Goal: Task Accomplishment & Management: Complete application form

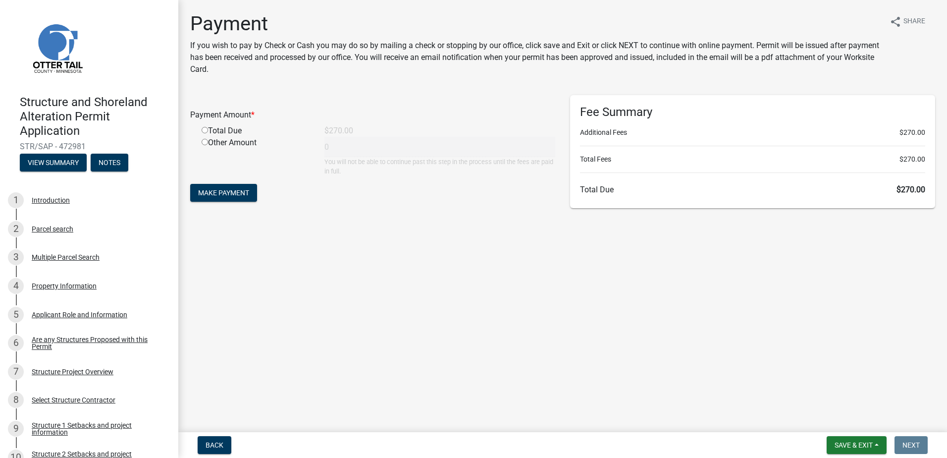
click at [205, 129] on input "radio" at bounding box center [205, 130] width 6 height 6
radio input "true"
type input "270"
click at [253, 195] on button "Make Payment" at bounding box center [223, 193] width 67 height 18
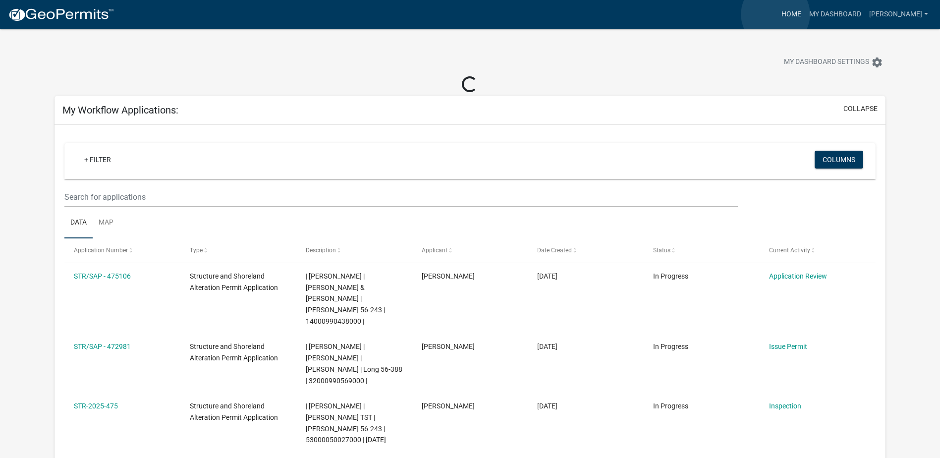
click at [777, 14] on link "Home" at bounding box center [791, 14] width 28 height 19
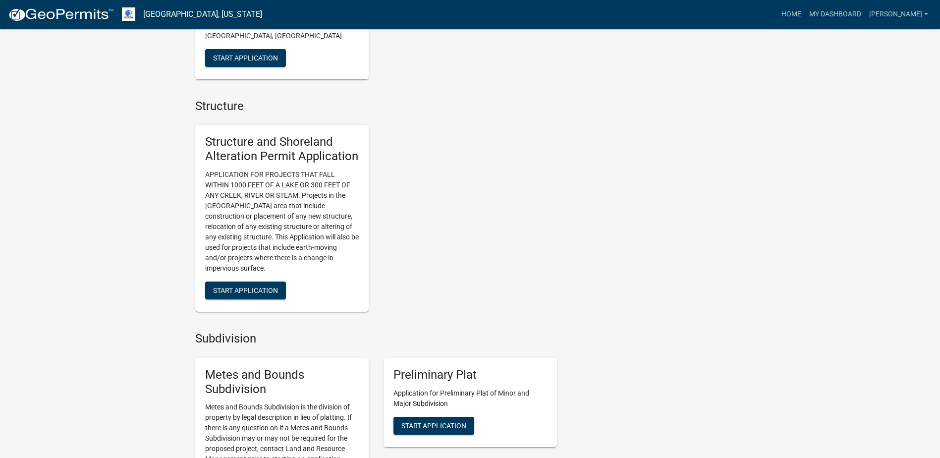
scroll to position [941, 0]
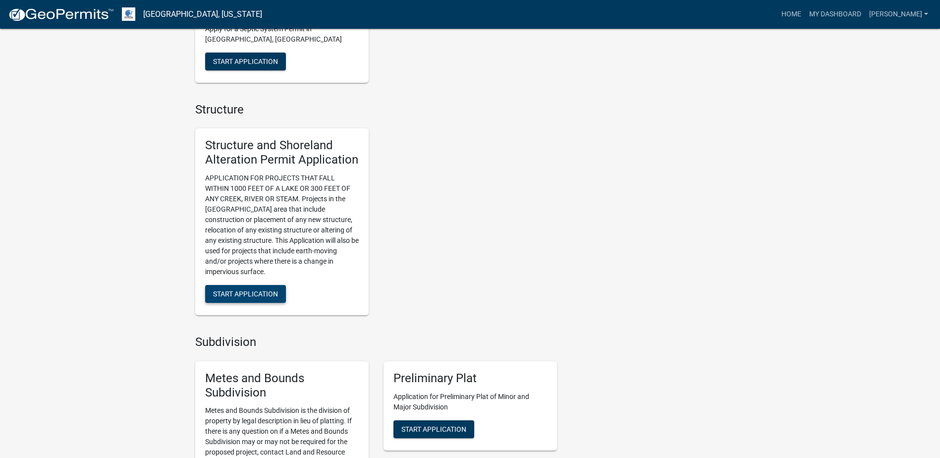
click at [265, 290] on span "Start Application" at bounding box center [245, 294] width 65 height 8
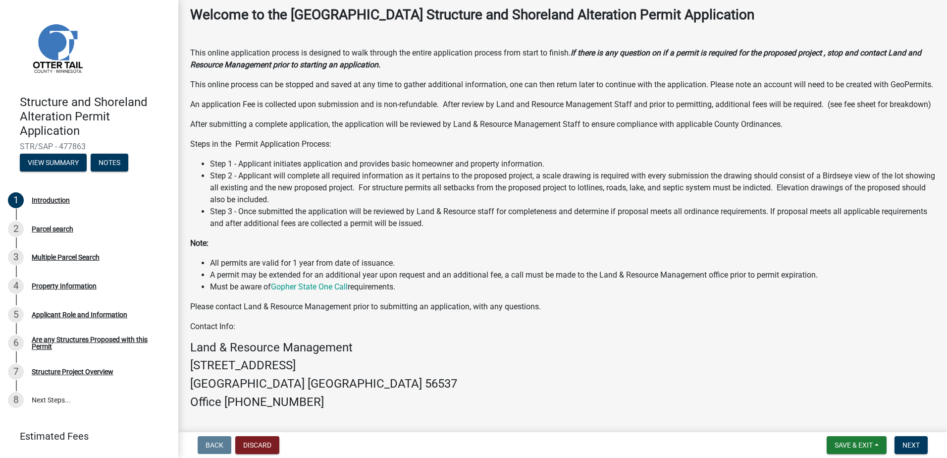
scroll to position [136, 0]
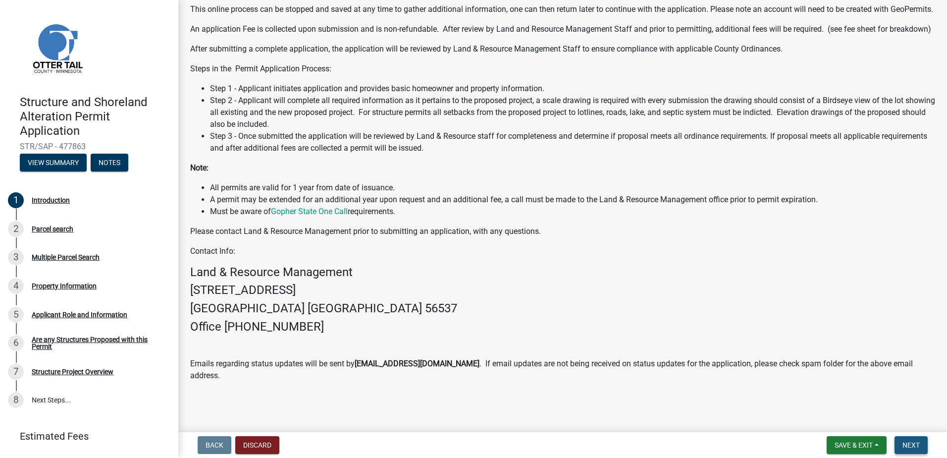
click at [900, 438] on button "Next" at bounding box center [911, 445] width 33 height 18
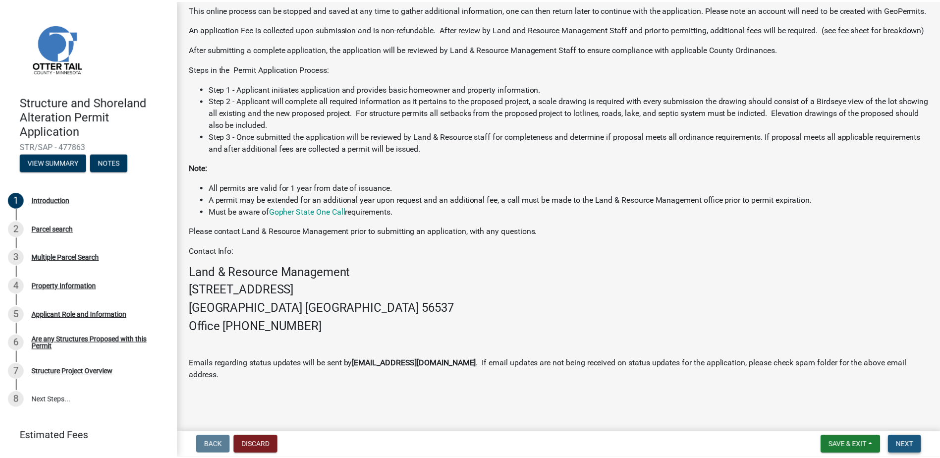
scroll to position [0, 0]
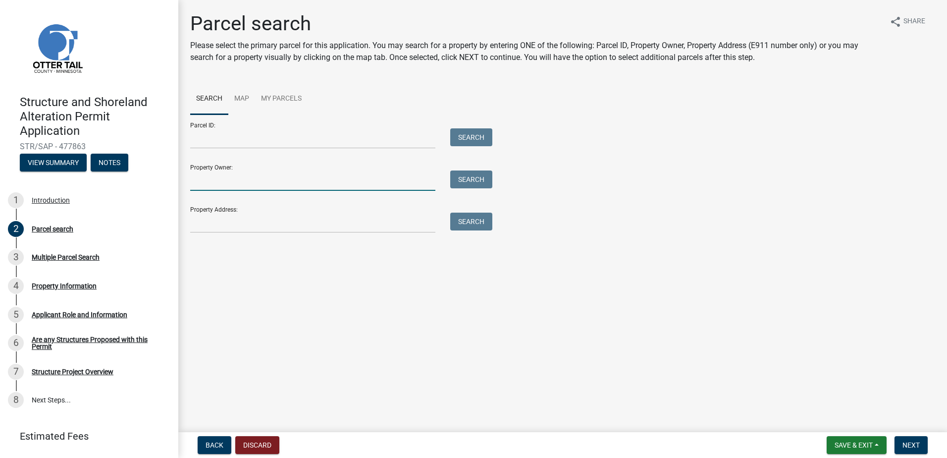
click at [290, 185] on input "Property Owner:" at bounding box center [312, 180] width 245 height 20
type input "[PERSON_NAME]"
click at [456, 177] on button "Search" at bounding box center [471, 179] width 42 height 18
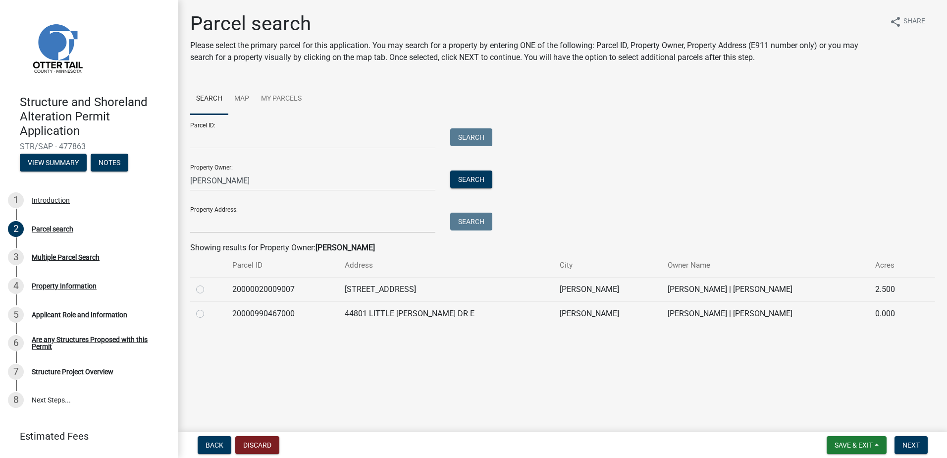
click at [208, 308] on label at bounding box center [208, 308] width 0 height 0
click at [208, 312] on input "radio" at bounding box center [211, 311] width 6 height 6
radio input "true"
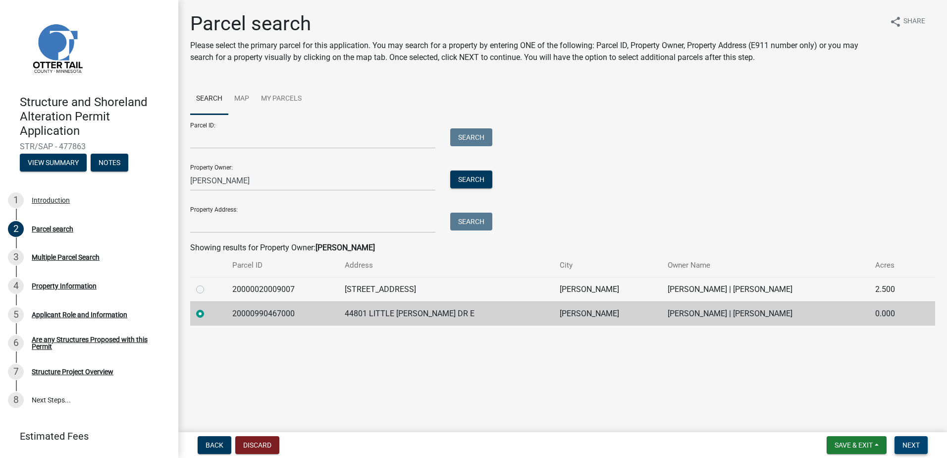
click at [915, 445] on span "Next" at bounding box center [911, 445] width 17 height 8
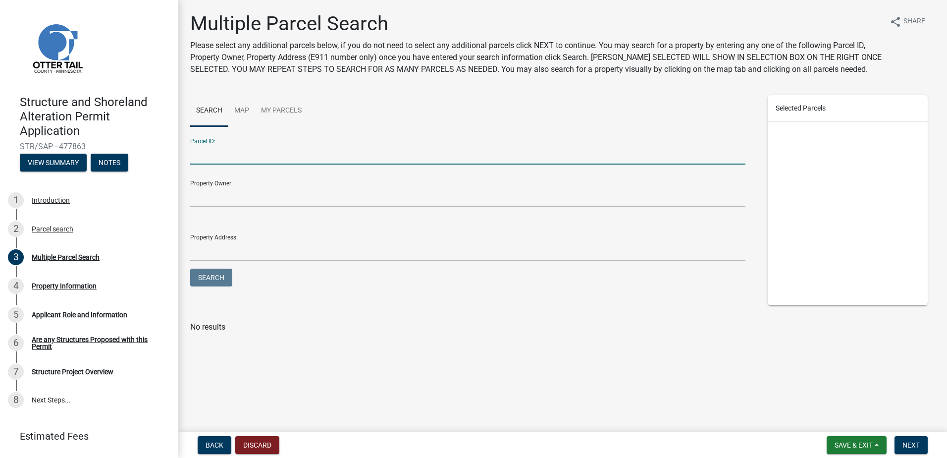
click at [229, 158] on input "Parcel ID:" at bounding box center [467, 154] width 555 height 20
type input "20000990467000"
click at [219, 276] on button "Search" at bounding box center [211, 278] width 42 height 18
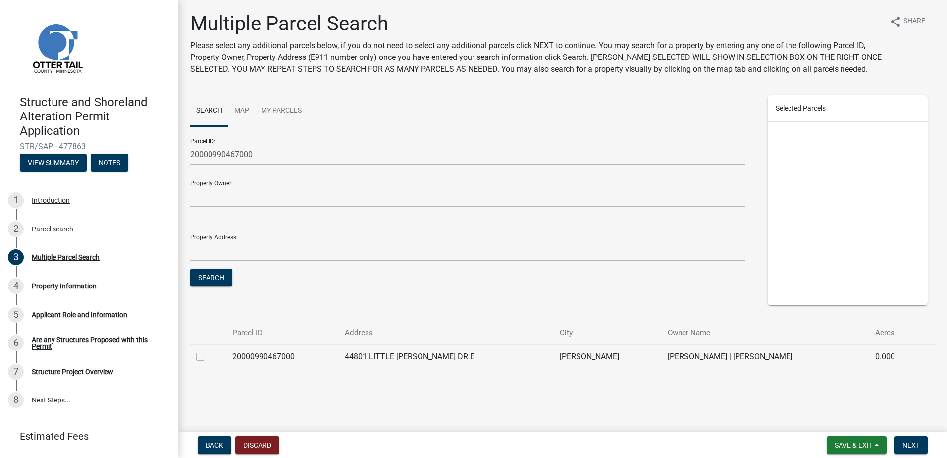
click at [208, 351] on label at bounding box center [208, 351] width 0 height 0
click at [208, 356] on input "checkbox" at bounding box center [211, 354] width 6 height 6
checkbox input "true"
click at [912, 445] on span "Next" at bounding box center [911, 445] width 17 height 8
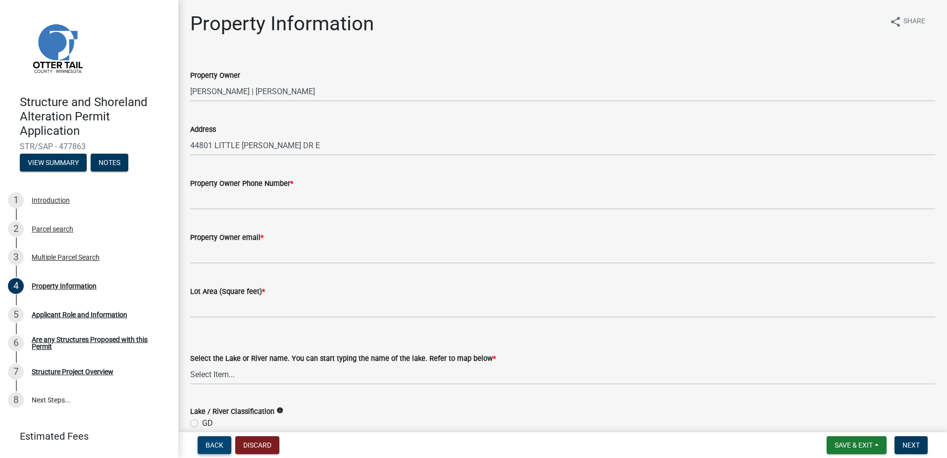
click at [218, 442] on span "Back" at bounding box center [215, 445] width 18 height 8
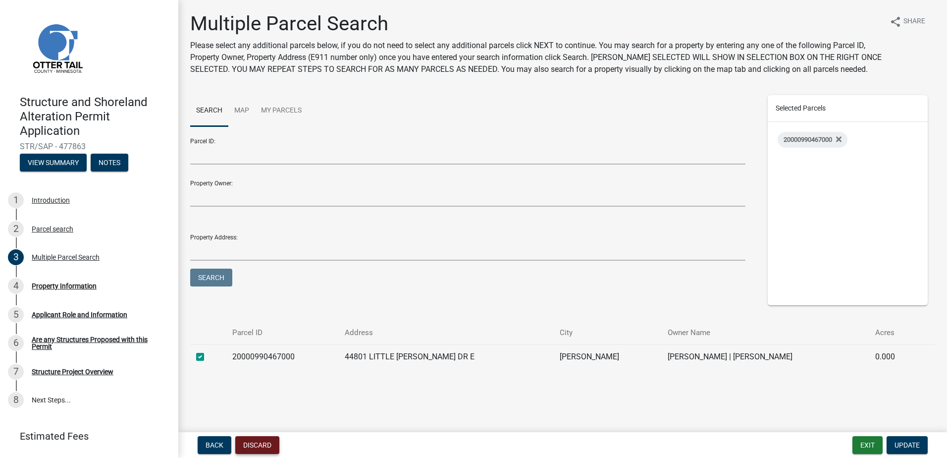
click at [269, 443] on button "Discard" at bounding box center [257, 445] width 44 height 18
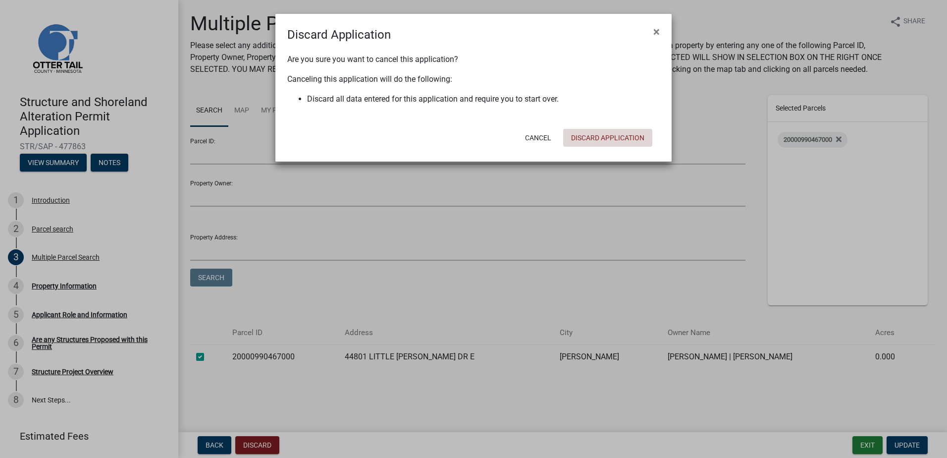
click at [603, 137] on button "Discard Application" at bounding box center [607, 138] width 89 height 18
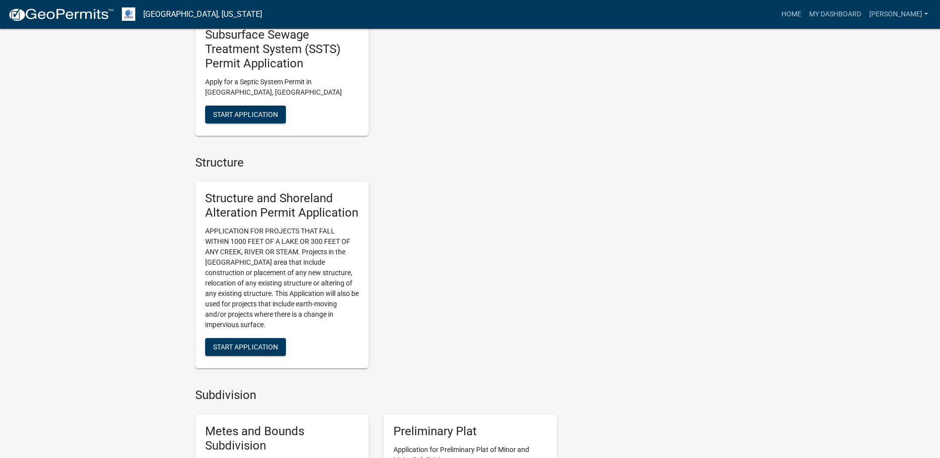
scroll to position [892, 0]
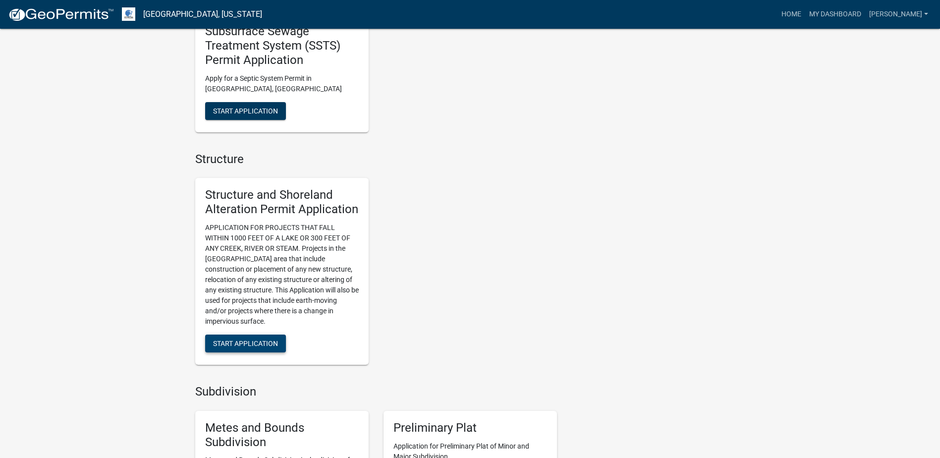
click at [260, 334] on button "Start Application" at bounding box center [245, 343] width 81 height 18
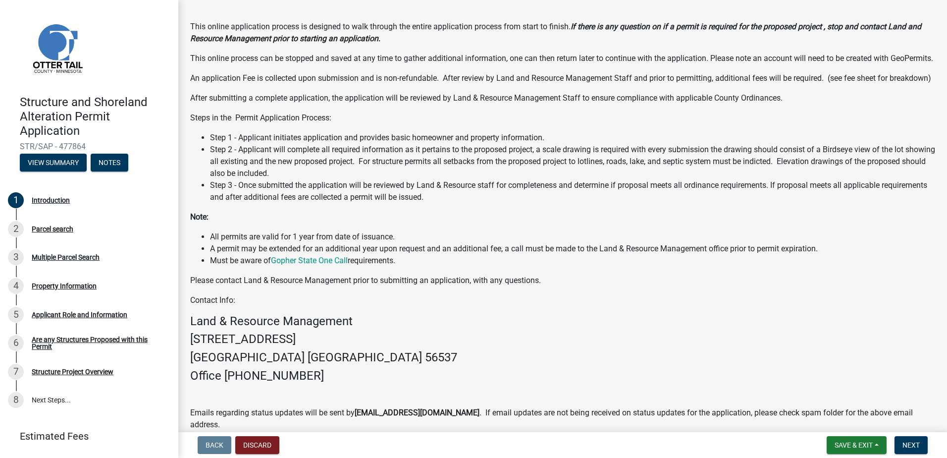
scroll to position [136, 0]
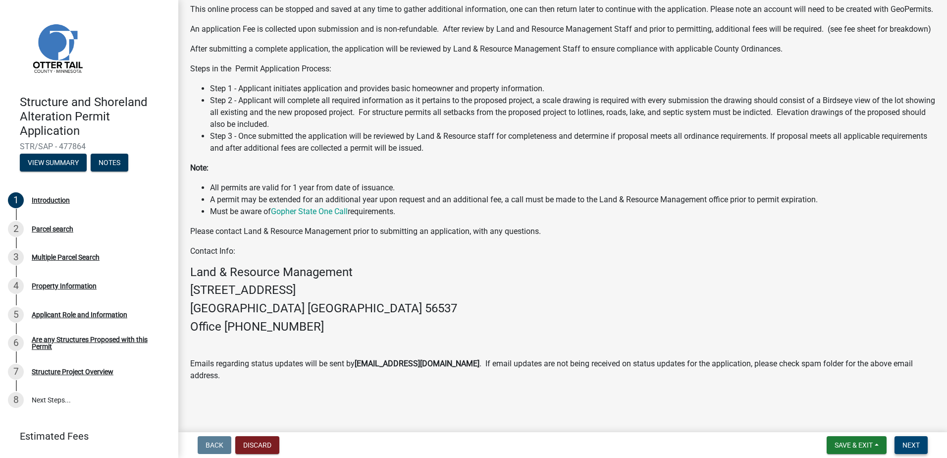
click at [904, 440] on button "Next" at bounding box center [911, 445] width 33 height 18
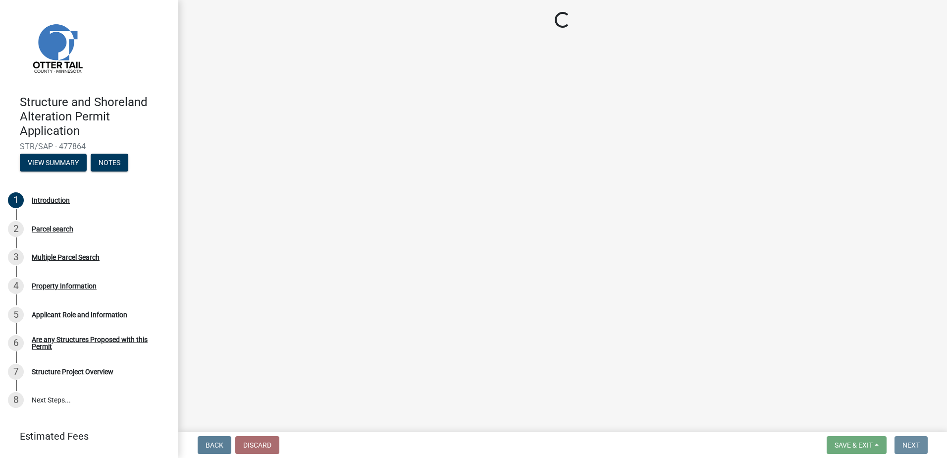
scroll to position [0, 0]
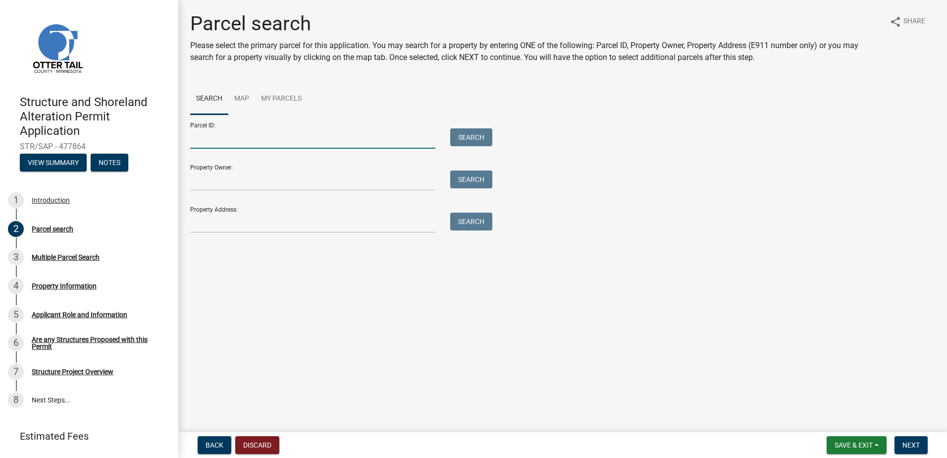
click at [234, 143] on input "Parcel ID:" at bounding box center [312, 138] width 245 height 20
click at [249, 138] on input "Parcel ID:" at bounding box center [312, 138] width 245 height 20
type input "20000990467000"
click at [465, 131] on button "Search" at bounding box center [471, 137] width 42 height 18
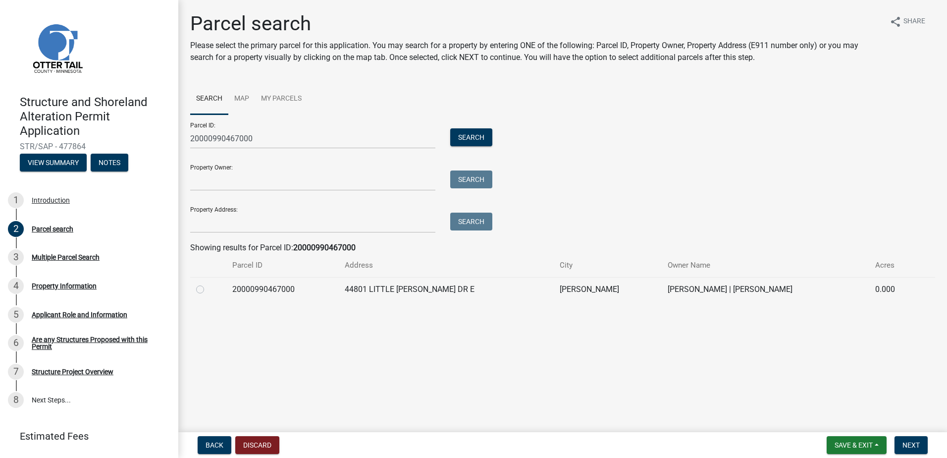
click at [208, 283] on label at bounding box center [208, 283] width 0 height 0
click at [208, 287] on input "radio" at bounding box center [211, 286] width 6 height 6
radio input "true"
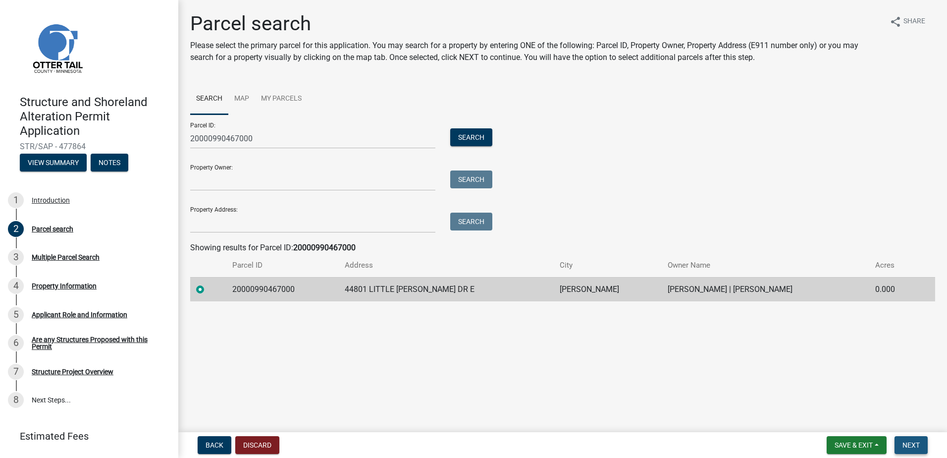
click at [919, 442] on span "Next" at bounding box center [911, 445] width 17 height 8
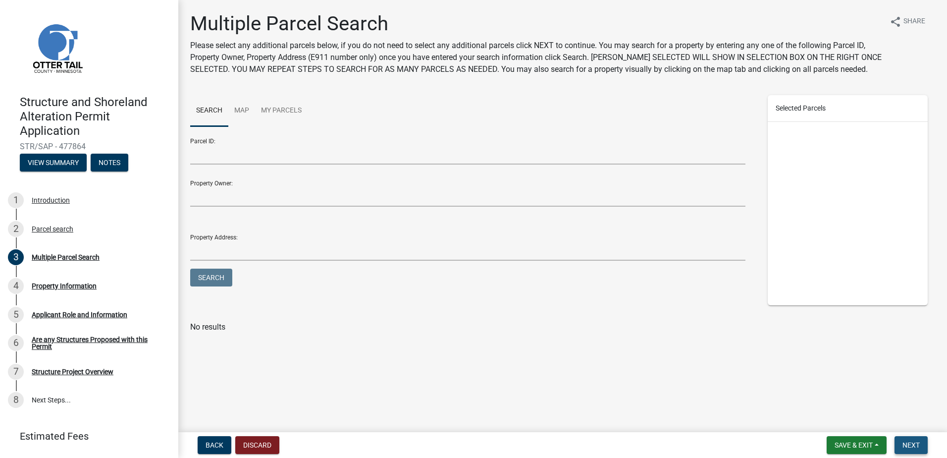
click at [906, 441] on span "Next" at bounding box center [911, 445] width 17 height 8
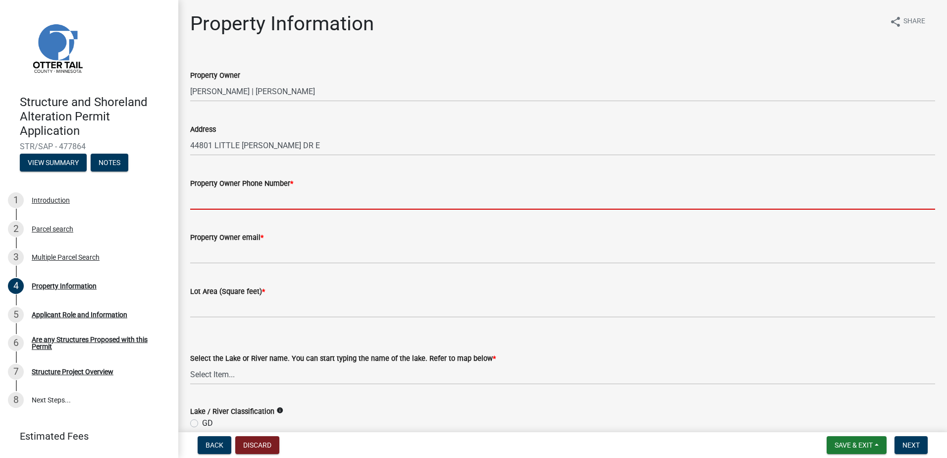
click at [235, 203] on input "Property Owner Phone Number *" at bounding box center [562, 199] width 745 height 20
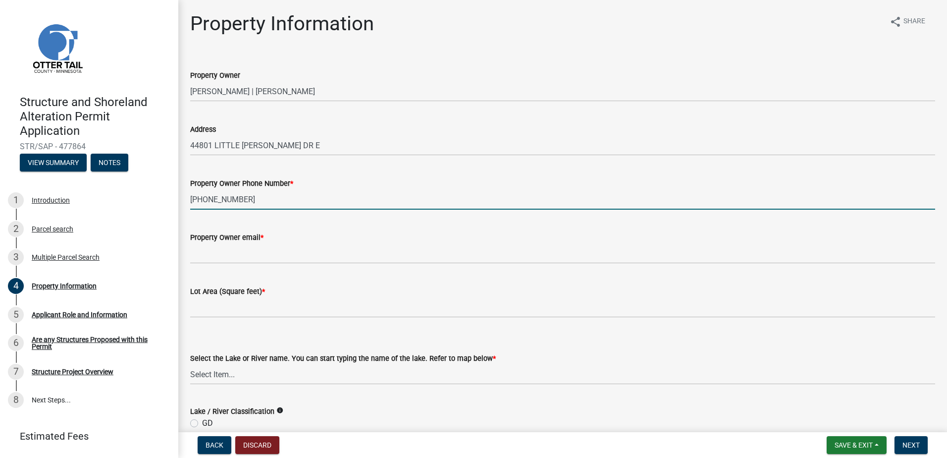
type input "[PHONE_NUMBER]"
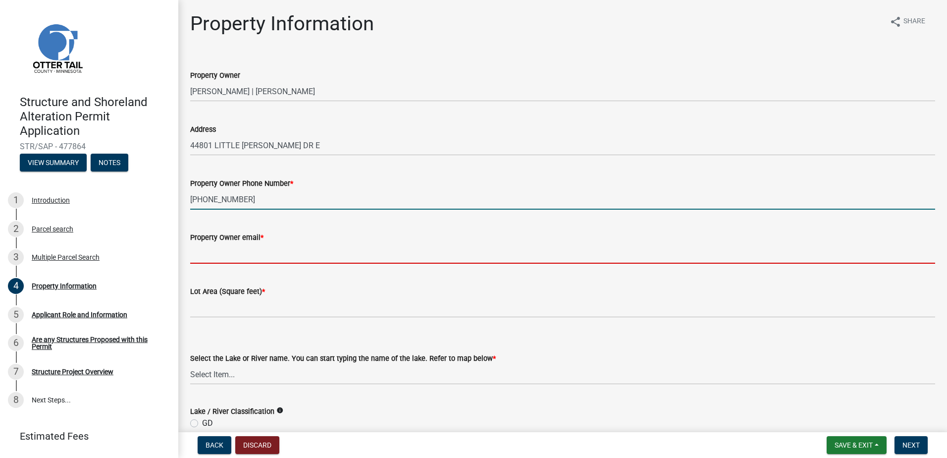
click at [277, 255] on input "Property Owner email *" at bounding box center [562, 253] width 745 height 20
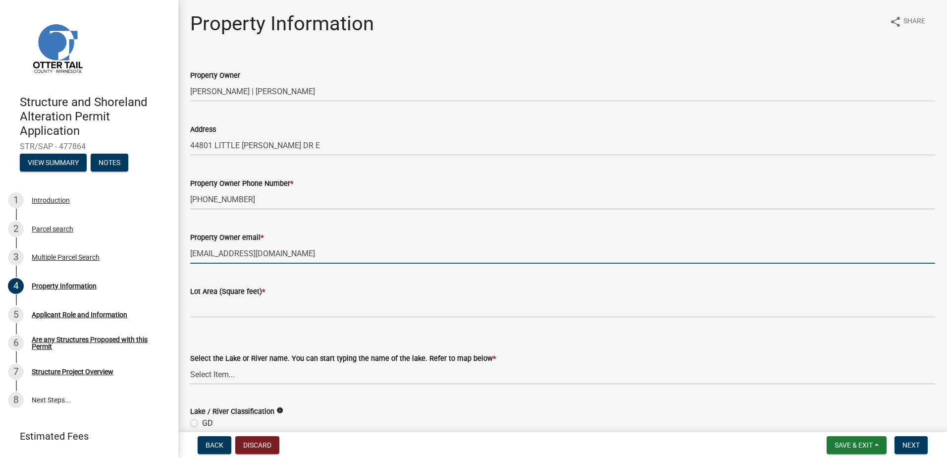
type input "[EMAIL_ADDRESS][DOMAIN_NAME]"
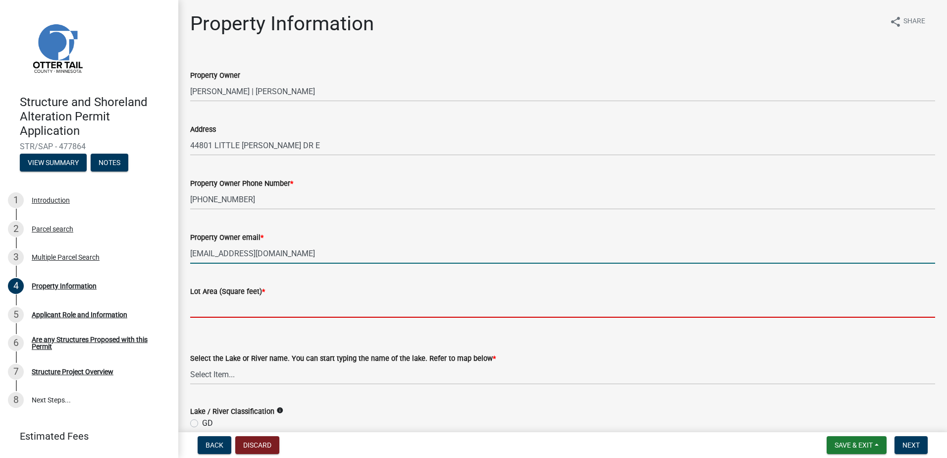
click at [232, 306] on input "text" at bounding box center [562, 307] width 745 height 20
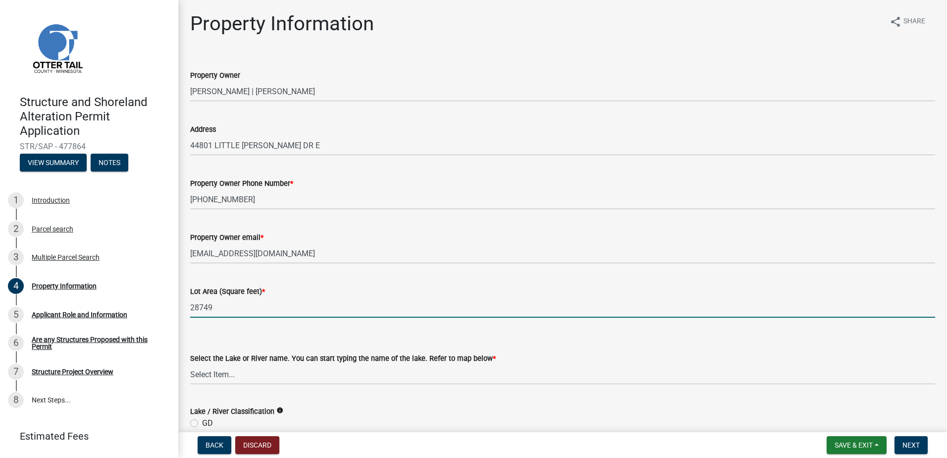
type input "28749"
click at [240, 330] on div "Select the Lake or River name. You can start typing the name of the lake. Refer…" at bounding box center [562, 356] width 745 height 58
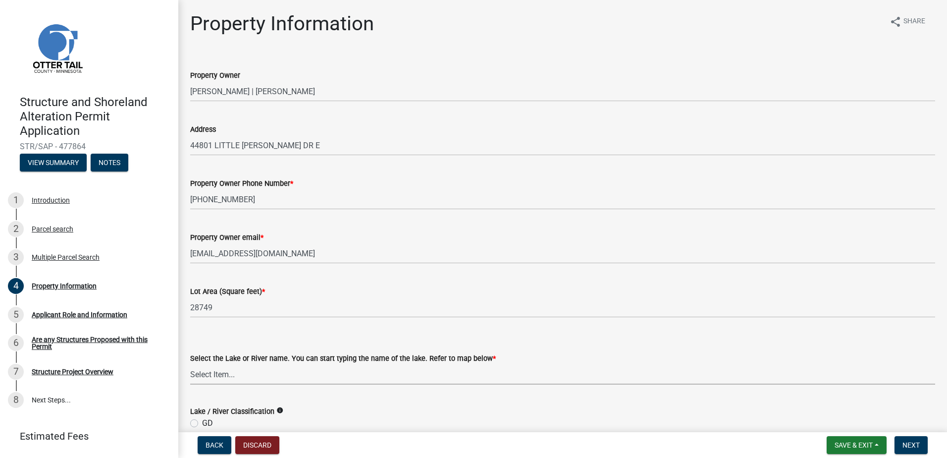
click at [248, 375] on select "Select Item... None [PERSON_NAME] 56-031 [PERSON_NAME] 56-118 [PERSON_NAME] 56-…" at bounding box center [562, 374] width 745 height 20
click at [190, 364] on select "Select Item... None [PERSON_NAME] 56-031 [PERSON_NAME] 56-118 [PERSON_NAME] 56-…" at bounding box center [562, 374] width 745 height 20
select select "99825219-5d90-43e3-9ac2-9b513b3a7be1"
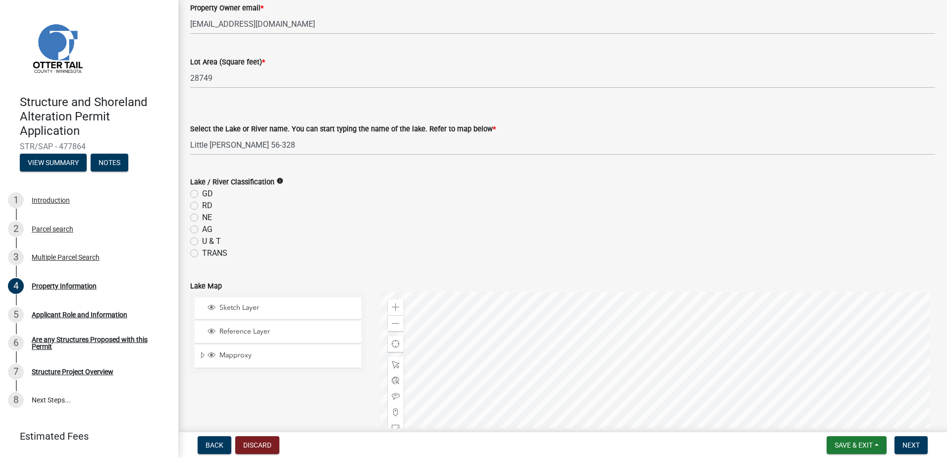
scroll to position [248, 0]
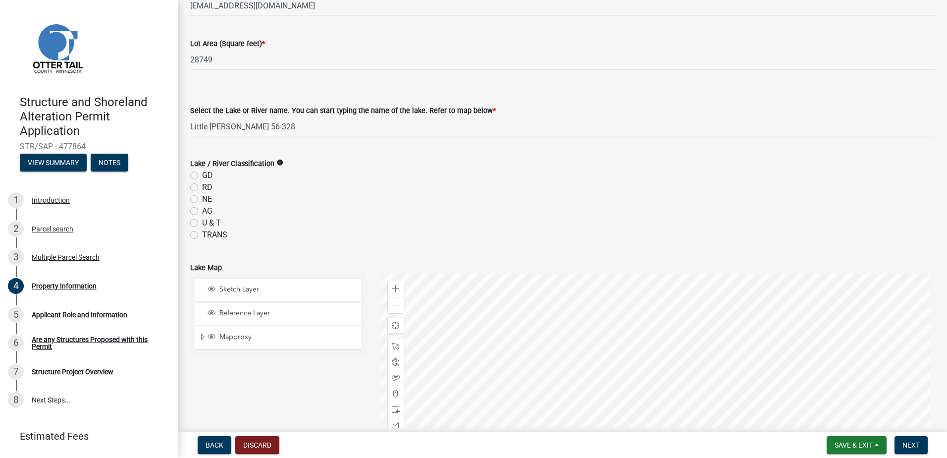
click at [202, 178] on label "GD" at bounding box center [207, 175] width 11 height 12
click at [202, 176] on input "GD" at bounding box center [205, 172] width 6 height 6
radio input "true"
click at [274, 183] on div "RD" at bounding box center [562, 187] width 745 height 12
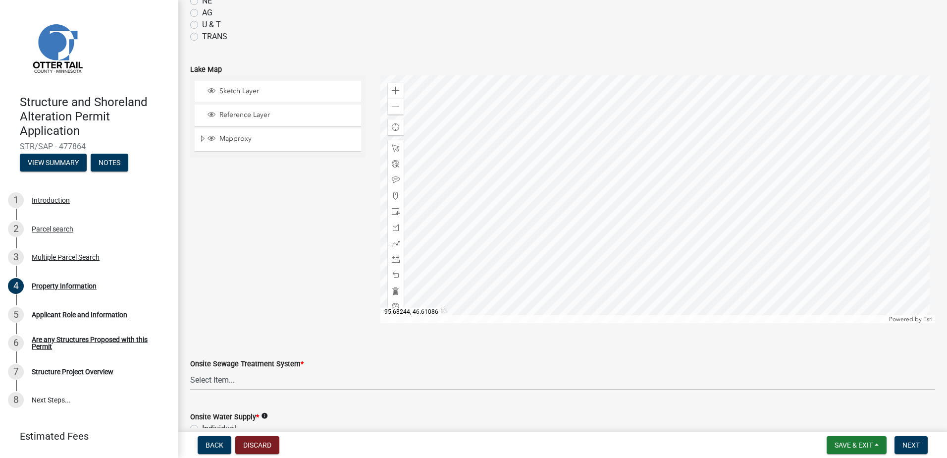
scroll to position [545, 0]
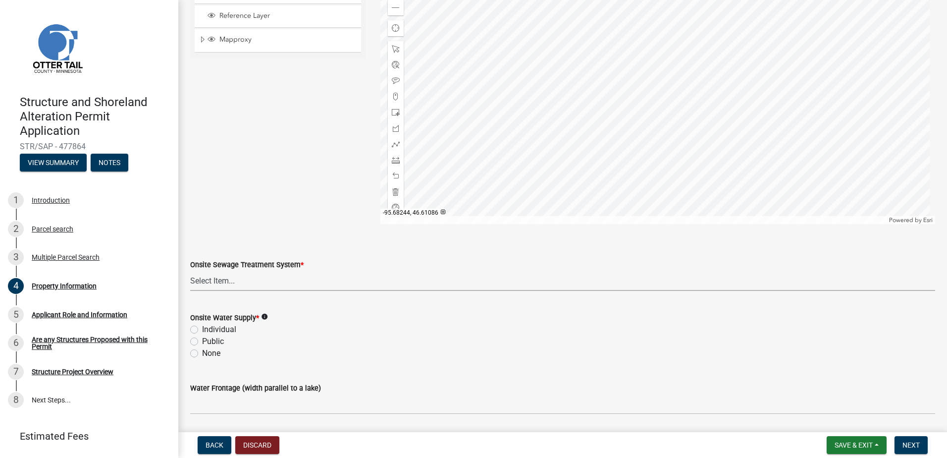
click at [226, 280] on select "Select Item... L&R Certificate of Compliance within 5yrs Compliance Inspection …" at bounding box center [562, 281] width 745 height 20
click at [190, 271] on select "Select Item... L&R Certificate of Compliance within 5yrs Compliance Inspection …" at bounding box center [562, 281] width 745 height 20
select select "bc365043-463f-4dd2-a146-228392936da3"
click at [281, 333] on div "Individual" at bounding box center [562, 330] width 745 height 12
click at [202, 330] on label "Individual" at bounding box center [219, 330] width 34 height 12
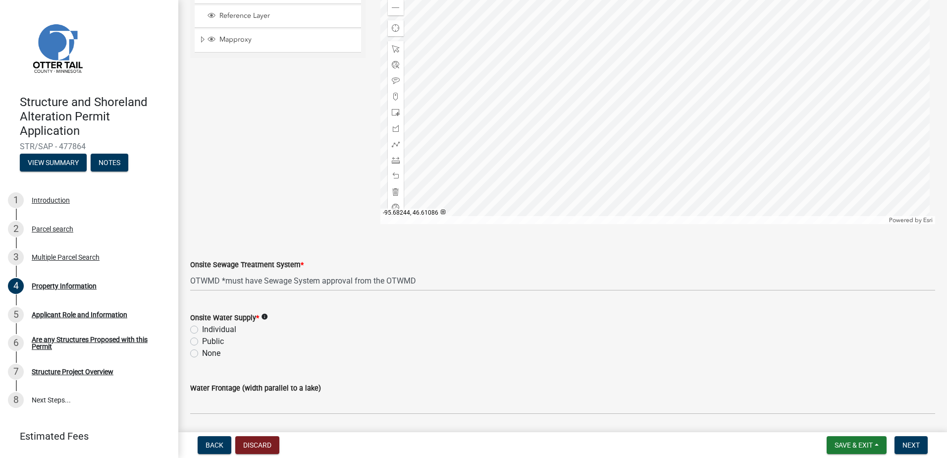
click at [202, 330] on input "Individual" at bounding box center [205, 327] width 6 height 6
radio input "true"
click at [285, 350] on div "None" at bounding box center [562, 353] width 745 height 12
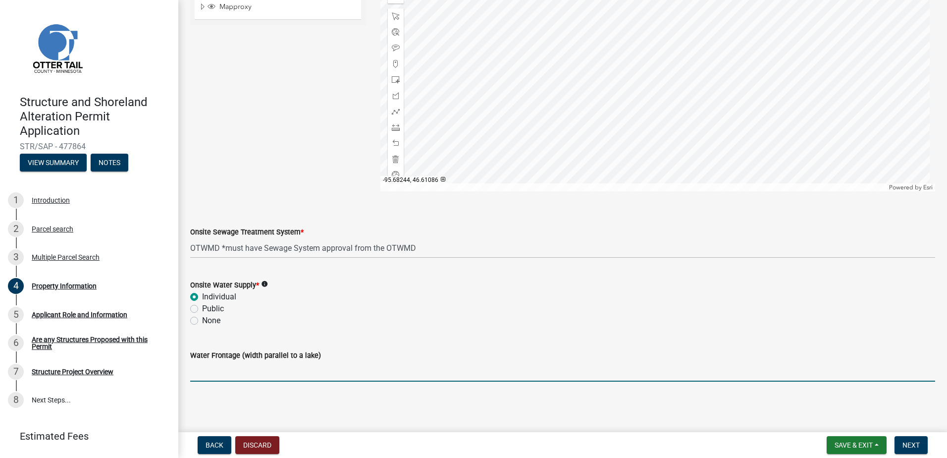
click at [244, 371] on input "Water Frontage (width parallel to a lake)" at bounding box center [562, 371] width 745 height 20
type input "145"
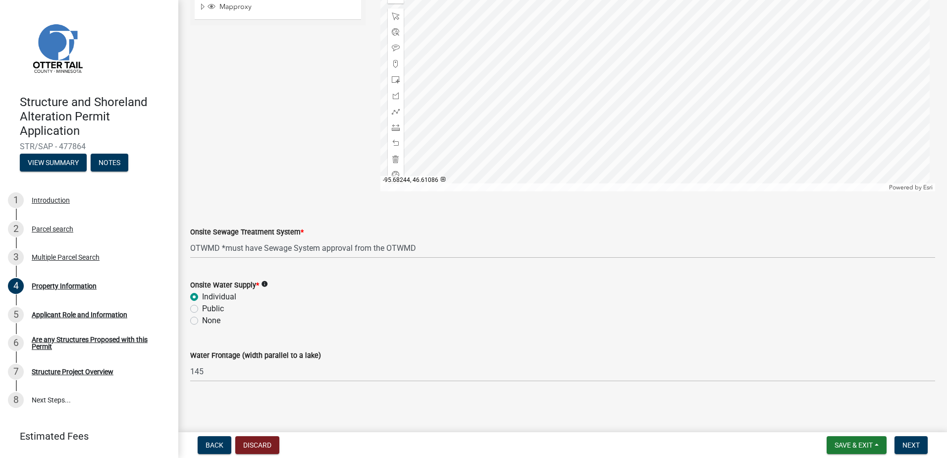
click at [336, 320] on div "None" at bounding box center [562, 321] width 745 height 12
click at [914, 444] on span "Next" at bounding box center [911, 445] width 17 height 8
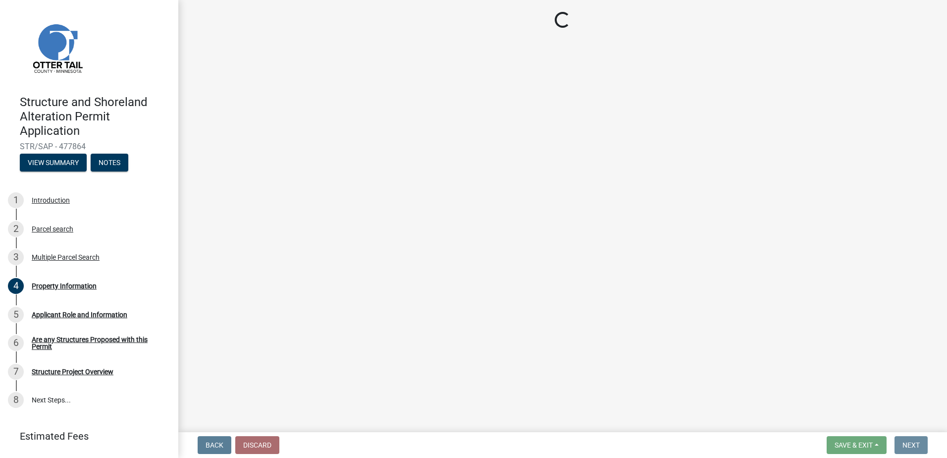
scroll to position [0, 0]
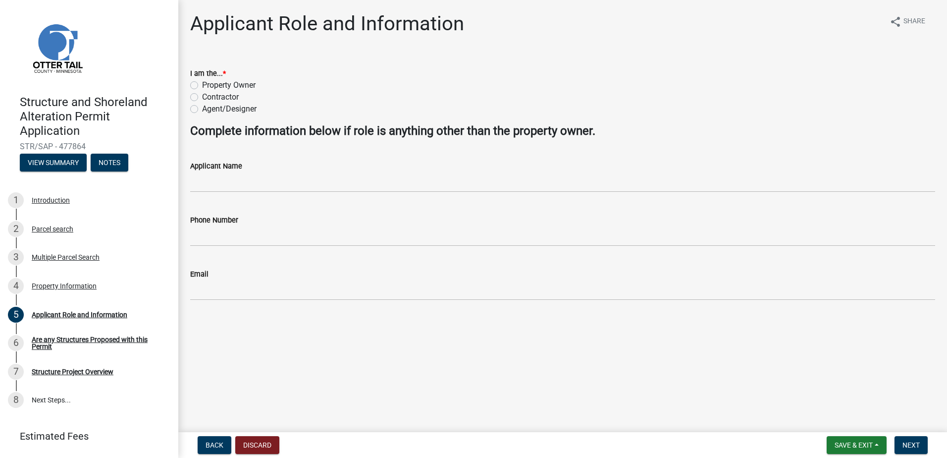
click at [202, 95] on label "Contractor" at bounding box center [220, 97] width 37 height 12
click at [202, 95] on input "Contractor" at bounding box center [205, 94] width 6 height 6
radio input "true"
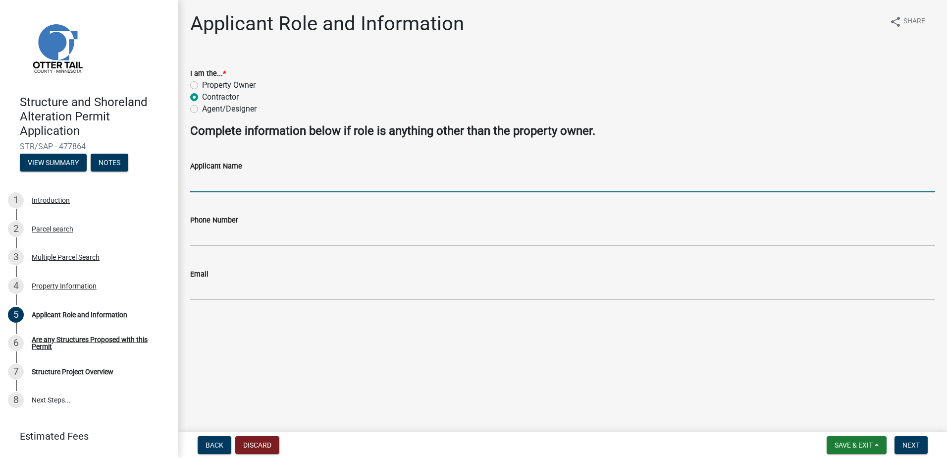
click at [214, 183] on input "Applicant Name" at bounding box center [562, 182] width 745 height 20
type input "[PERSON_NAME]"
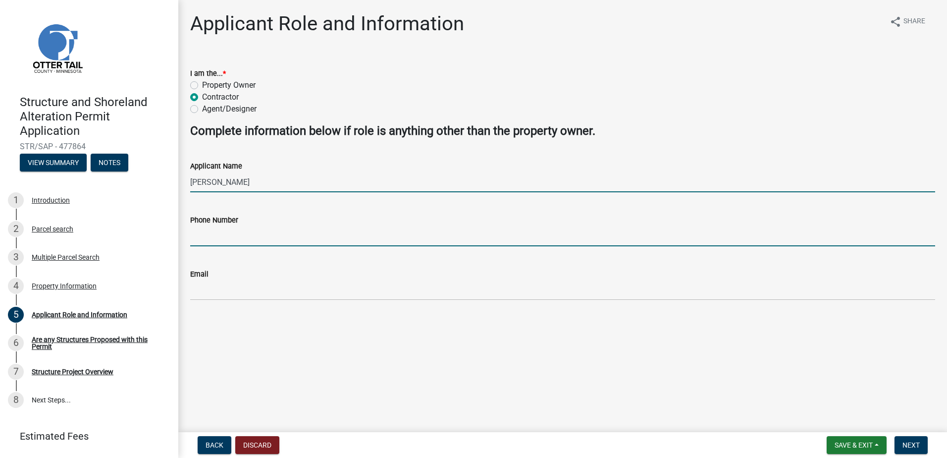
click at [235, 238] on input "Phone Number" at bounding box center [562, 236] width 745 height 20
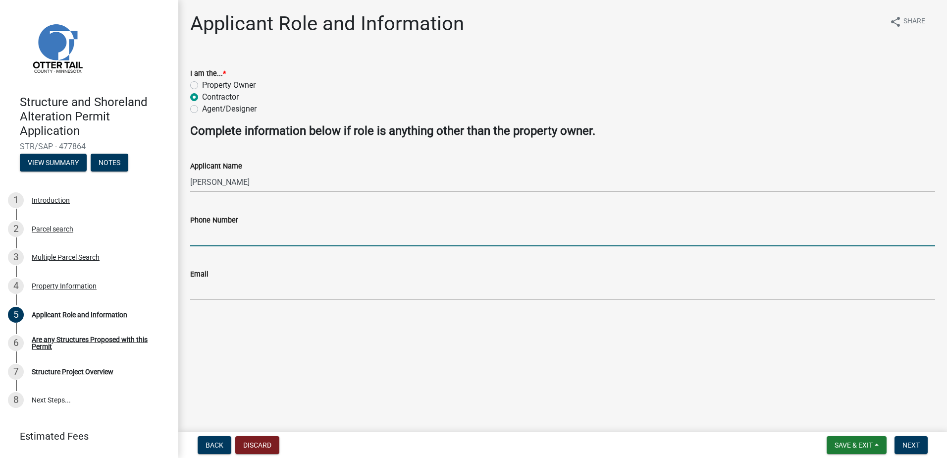
type input "2183716272"
type input "[EMAIL_ADDRESS][DOMAIN_NAME]"
click at [284, 320] on main "Applicant Role and Information share Share I am the... * Property Owner Contrac…" at bounding box center [562, 214] width 769 height 428
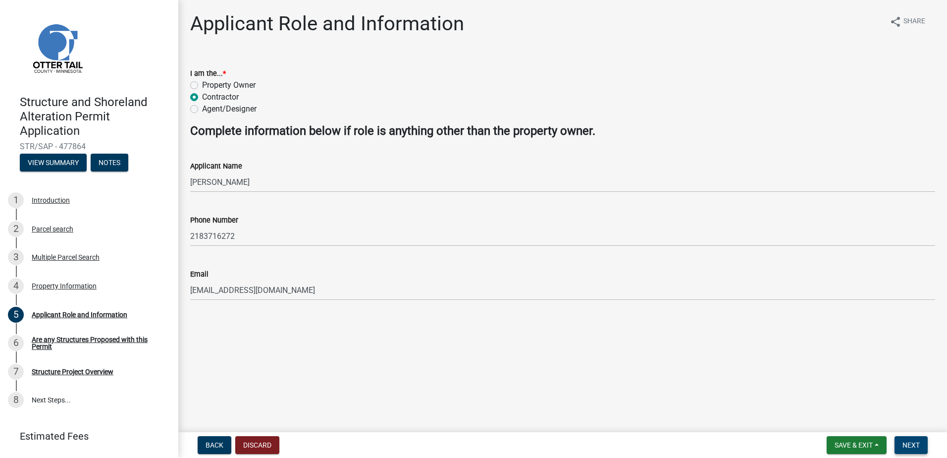
click at [908, 444] on span "Next" at bounding box center [911, 445] width 17 height 8
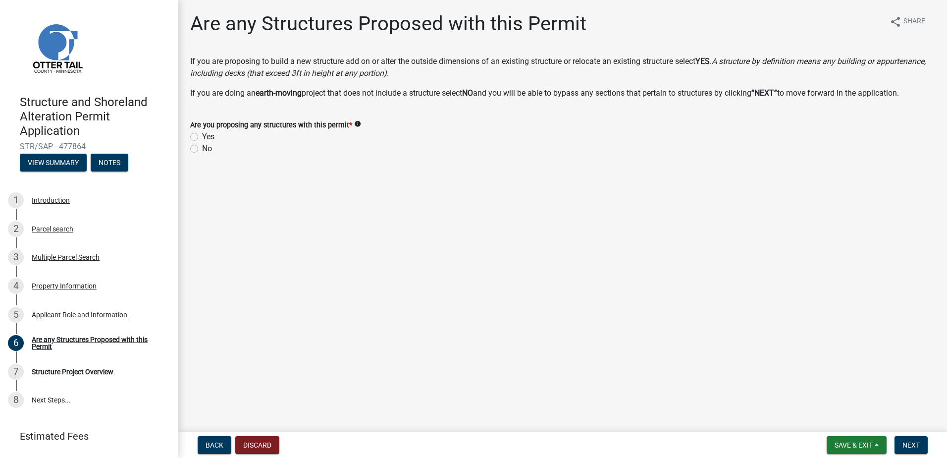
click at [202, 135] on label "Yes" at bounding box center [208, 137] width 12 height 12
click at [202, 135] on input "Yes" at bounding box center [205, 134] width 6 height 6
radio input "true"
click at [904, 443] on span "Next" at bounding box center [911, 445] width 17 height 8
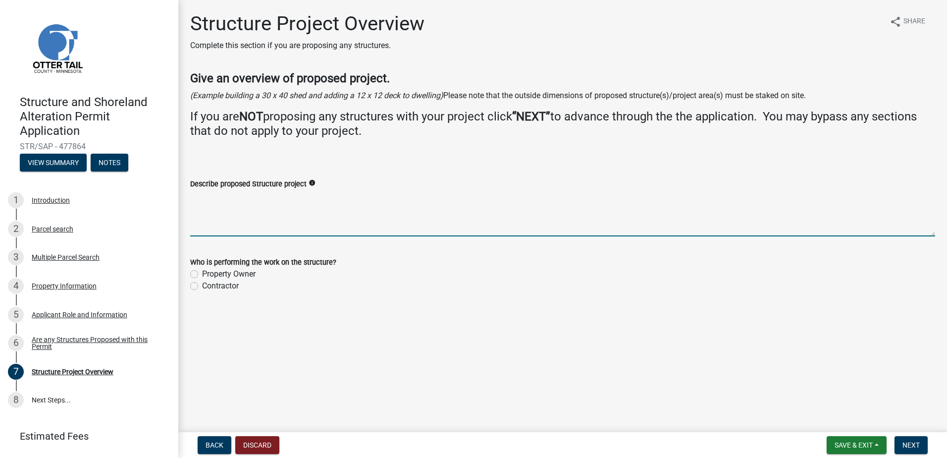
click at [243, 210] on textarea "Describe proposed Structure project" at bounding box center [562, 213] width 745 height 47
click at [232, 216] on textarea "Describe proposed Structure project" at bounding box center [562, 213] width 745 height 47
type textarea "Add 16'x22' addition"
click at [202, 285] on label "Contractor" at bounding box center [220, 286] width 37 height 12
click at [202, 285] on input "Contractor" at bounding box center [205, 283] width 6 height 6
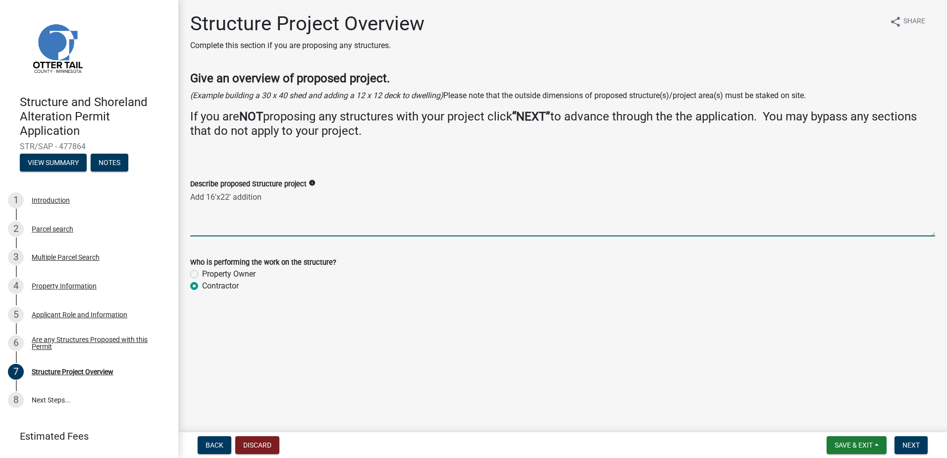
radio input "true"
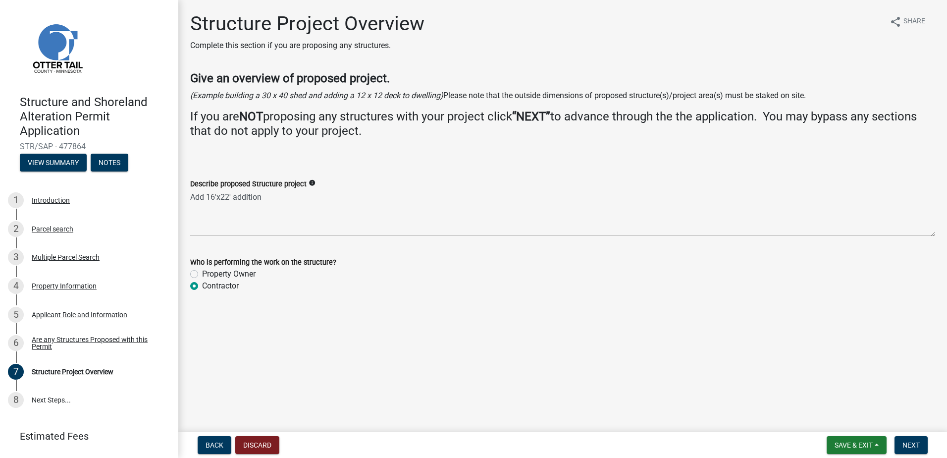
click at [296, 278] on div "Property Owner" at bounding box center [562, 274] width 745 height 12
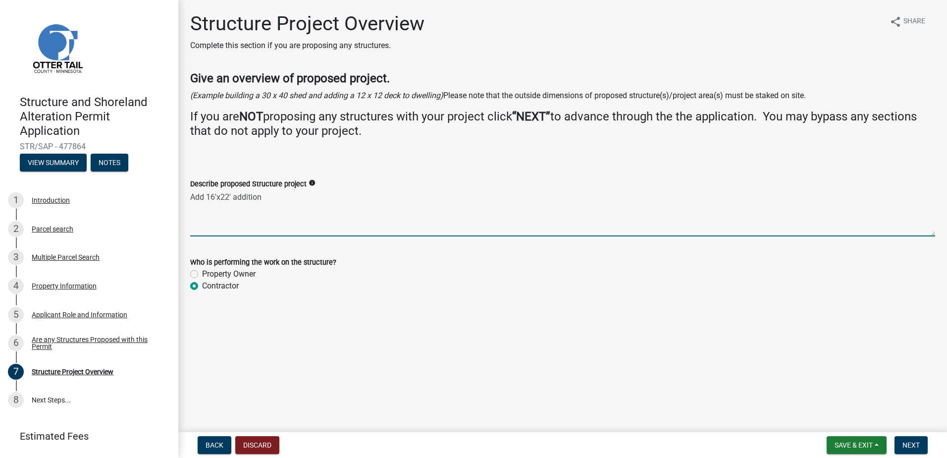
click at [216, 220] on textarea "Add 16'x22' addition" at bounding box center [562, 213] width 745 height 47
click at [286, 189] on div "Describe proposed Structure project info" at bounding box center [562, 184] width 745 height 12
click at [290, 207] on textarea "Add 16'x22' addition" at bounding box center [562, 213] width 745 height 47
type textarea "Add 16'x22' addition and 6'x15.5' covered entry roof"
click at [916, 445] on span "Next" at bounding box center [911, 445] width 17 height 8
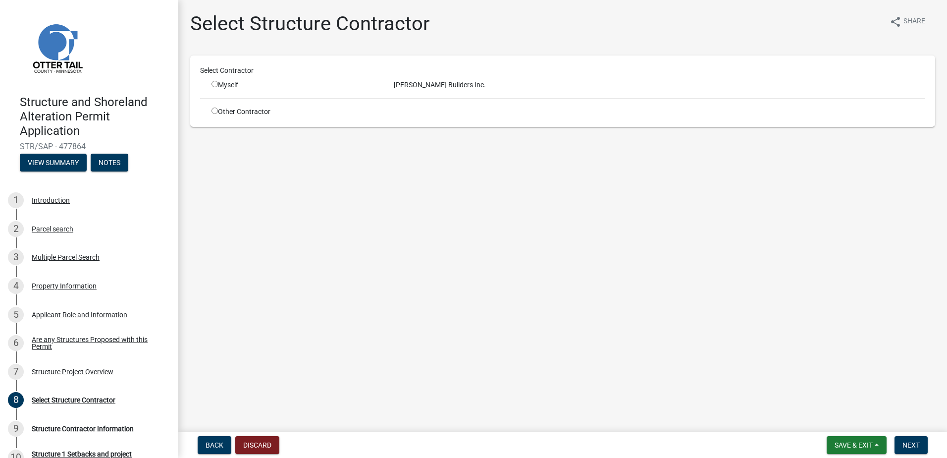
click at [215, 82] on input "radio" at bounding box center [215, 84] width 6 height 6
radio input "true"
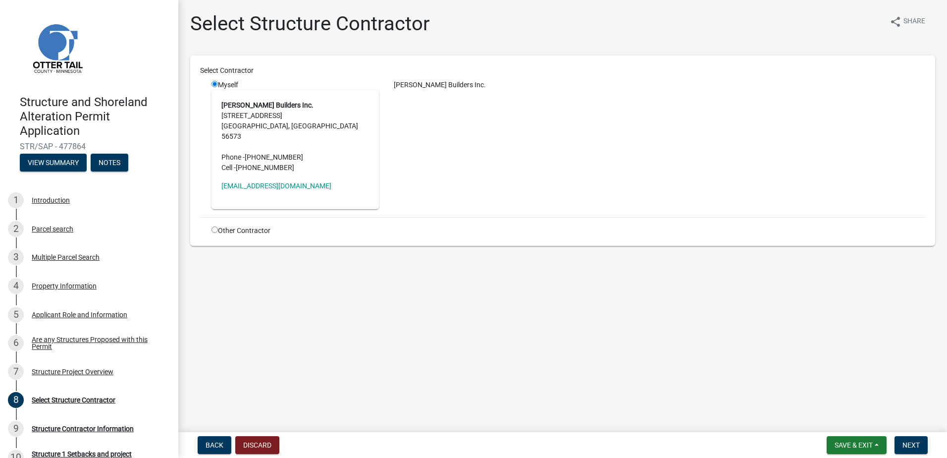
click at [435, 152] on div "[PERSON_NAME] Builders Inc." at bounding box center [659, 144] width 546 height 129
click at [909, 443] on span "Next" at bounding box center [911, 445] width 17 height 8
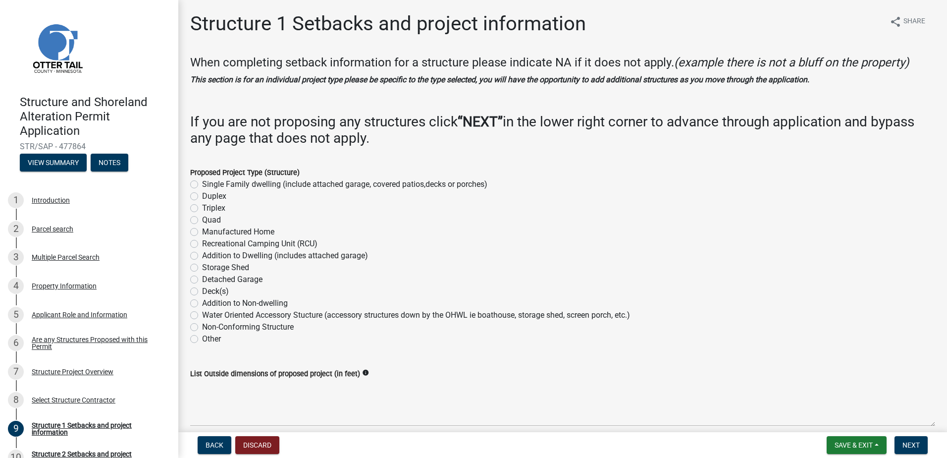
click at [202, 255] on label "Addition to Dwelling (includes attached garage)" at bounding box center [285, 256] width 166 height 12
click at [202, 255] on input "Addition to Dwelling (includes attached garage)" at bounding box center [205, 253] width 6 height 6
radio input "true"
click at [202, 288] on label "Deck(s)" at bounding box center [215, 291] width 27 height 12
click at [202, 288] on input "Deck(s)" at bounding box center [205, 288] width 6 height 6
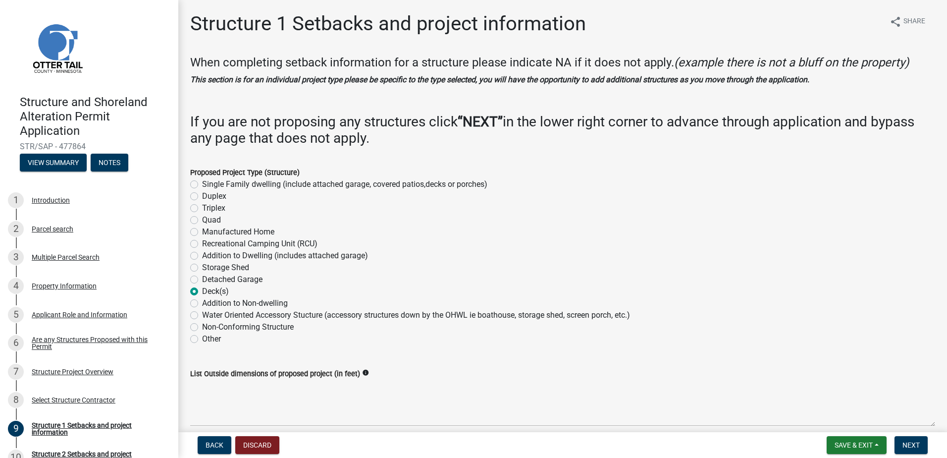
radio input "true"
click at [202, 257] on label "Addition to Dwelling (includes attached garage)" at bounding box center [285, 256] width 166 height 12
click at [202, 256] on input "Addition to Dwelling (includes attached garage)" at bounding box center [205, 253] width 6 height 6
radio input "true"
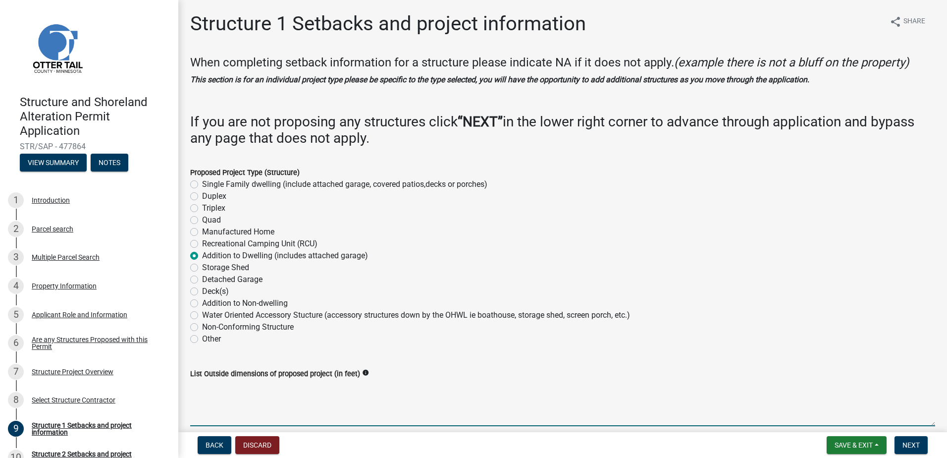
click at [238, 398] on textarea "List Outside dimensions of proposed project (in feet)" at bounding box center [562, 403] width 745 height 47
type textarea "16'x22'"
click at [268, 350] on wm-data-entity-input "Proposed Project Type (Structure) Single Family dwelling (include attached gara…" at bounding box center [562, 254] width 745 height 199
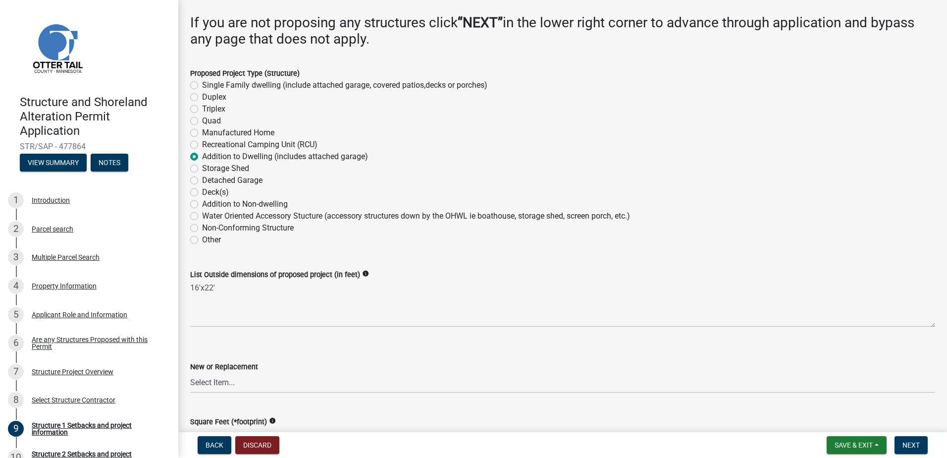
scroll to position [149, 0]
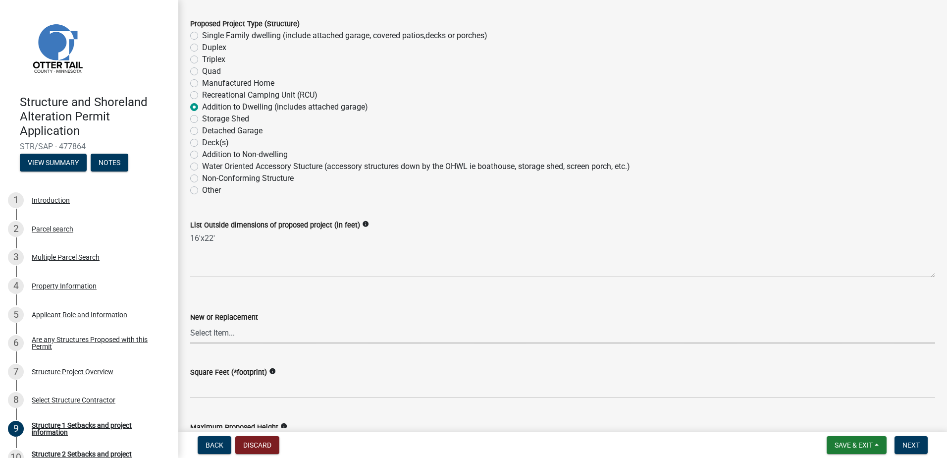
click at [230, 335] on select "Select Item... New Replacement" at bounding box center [562, 333] width 745 height 20
click at [190, 323] on select "Select Item... New Replacement" at bounding box center [562, 333] width 745 height 20
select select "c185e313-3403-4239-bd61-bb563c58a77a"
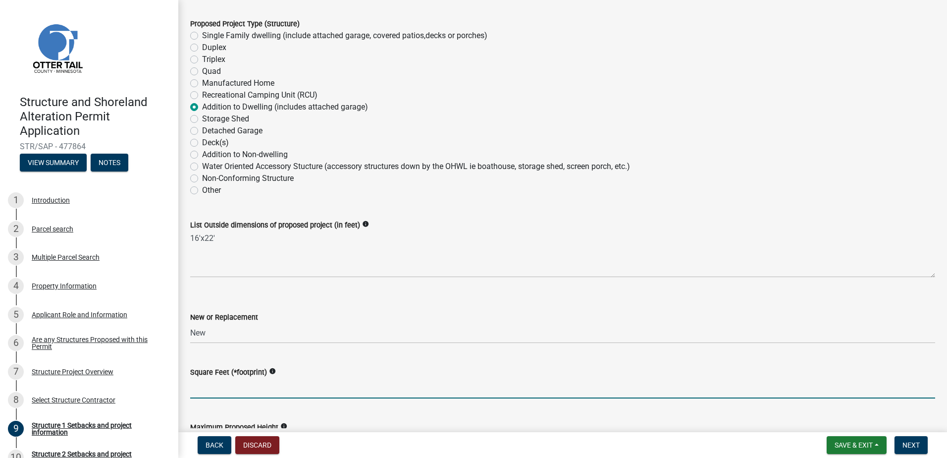
click at [224, 387] on input "text" at bounding box center [562, 388] width 745 height 20
type input "352"
click at [294, 354] on div "Square Feet (*footprint) info 352" at bounding box center [562, 375] width 745 height 46
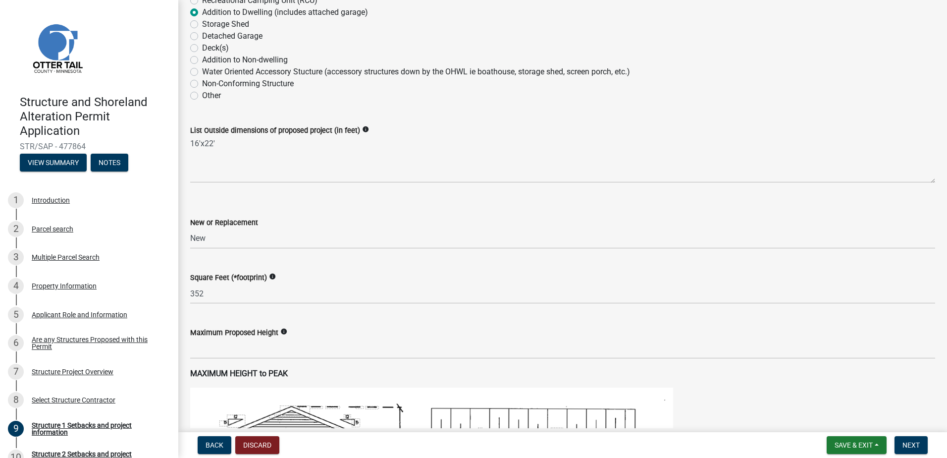
scroll to position [248, 0]
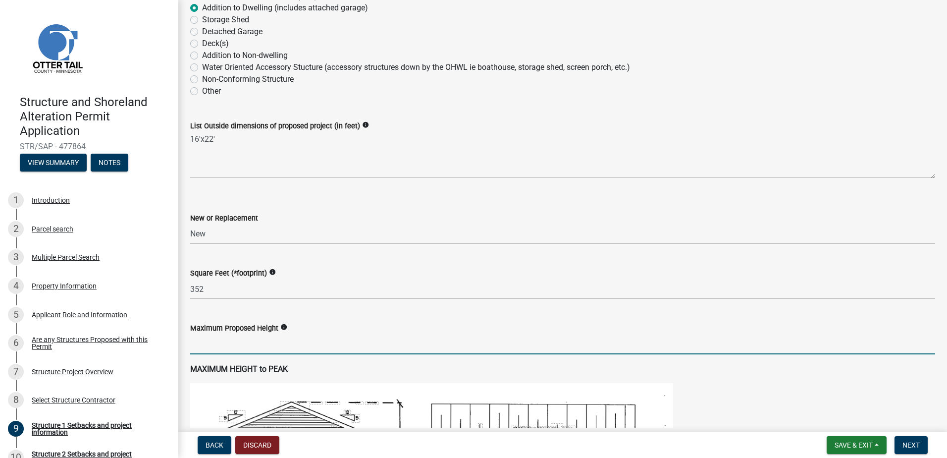
click at [273, 350] on input "text" at bounding box center [562, 344] width 745 height 20
click at [215, 344] on input "text" at bounding box center [562, 344] width 745 height 20
type input "22"
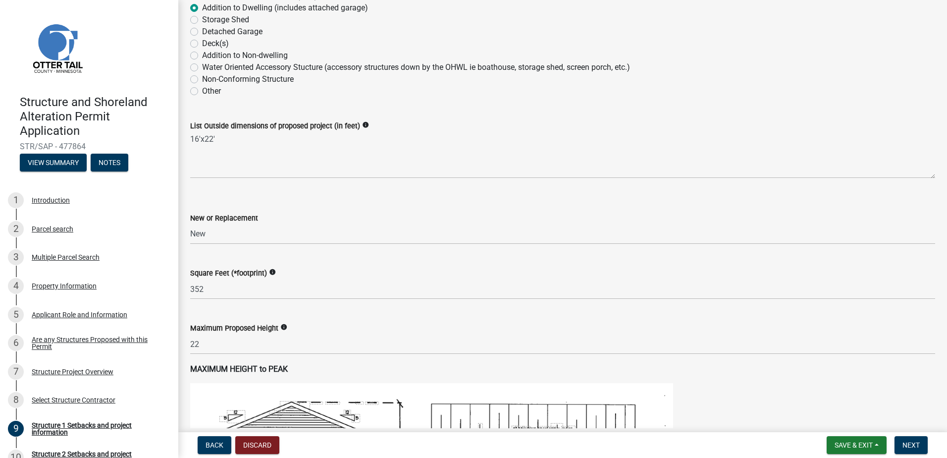
click at [341, 313] on div "Maximum Proposed Height info 22" at bounding box center [562, 331] width 745 height 46
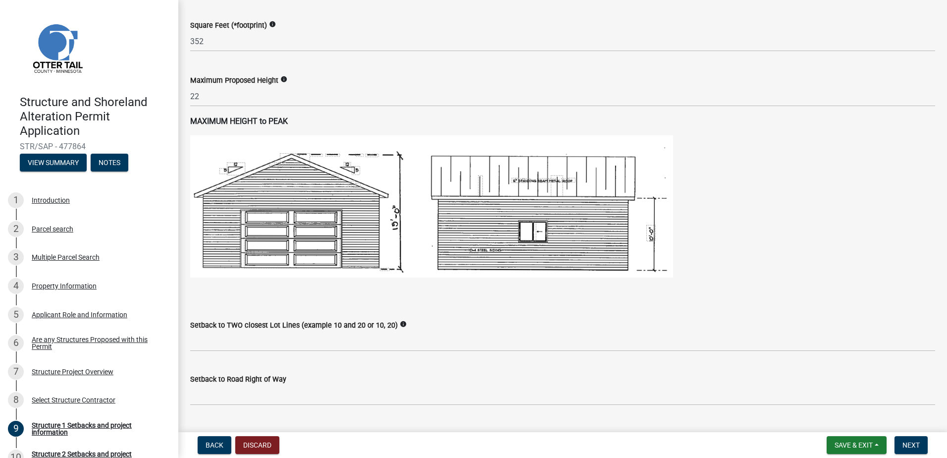
scroll to position [545, 0]
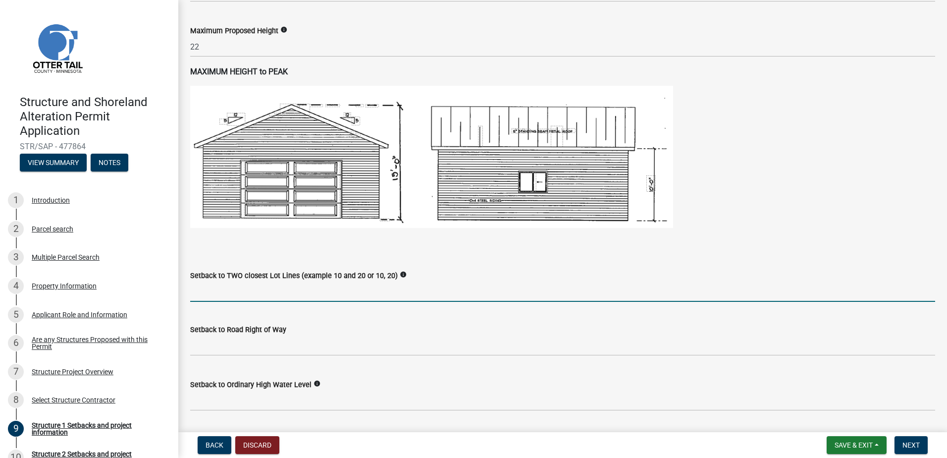
click at [289, 286] on input "Setback to TWO closest Lot Lines (example 10 and 20 or 10, 20)" at bounding box center [562, 291] width 745 height 20
type input "55, 75"
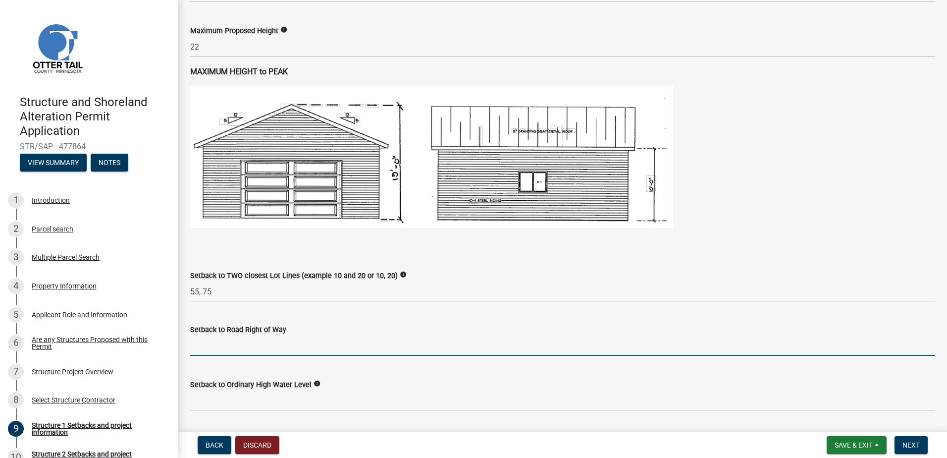
click at [256, 339] on input "text" at bounding box center [562, 345] width 745 height 20
click at [238, 345] on input "text" at bounding box center [562, 345] width 745 height 20
type input "100"
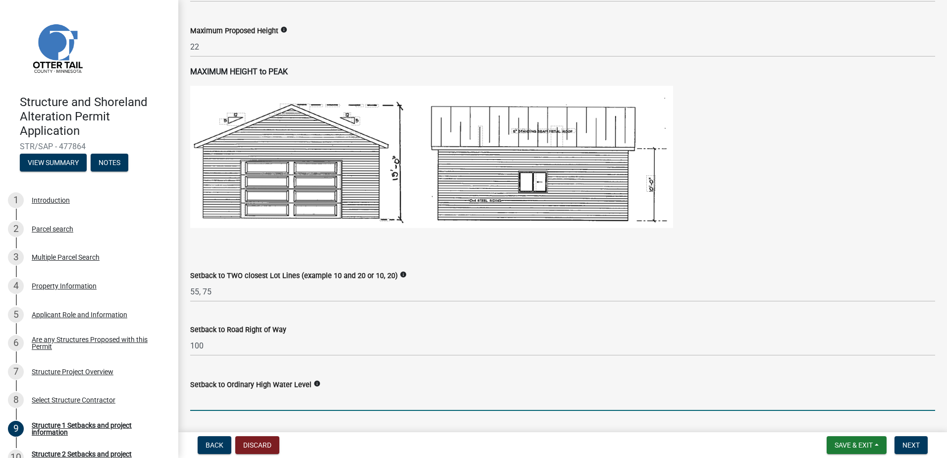
click at [271, 394] on input "text" at bounding box center [562, 400] width 745 height 20
click at [295, 400] on input "text" at bounding box center [562, 400] width 745 height 20
type input "86"
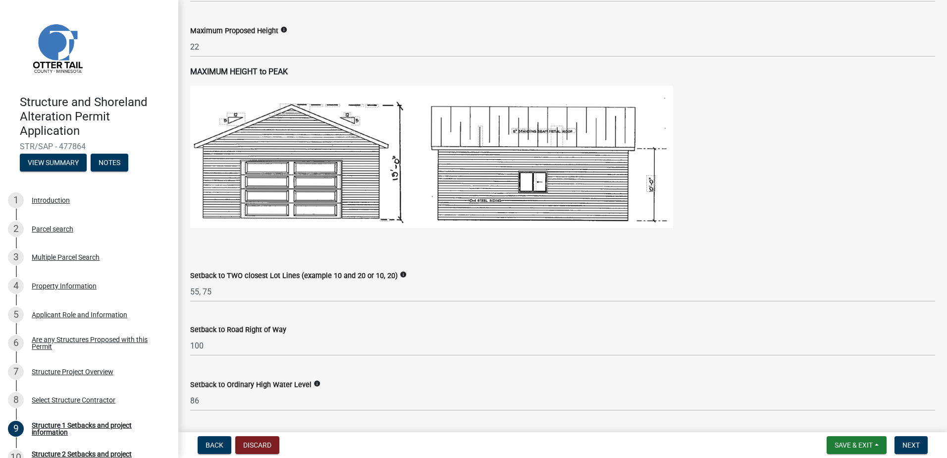
click at [324, 359] on wm-data-entity-input "Setback to Road Right of Way 100" at bounding box center [562, 337] width 745 height 55
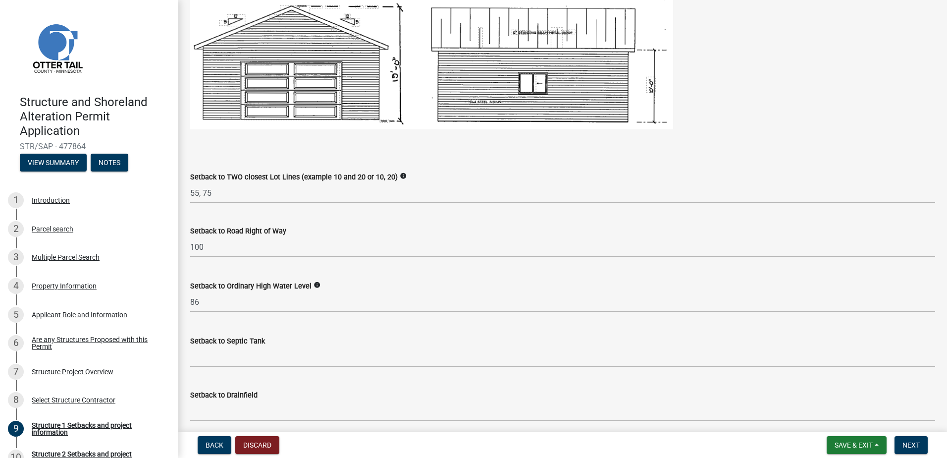
scroll to position [644, 0]
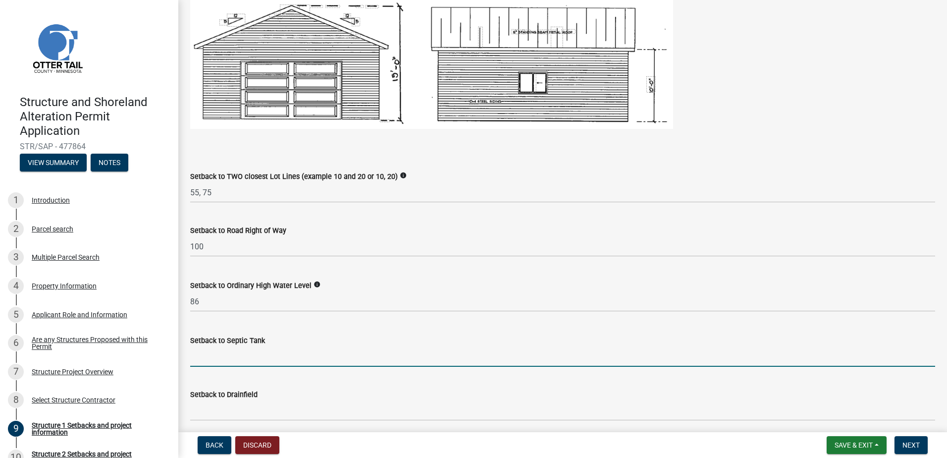
click at [321, 360] on input "Setback to Septic Tank" at bounding box center [562, 356] width 745 height 20
type input "55"
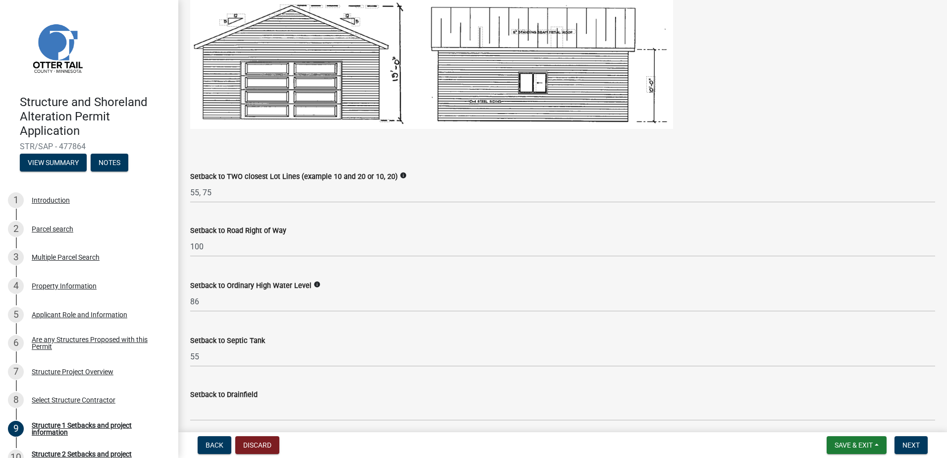
click at [275, 423] on wm-data-entity-input "Setback to Drainfield" at bounding box center [562, 402] width 745 height 54
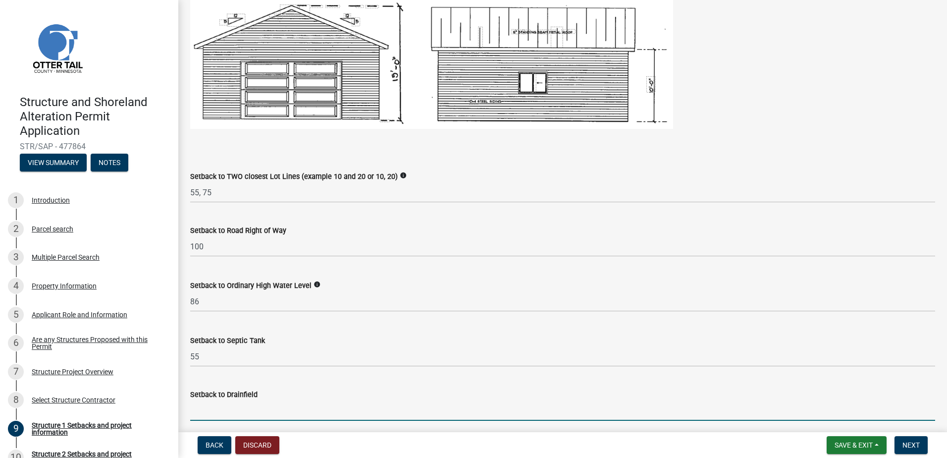
click at [274, 412] on input "Setback to Drainfield" at bounding box center [562, 410] width 745 height 20
type input "70"
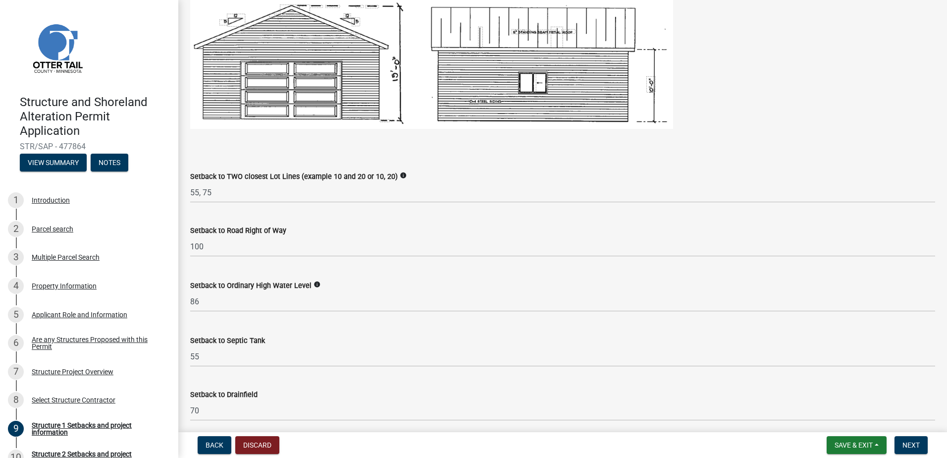
click at [283, 395] on div "Setback to Drainfield" at bounding box center [562, 394] width 745 height 12
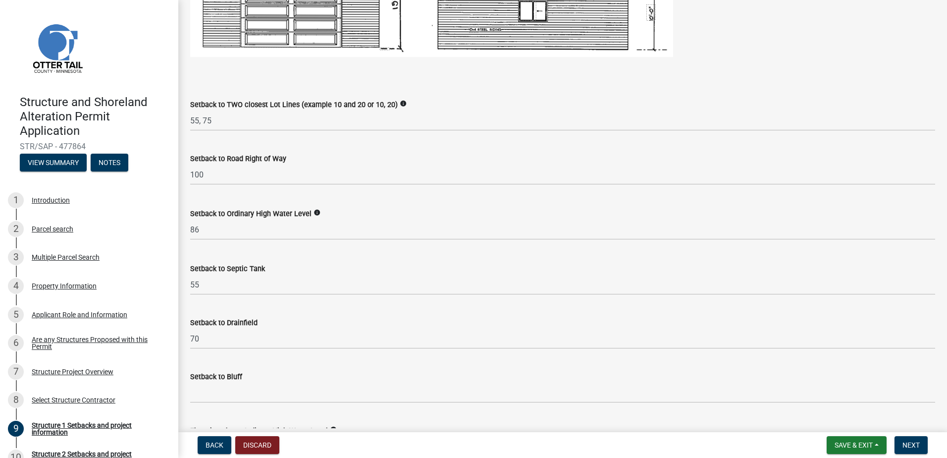
scroll to position [743, 0]
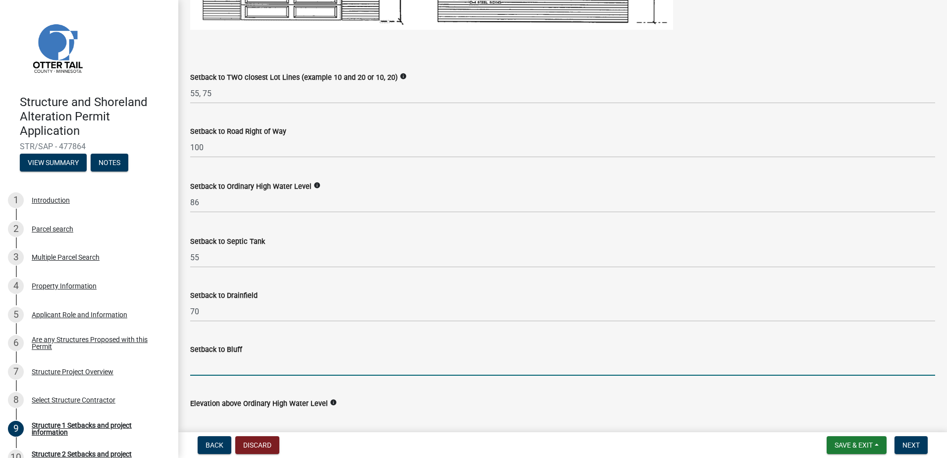
click at [268, 366] on input "Setback to Bluff" at bounding box center [562, 365] width 745 height 20
type input "NA"
click at [282, 324] on wm-data-entity-input "Setback to Drainfield 70" at bounding box center [562, 302] width 745 height 54
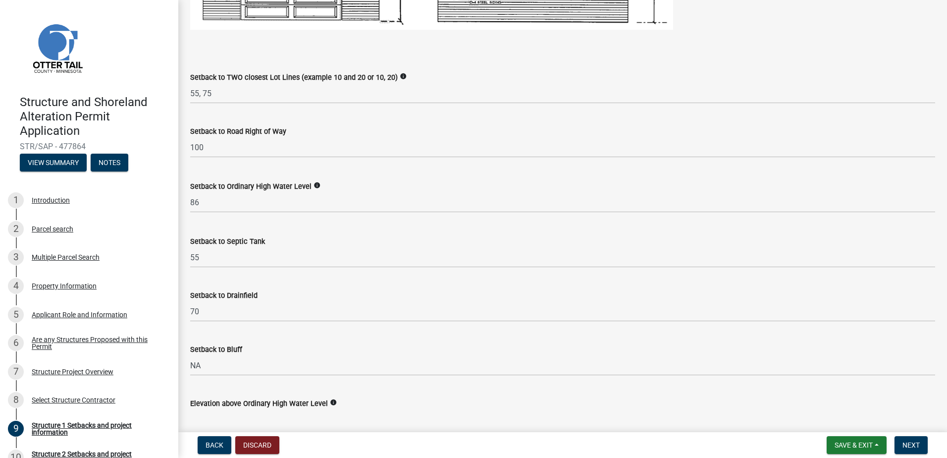
scroll to position [842, 0]
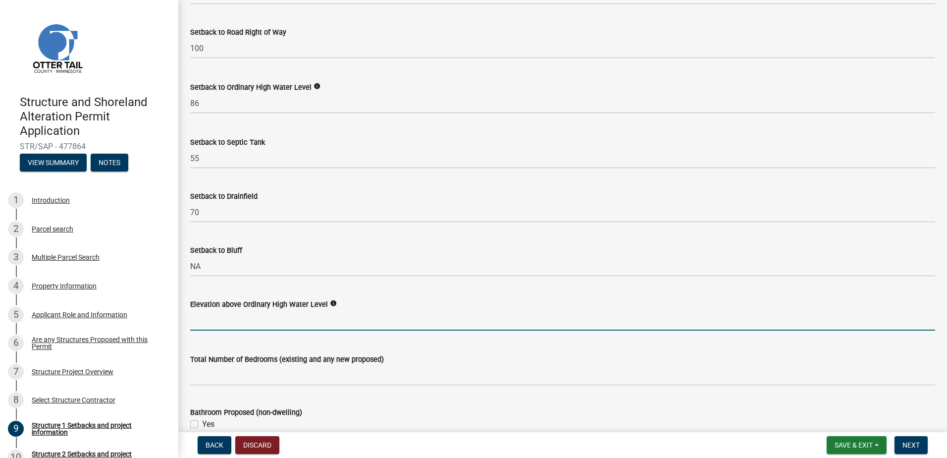
click at [333, 324] on input "text" at bounding box center [562, 320] width 745 height 20
type input "14"
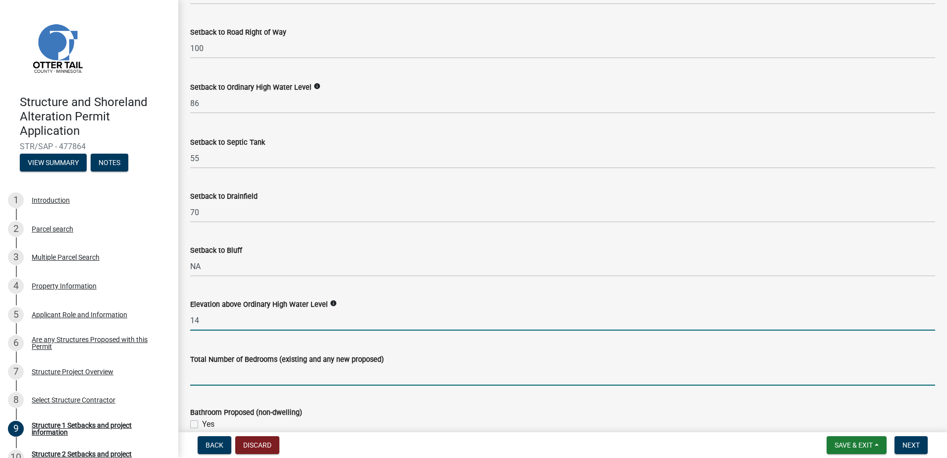
click at [326, 379] on input "text" at bounding box center [562, 375] width 745 height 20
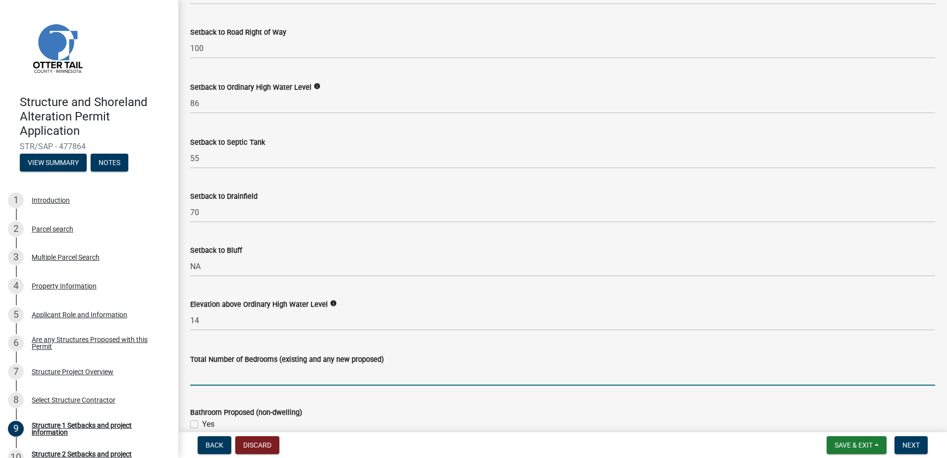
click at [235, 374] on input "text" at bounding box center [562, 375] width 745 height 20
type input "4"
click at [248, 390] on wm-data-entity-input "Total Number of Bedrooms (existing and any new proposed) 4" at bounding box center [562, 366] width 745 height 55
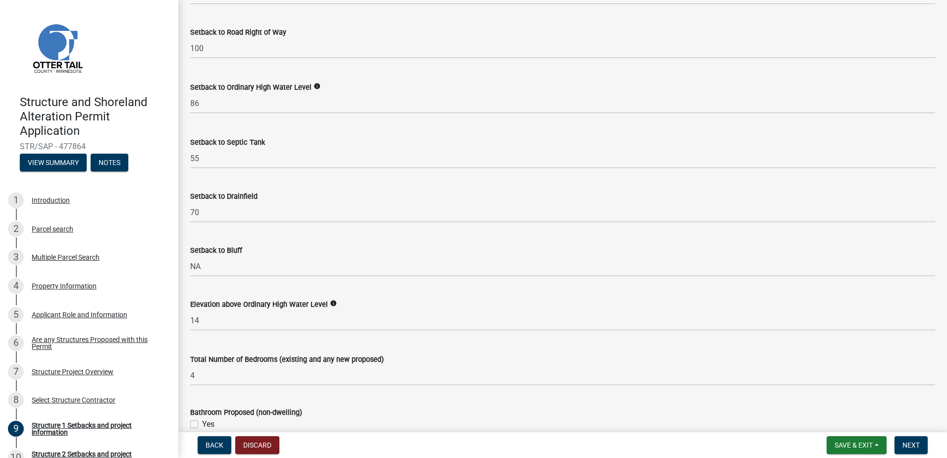
scroll to position [892, 0]
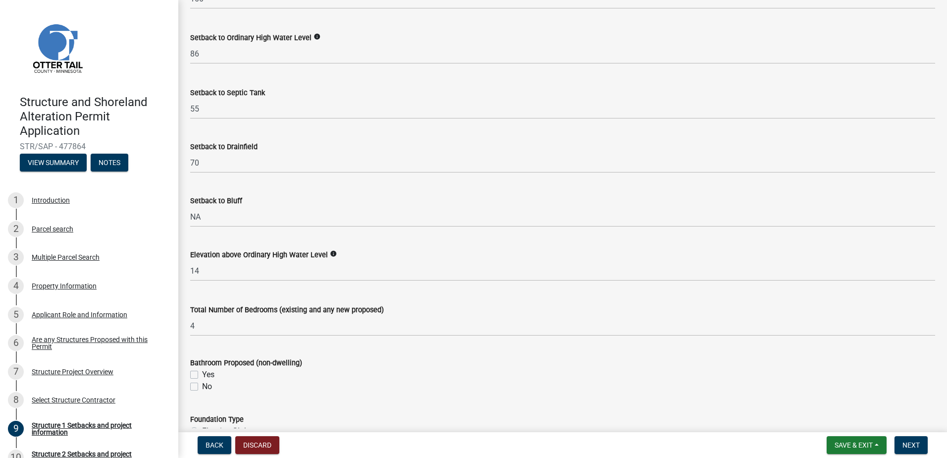
click at [202, 385] on label "No" at bounding box center [207, 387] width 10 height 12
click at [202, 385] on input "No" at bounding box center [205, 384] width 6 height 6
checkbox input "true"
checkbox input "false"
checkbox input "true"
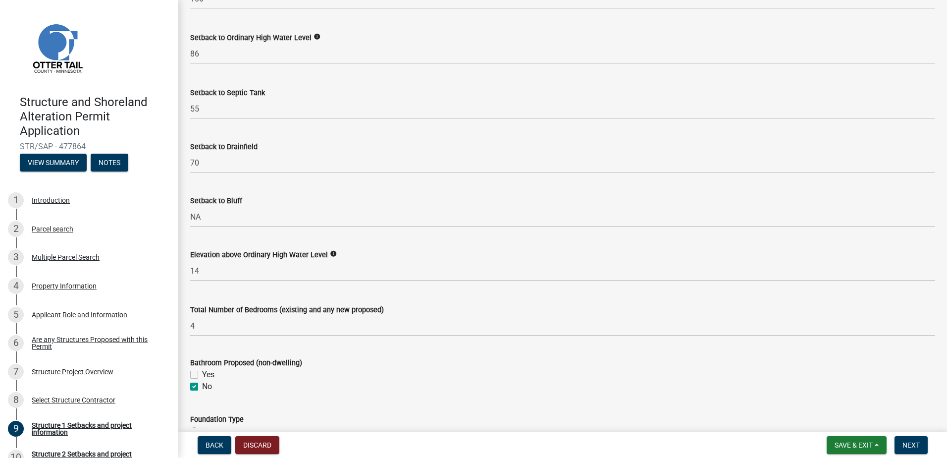
click at [227, 382] on div "No" at bounding box center [562, 387] width 745 height 12
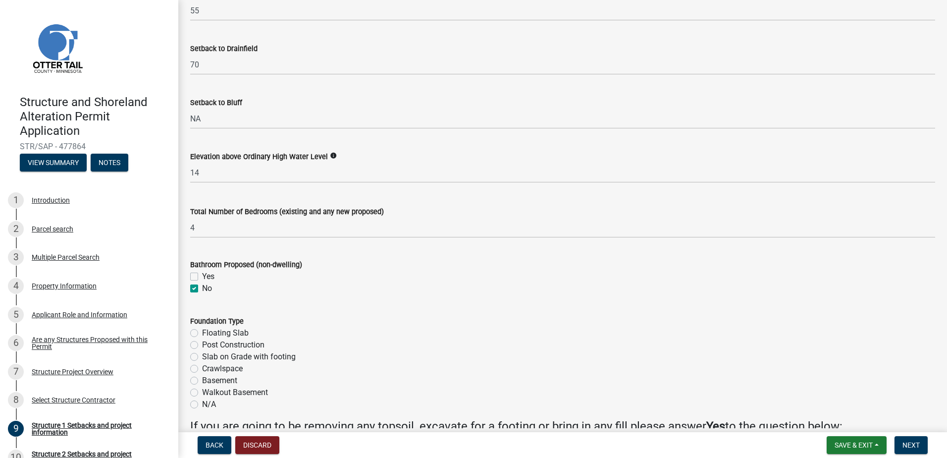
scroll to position [991, 0]
click at [202, 356] on label "Slab on Grade with footing" at bounding box center [249, 356] width 94 height 12
click at [202, 356] on input "Slab on Grade with footing" at bounding box center [205, 353] width 6 height 6
radio input "true"
click at [300, 323] on div "Foundation Type" at bounding box center [562, 320] width 745 height 12
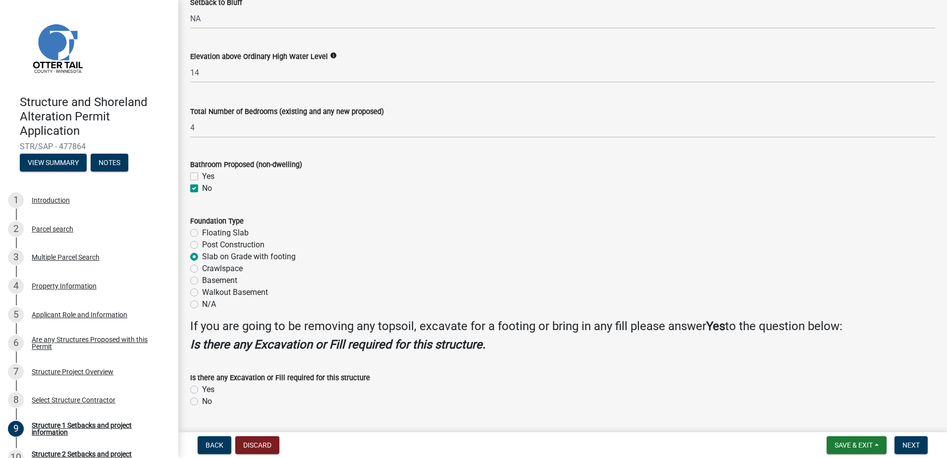
scroll to position [1117, 0]
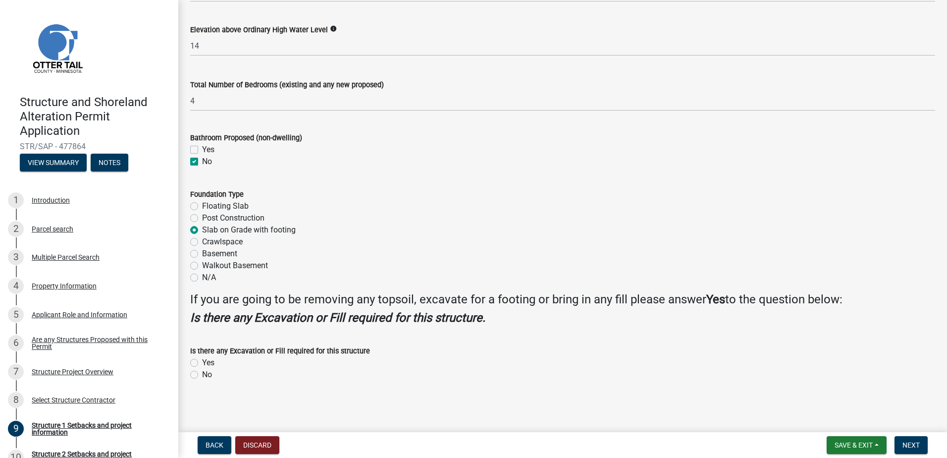
click at [202, 362] on label "Yes" at bounding box center [208, 363] width 12 height 12
click at [202, 362] on input "Yes" at bounding box center [205, 360] width 6 height 6
radio input "true"
click at [284, 367] on div "Yes" at bounding box center [562, 363] width 745 height 12
click at [920, 444] on span "Next" at bounding box center [911, 445] width 17 height 8
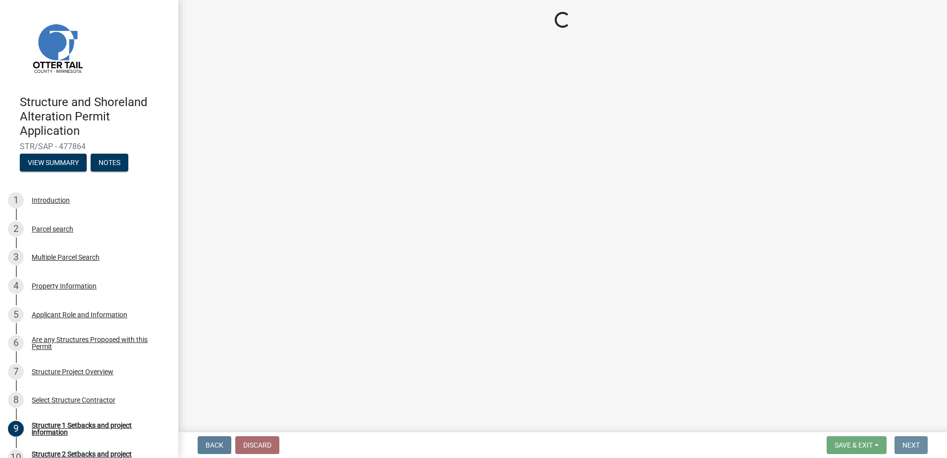
scroll to position [0, 0]
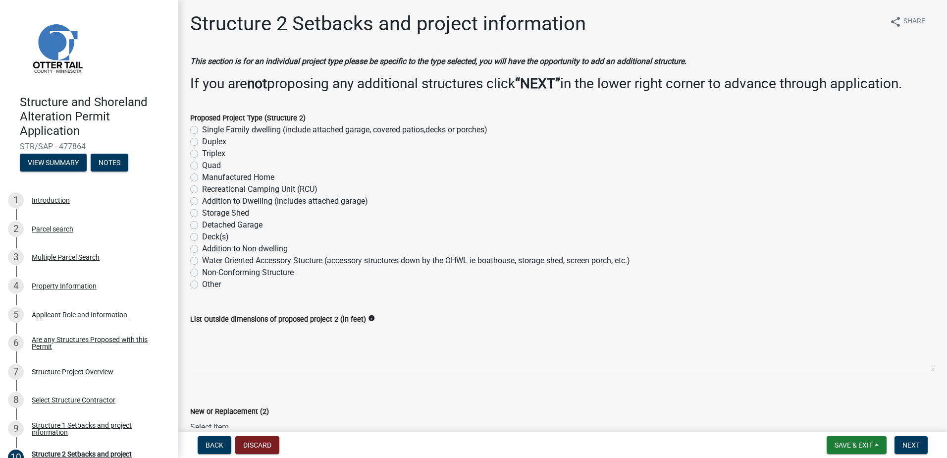
click at [202, 236] on label "Deck(s)" at bounding box center [215, 237] width 27 height 12
click at [202, 236] on input "Deck(s)" at bounding box center [205, 234] width 6 height 6
radio input "true"
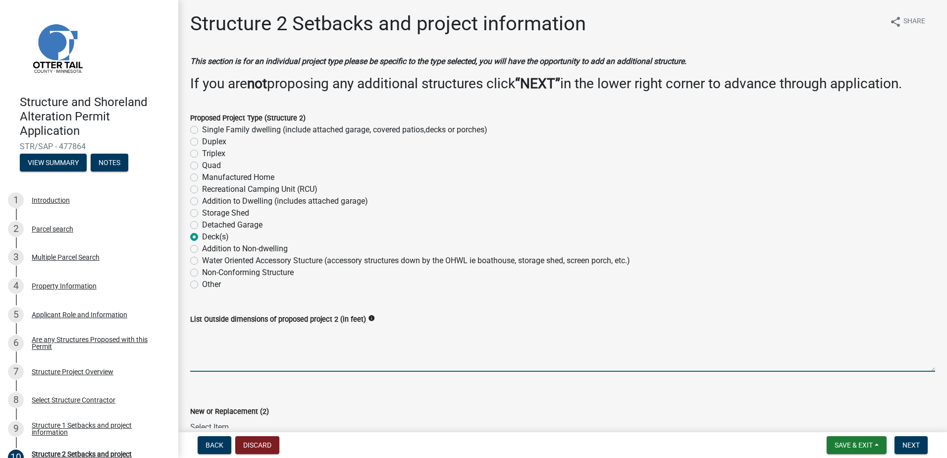
click at [231, 340] on textarea "List Outside dimensions of proposed project 2 (in feet)" at bounding box center [562, 348] width 745 height 47
click at [277, 336] on textarea "List Outside dimensions of proposed project 2 (in feet)" at bounding box center [562, 348] width 745 height 47
click at [252, 328] on textarea "57x10 and" at bounding box center [562, 348] width 745 height 47
click at [279, 330] on textarea "57x10 and 20x10" at bounding box center [562, 348] width 745 height 47
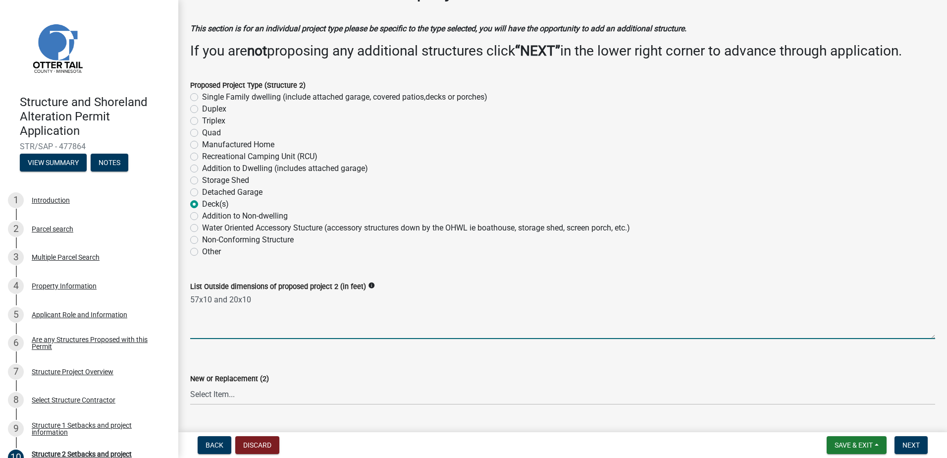
scroll to position [50, 0]
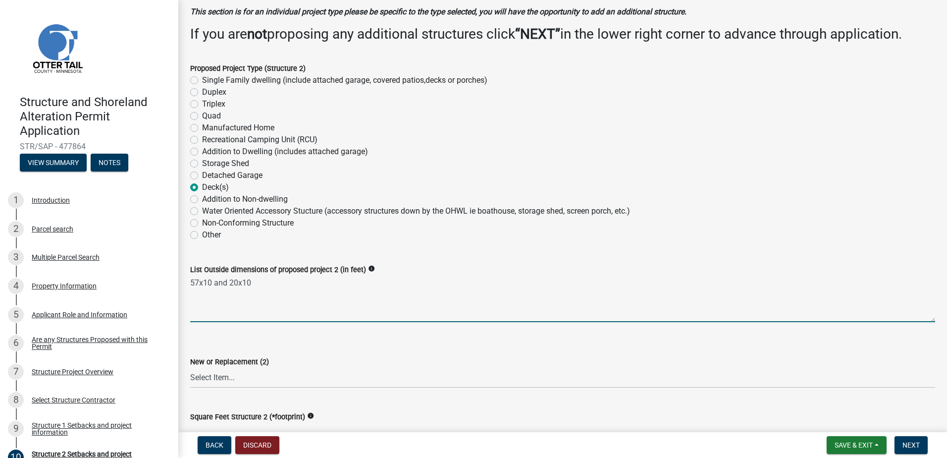
type textarea "57x10 and 20x10"
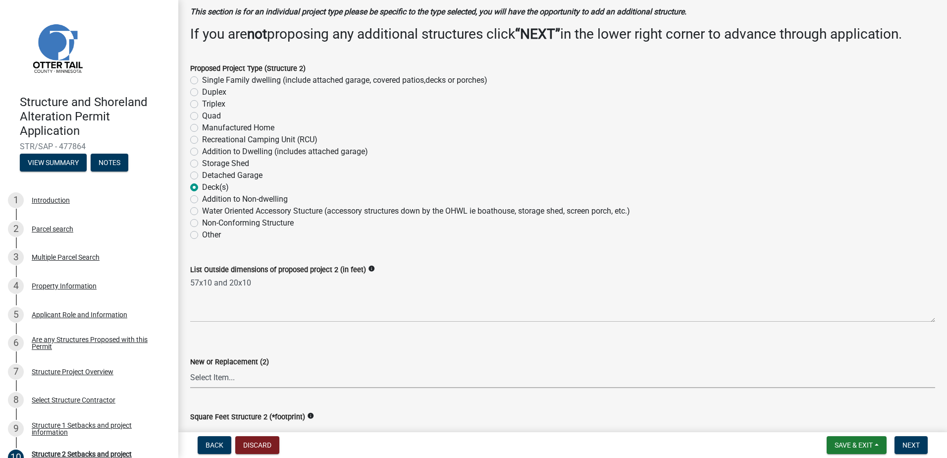
click at [255, 375] on select "Select Item... New Replacement" at bounding box center [562, 378] width 745 height 20
click at [190, 368] on select "Select Item... New Replacement" at bounding box center [562, 378] width 745 height 20
select select "a3cc236c-43aa-406a-8353-e0398d57c407"
click at [275, 404] on div "Square Feet Structure 2 (*footprint) info" at bounding box center [562, 420] width 745 height 46
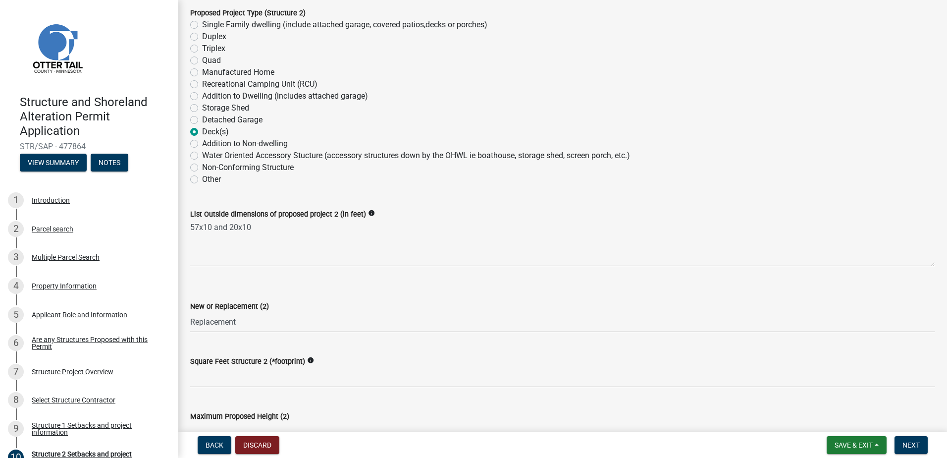
scroll to position [149, 0]
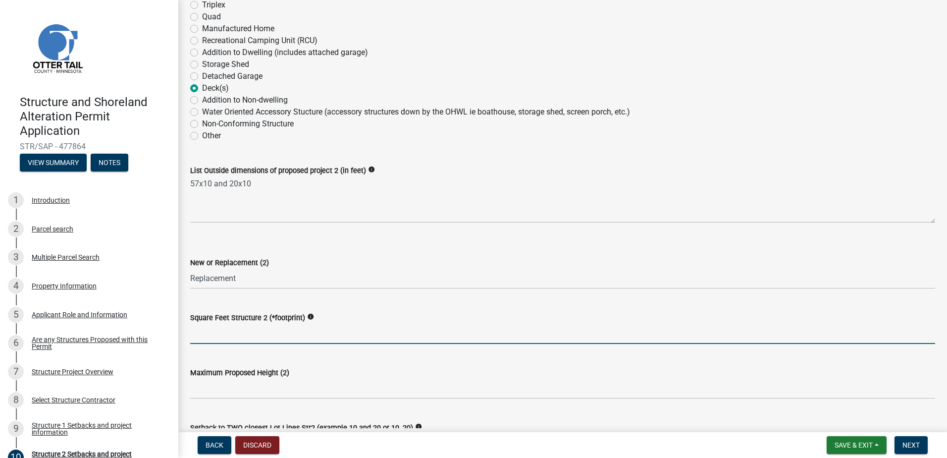
click at [220, 330] on input "text" at bounding box center [562, 334] width 745 height 20
type input "770"
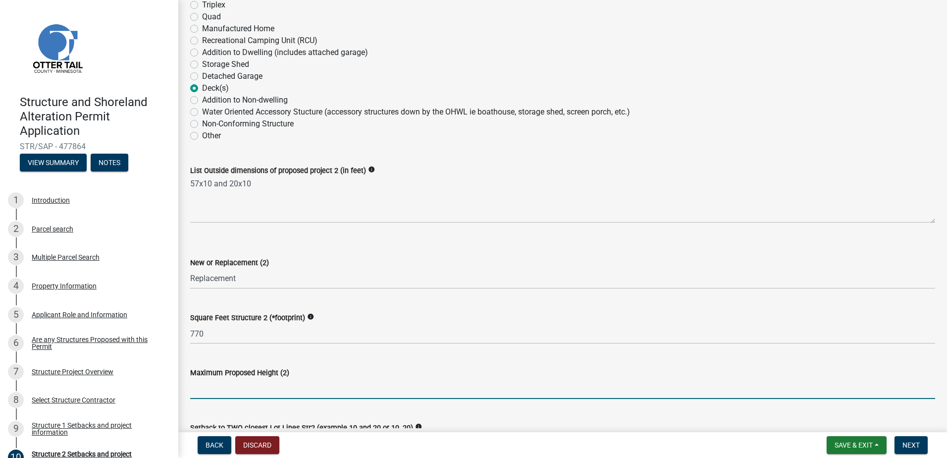
click at [246, 389] on input "text" at bounding box center [562, 389] width 745 height 20
type input "8"
click at [341, 351] on wm-data-entity-input "Square Feet Structure 2 (*footprint) info 770" at bounding box center [562, 325] width 745 height 55
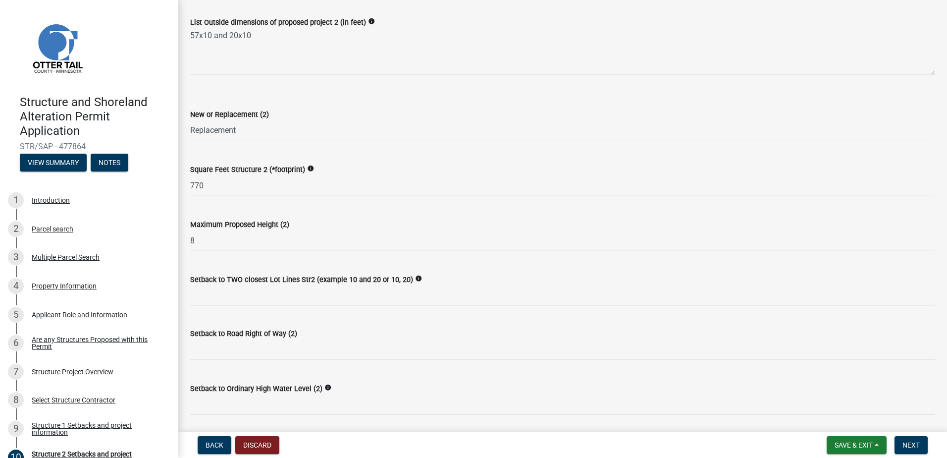
scroll to position [297, 0]
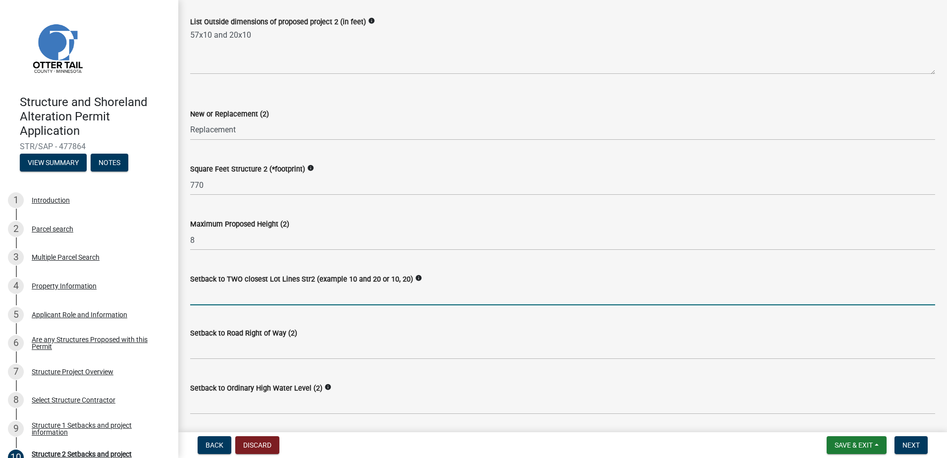
click at [228, 297] on input "Setback to TWO closest Lot Lines Str2 (example 10 and 20 or 10, 20)" at bounding box center [562, 295] width 745 height 20
click at [249, 296] on input "59," at bounding box center [562, 295] width 745 height 20
type input "59,33"
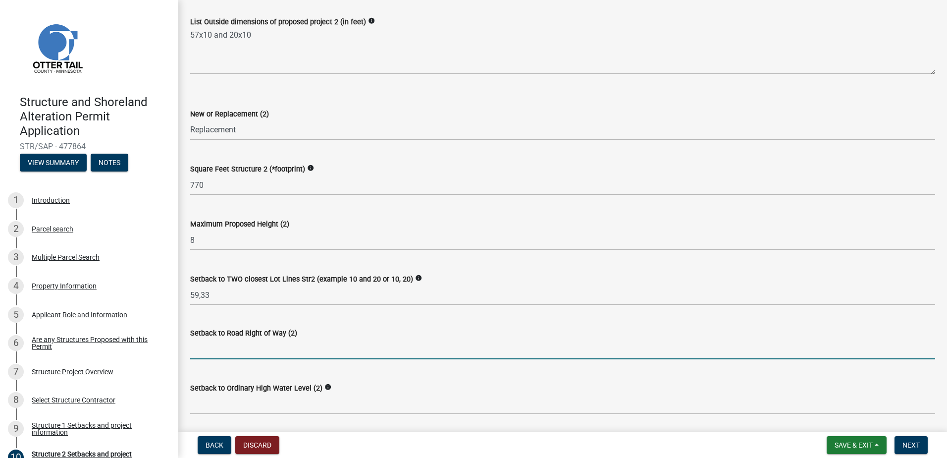
click at [255, 352] on input "text" at bounding box center [562, 349] width 745 height 20
type input "120"
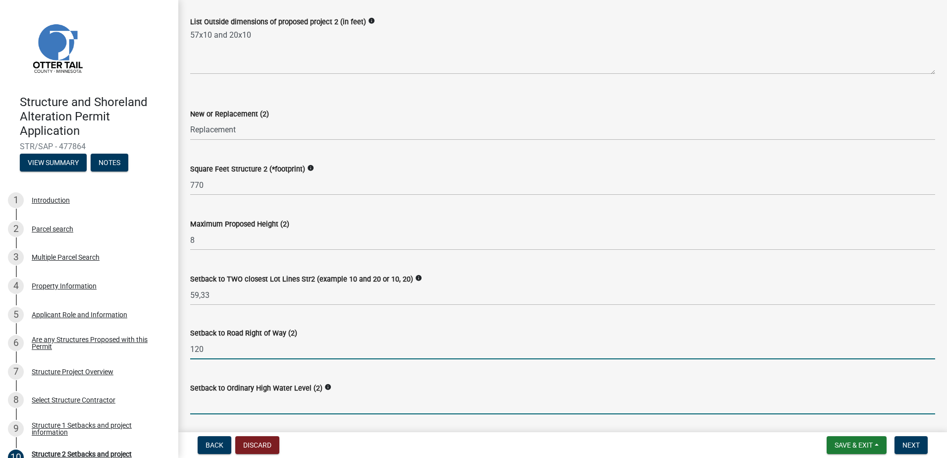
click at [250, 400] on input "text" at bounding box center [562, 404] width 745 height 20
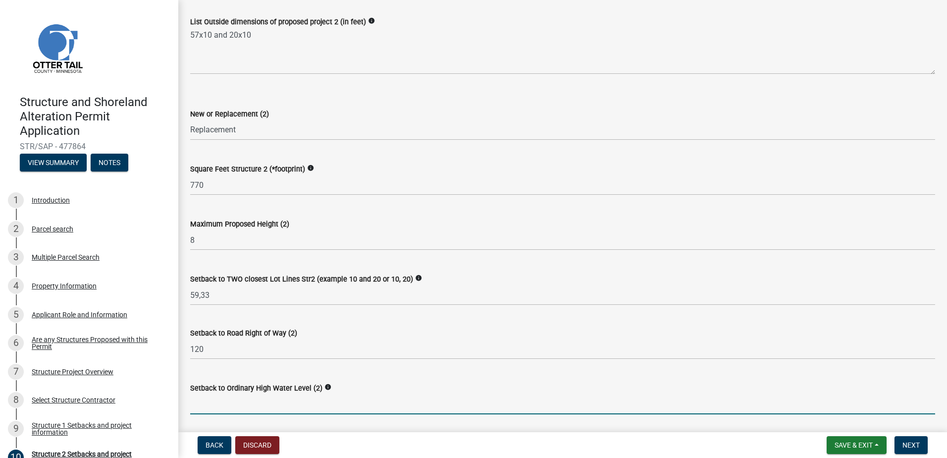
click at [202, 401] on input "text" at bounding box center [562, 404] width 745 height 20
type input "80"
click at [278, 367] on wm-data-entity-input "Setback to Road Right of Way (2) 120" at bounding box center [562, 340] width 745 height 55
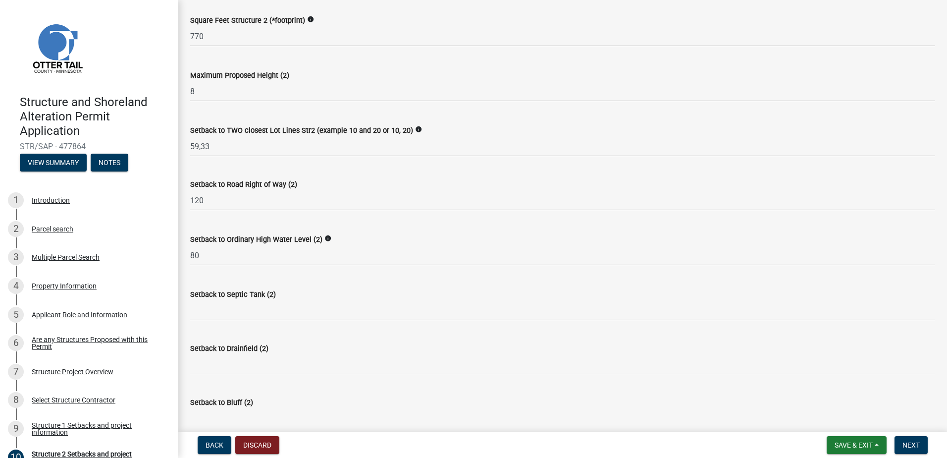
scroll to position [495, 0]
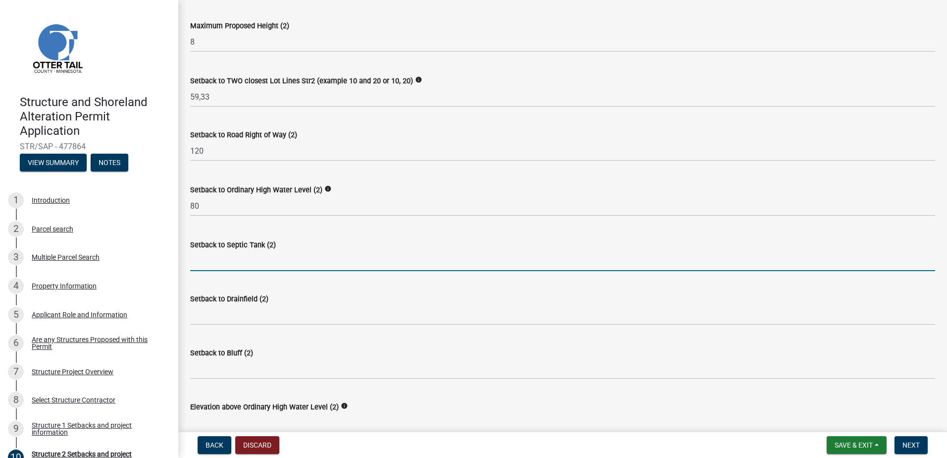
click at [262, 257] on input "Setback to Septic Tank (2)" at bounding box center [562, 261] width 745 height 20
type input "17"
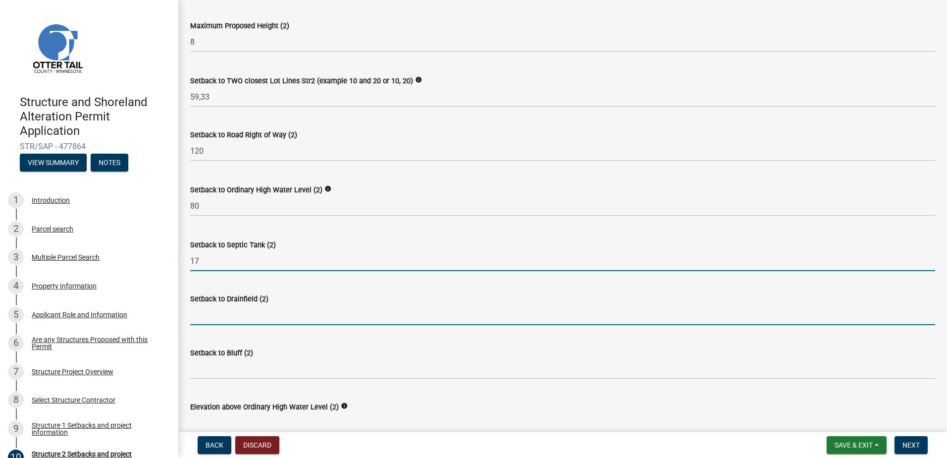
click at [256, 310] on input "Setback to Drainfield (2)" at bounding box center [562, 315] width 745 height 20
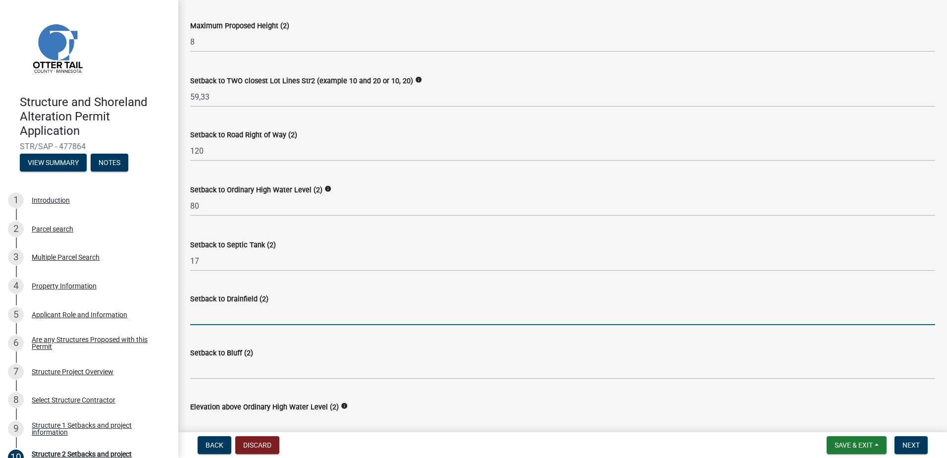
click at [239, 316] on input "Setback to Drainfield (2)" at bounding box center [562, 315] width 745 height 20
type input "80"
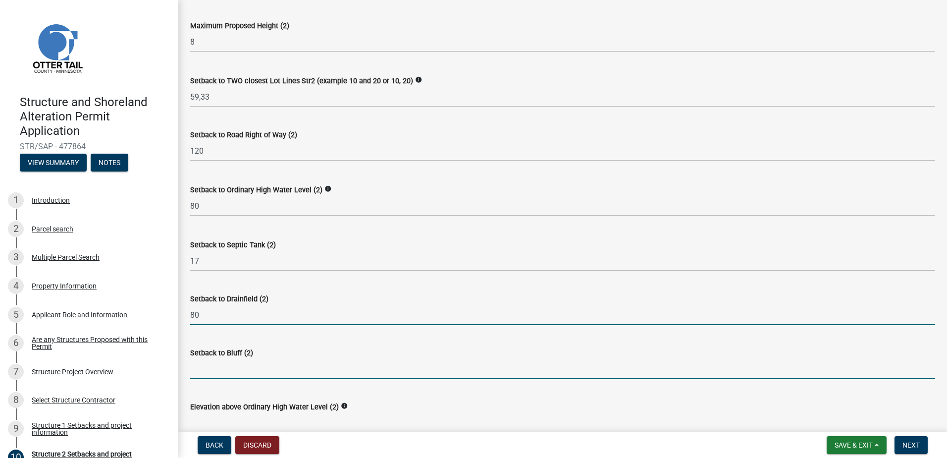
click at [246, 364] on input "Setback to Bluff (2)" at bounding box center [562, 369] width 745 height 20
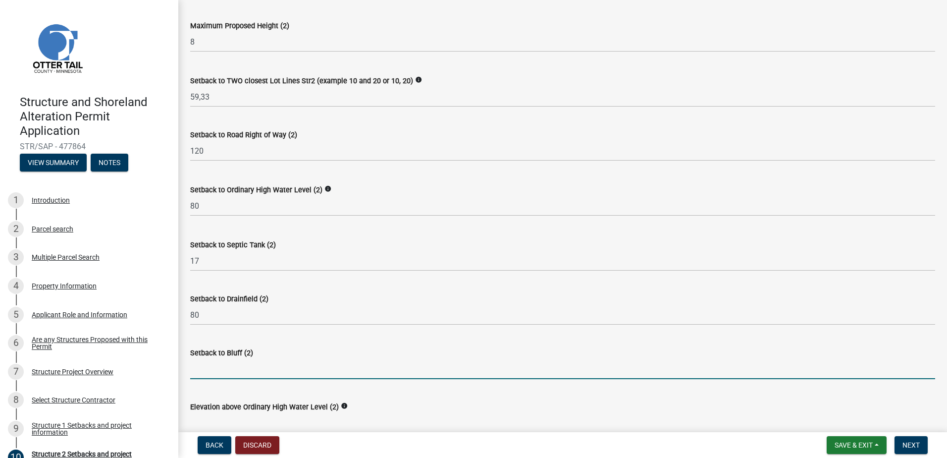
type input "NA"
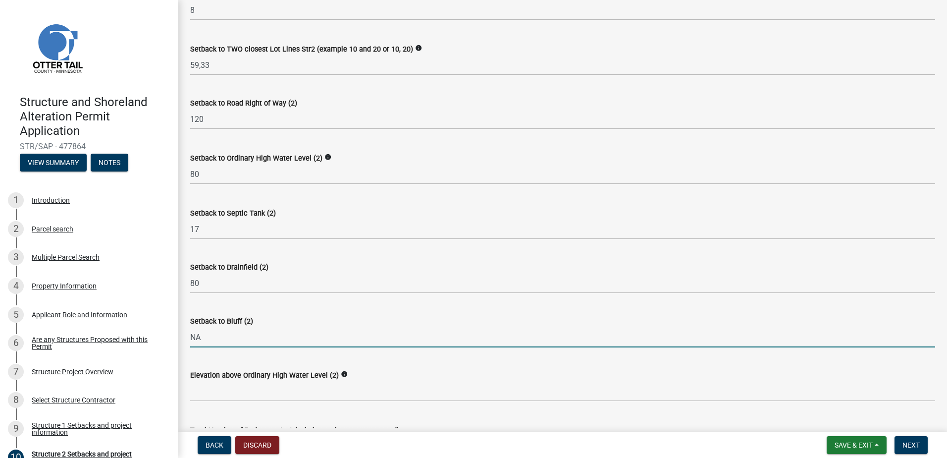
scroll to position [545, 0]
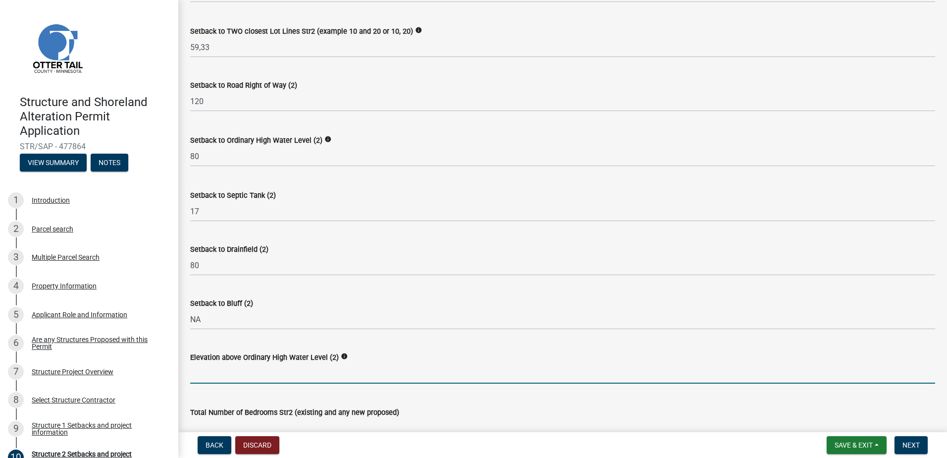
click at [339, 373] on input "text" at bounding box center [562, 373] width 745 height 20
type input "12"
click at [394, 330] on wm-data-entity-input "Setback to Bluff (2) NA" at bounding box center [562, 310] width 745 height 54
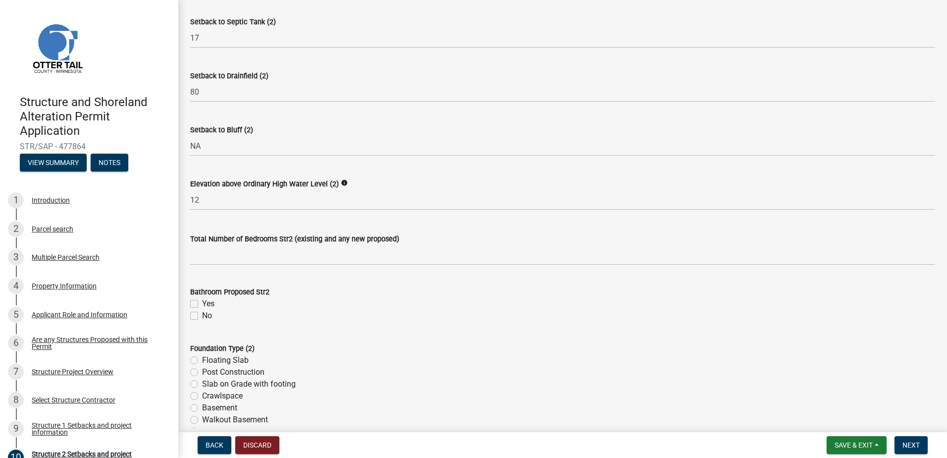
scroll to position [743, 0]
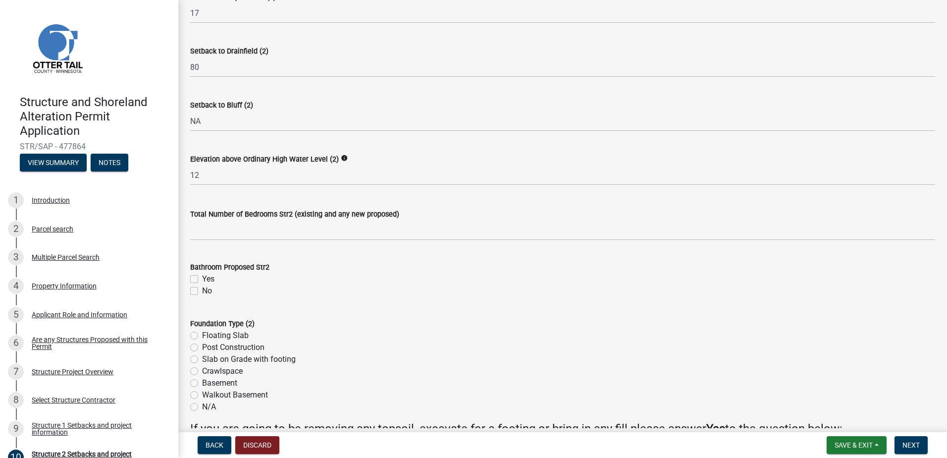
click at [202, 291] on label "No" at bounding box center [207, 291] width 10 height 12
click at [202, 291] on input "No" at bounding box center [205, 288] width 6 height 6
checkbox input "true"
checkbox input "false"
checkbox input "true"
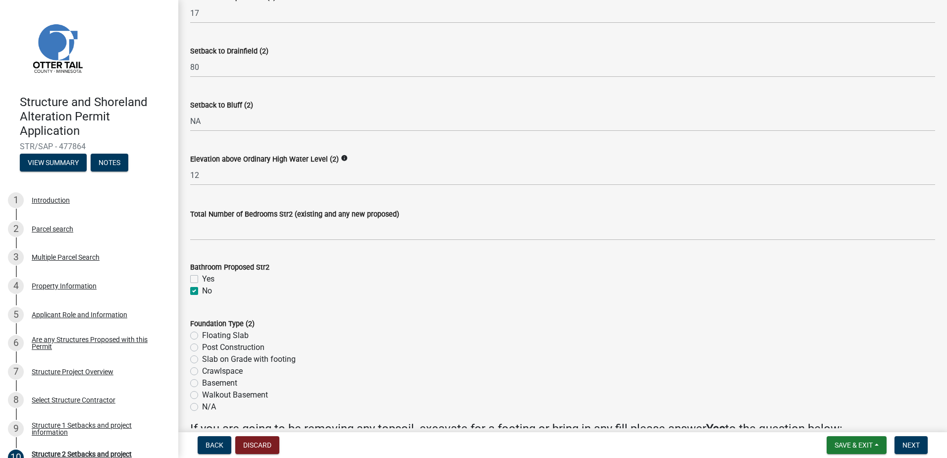
click at [277, 284] on div "Yes" at bounding box center [562, 279] width 745 height 12
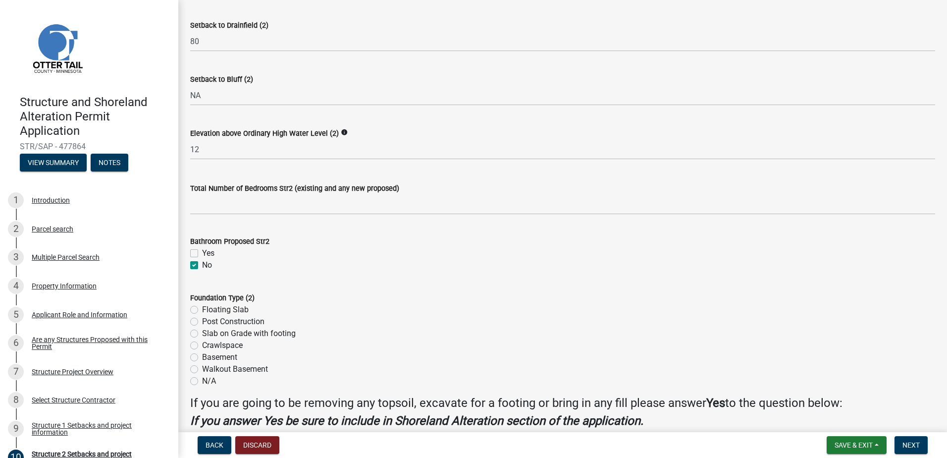
scroll to position [793, 0]
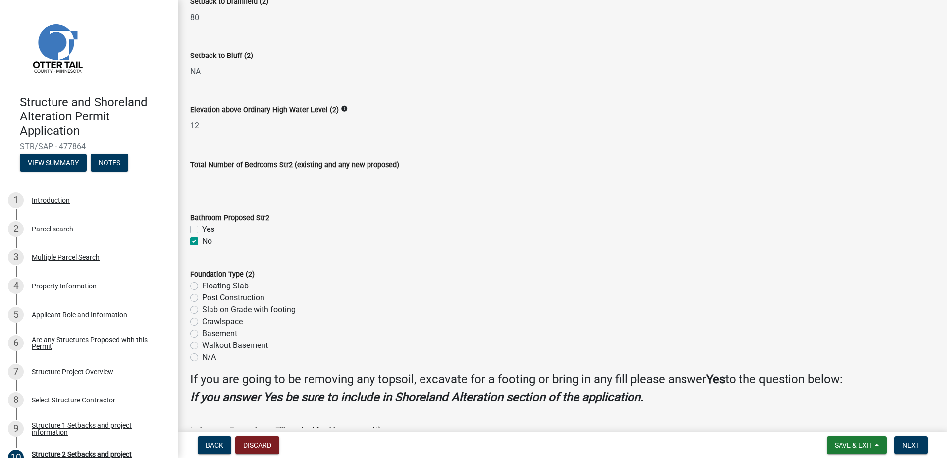
click at [198, 287] on div "Floating Slab" at bounding box center [562, 286] width 745 height 12
click at [202, 286] on label "Floating Slab" at bounding box center [225, 286] width 47 height 12
click at [202, 286] on input "Floating Slab" at bounding box center [205, 283] width 6 height 6
radio input "true"
click at [320, 275] on div "Foundation Type (2)" at bounding box center [562, 274] width 745 height 12
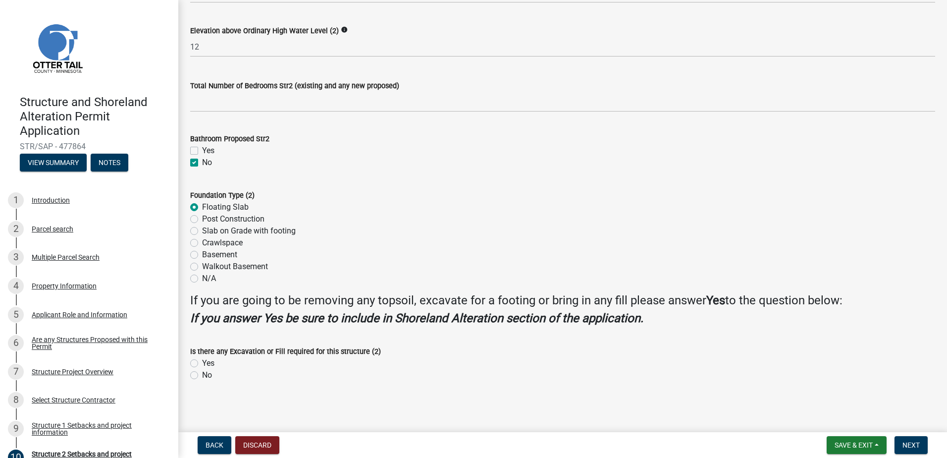
scroll to position [872, 0]
click at [202, 376] on label "No" at bounding box center [207, 375] width 10 height 12
click at [202, 375] on input "No" at bounding box center [205, 372] width 6 height 6
radio input "true"
click at [244, 364] on div "Yes" at bounding box center [562, 363] width 745 height 12
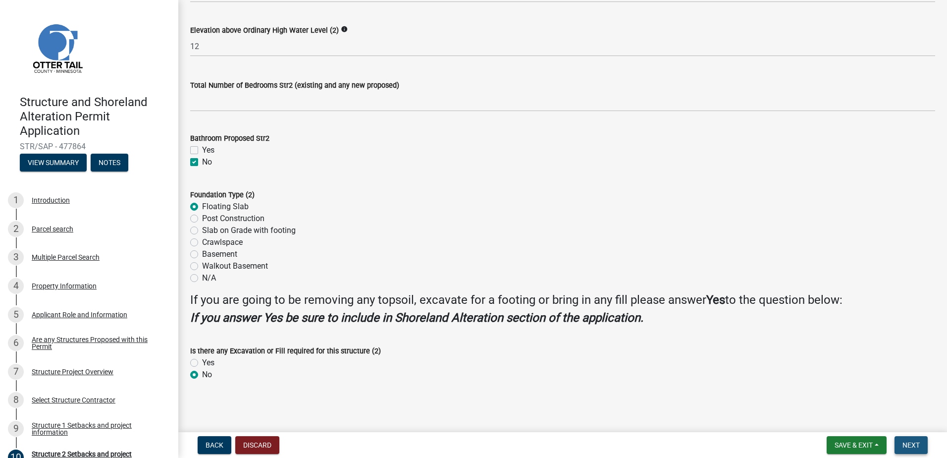
click at [908, 444] on span "Next" at bounding box center [911, 445] width 17 height 8
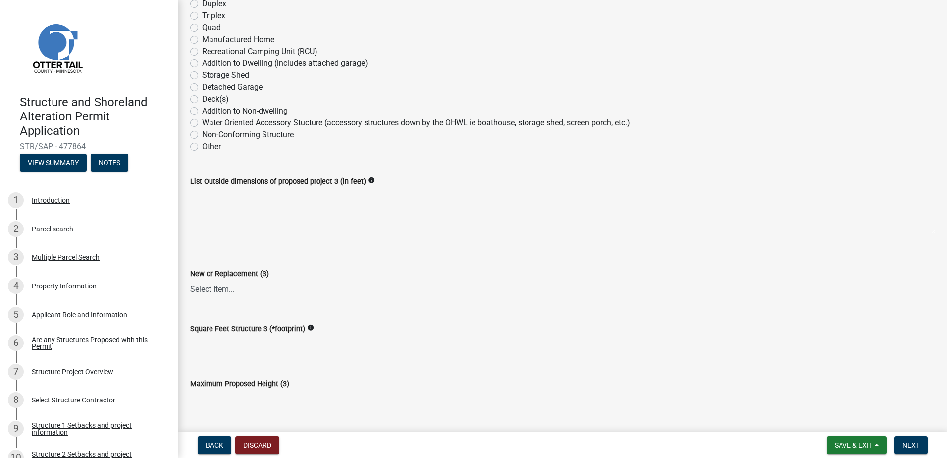
scroll to position [149, 0]
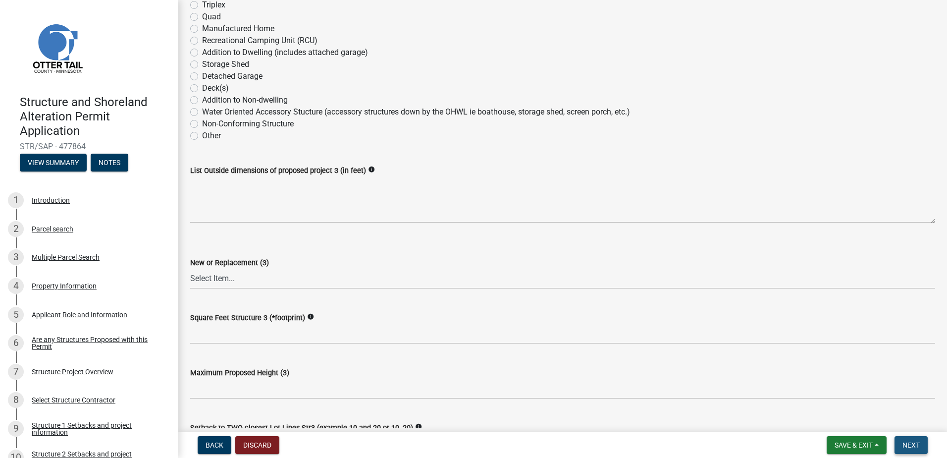
click at [908, 445] on span "Next" at bounding box center [911, 445] width 17 height 8
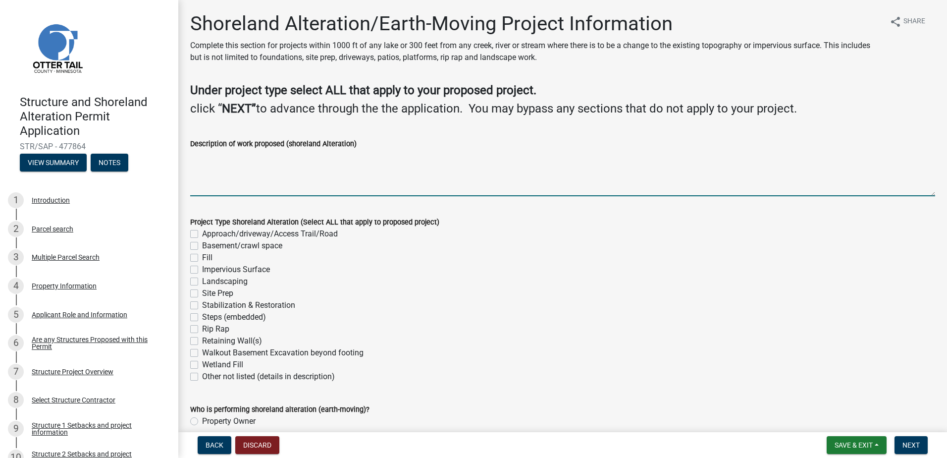
click at [252, 170] on textarea "Description of work proposed (shoreland Alteration)" at bounding box center [562, 173] width 745 height 47
type textarea "Dig 16'x22' frost foundation for new addition"
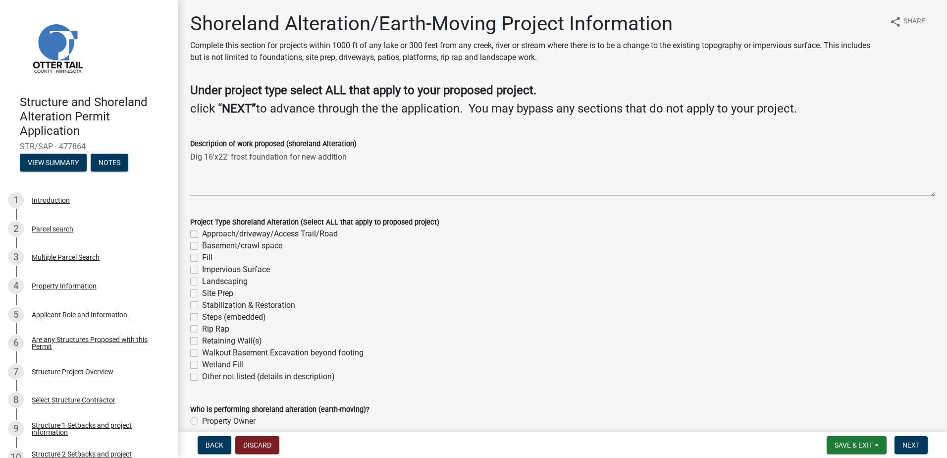
click at [202, 257] on label "Fill" at bounding box center [207, 258] width 10 height 12
click at [202, 257] on input "Fill" at bounding box center [205, 255] width 6 height 6
checkbox input "true"
checkbox input "false"
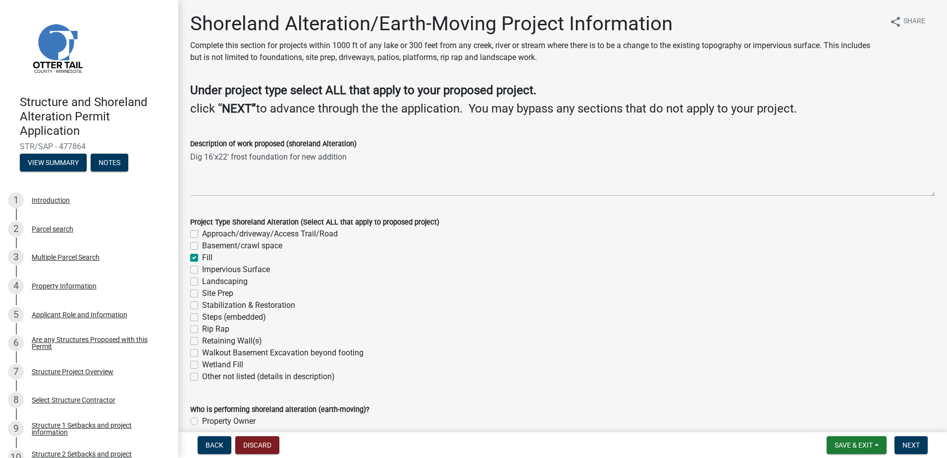
checkbox input "true"
checkbox input "false"
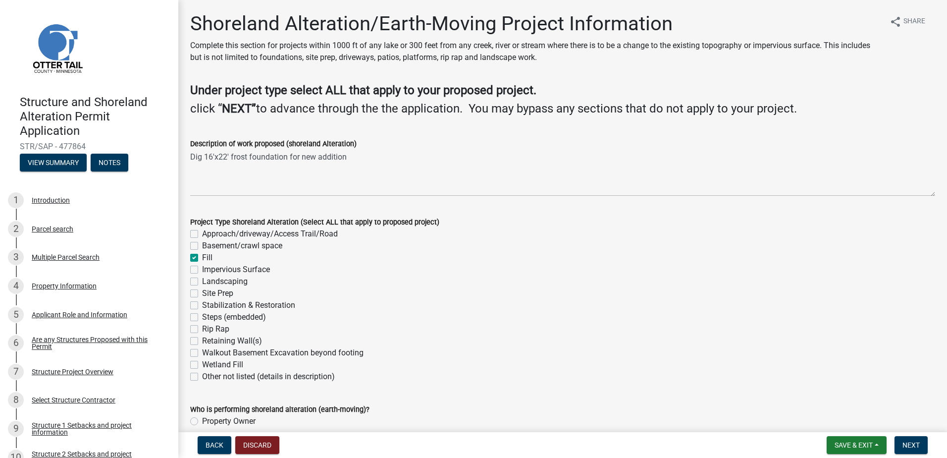
checkbox input "false"
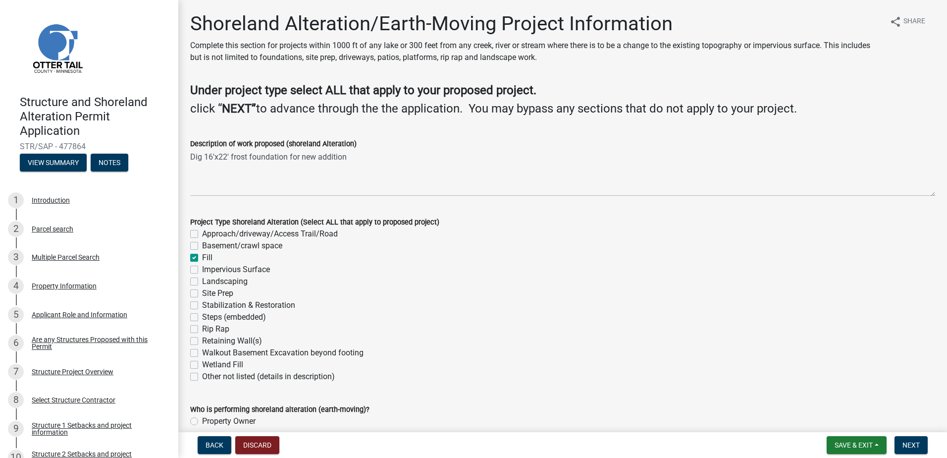
checkbox input "false"
click at [202, 268] on label "Impervious Surface" at bounding box center [236, 270] width 68 height 12
click at [202, 268] on input "Impervious Surface" at bounding box center [205, 267] width 6 height 6
checkbox input "true"
checkbox input "false"
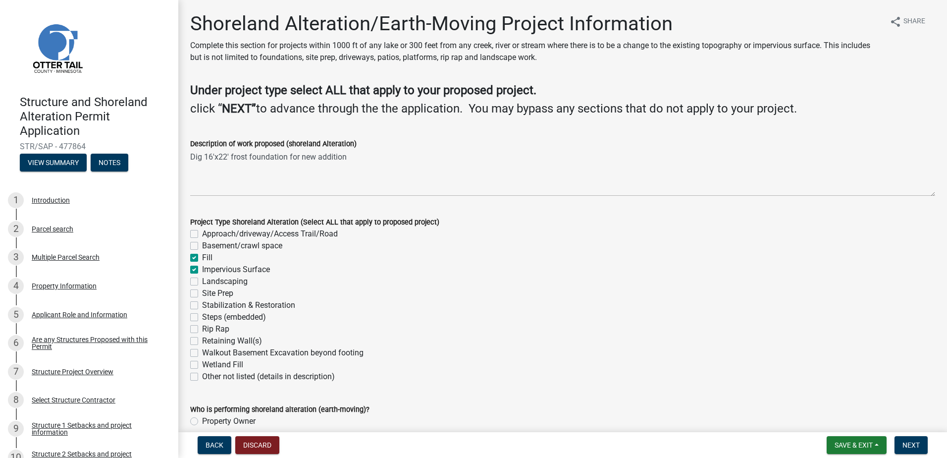
checkbox input "false"
checkbox input "true"
checkbox input "false"
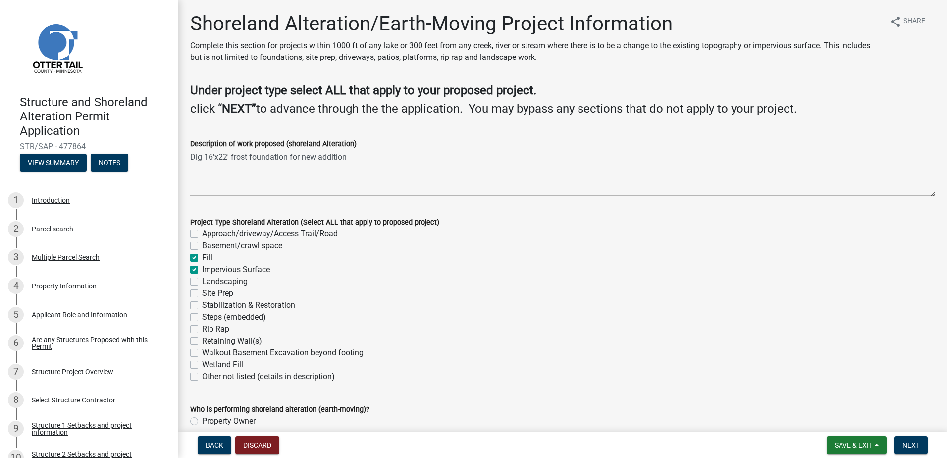
checkbox input "false"
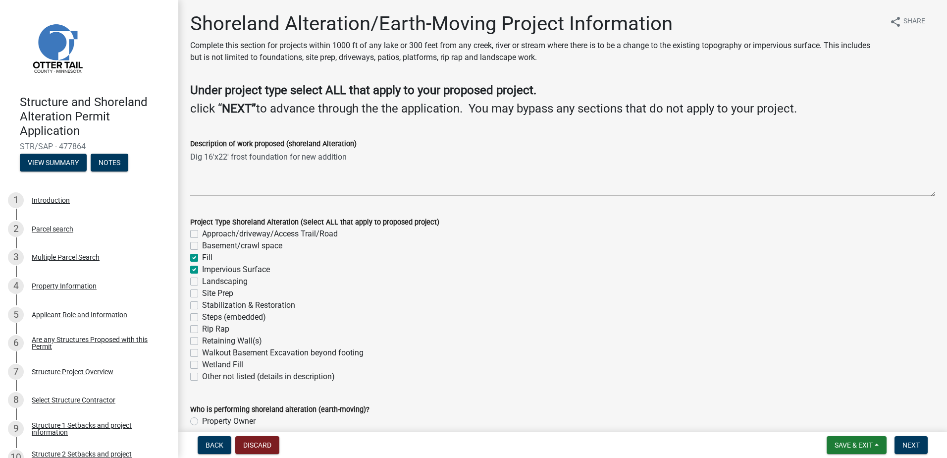
checkbox input "false"
click at [202, 248] on label "Basement/crawl space" at bounding box center [242, 246] width 80 height 12
click at [202, 246] on input "Basement/crawl space" at bounding box center [205, 243] width 6 height 6
checkbox input "true"
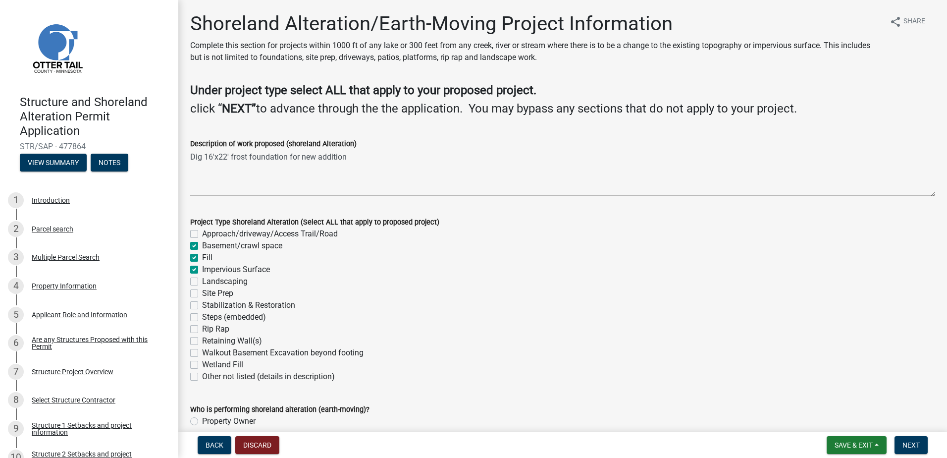
checkbox input "false"
checkbox input "true"
checkbox input "false"
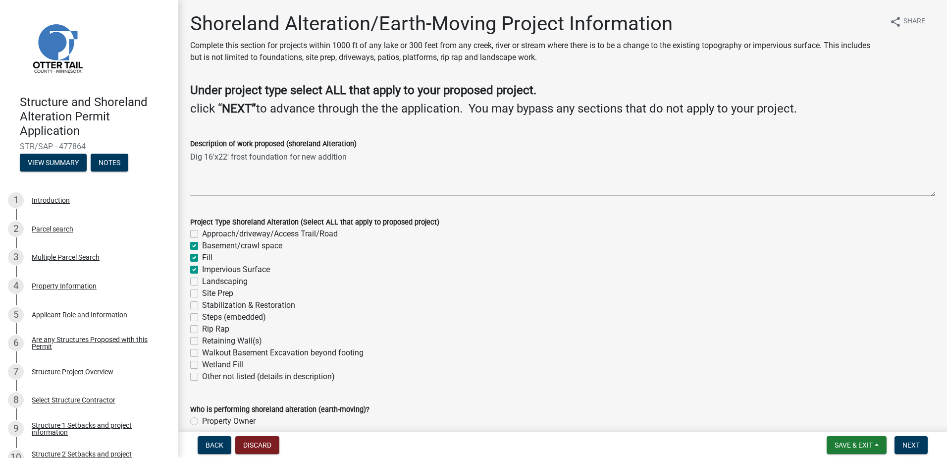
checkbox input "false"
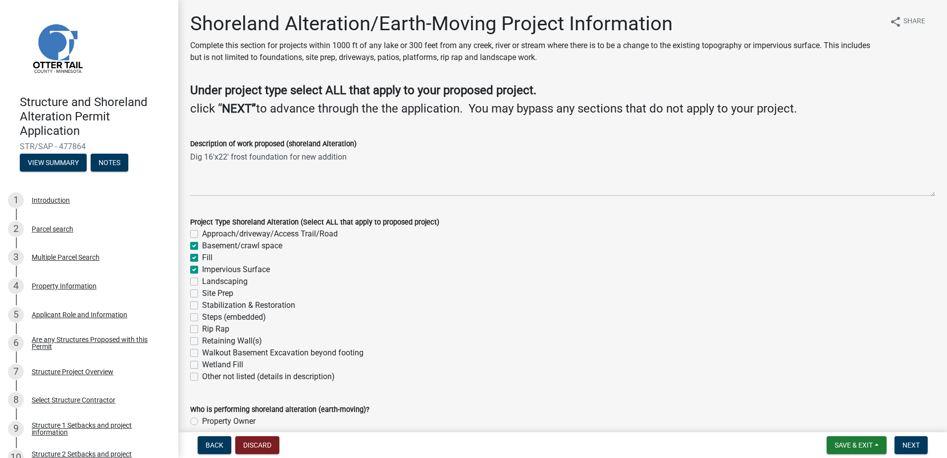
checkbox input "false"
click at [248, 258] on div "Fill" at bounding box center [562, 258] width 745 height 12
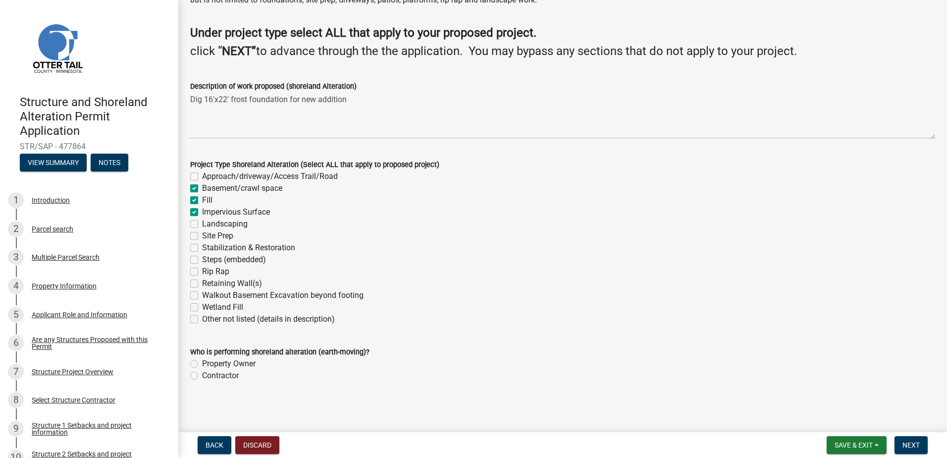
scroll to position [58, 0]
click at [202, 373] on label "Contractor" at bounding box center [220, 375] width 37 height 12
click at [202, 373] on input "Contractor" at bounding box center [205, 372] width 6 height 6
radio input "true"
click at [265, 376] on div "Contractor" at bounding box center [562, 375] width 745 height 12
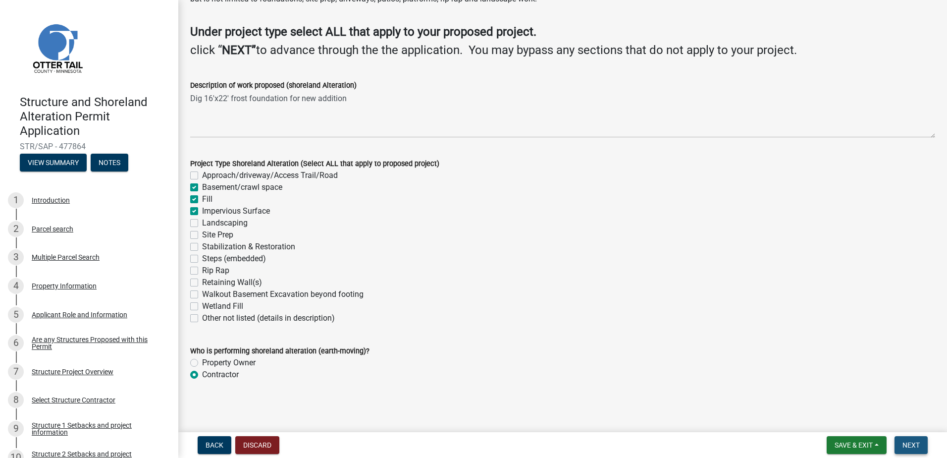
click at [919, 439] on button "Next" at bounding box center [911, 445] width 33 height 18
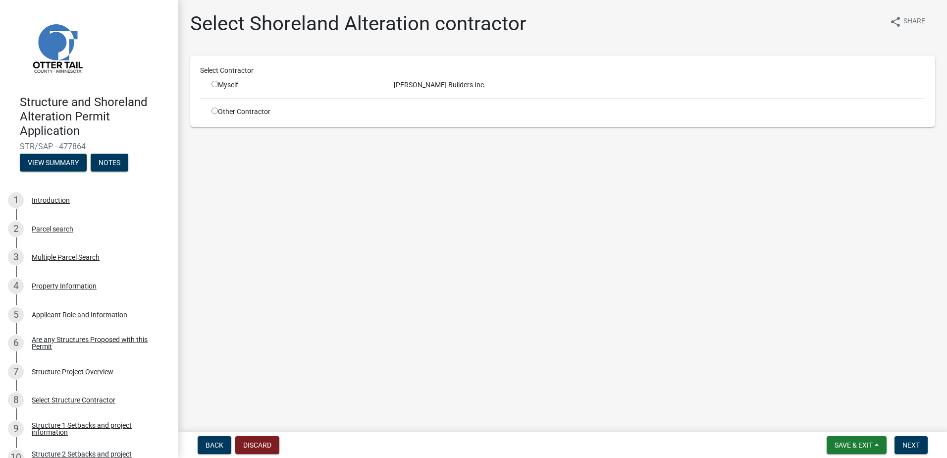
click at [213, 82] on input "radio" at bounding box center [215, 84] width 6 height 6
radio input "true"
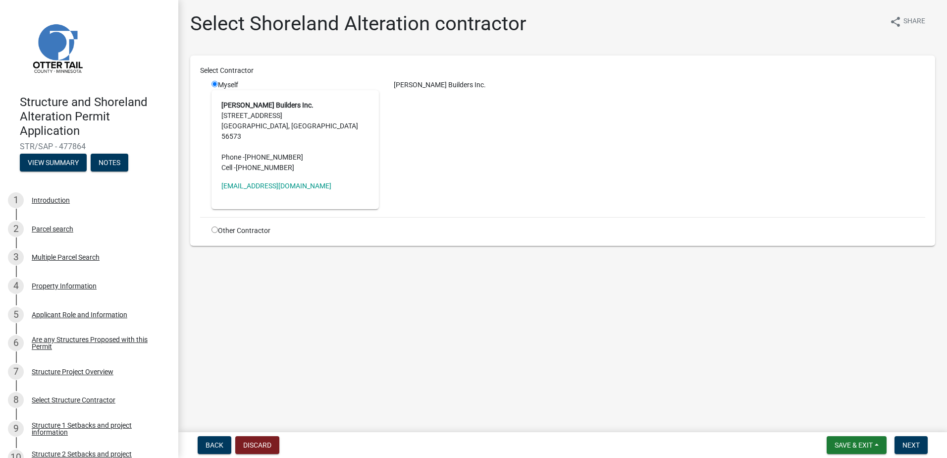
click at [452, 184] on div "[PERSON_NAME] Builders Inc." at bounding box center [659, 144] width 546 height 129
click at [917, 444] on span "Next" at bounding box center [911, 445] width 17 height 8
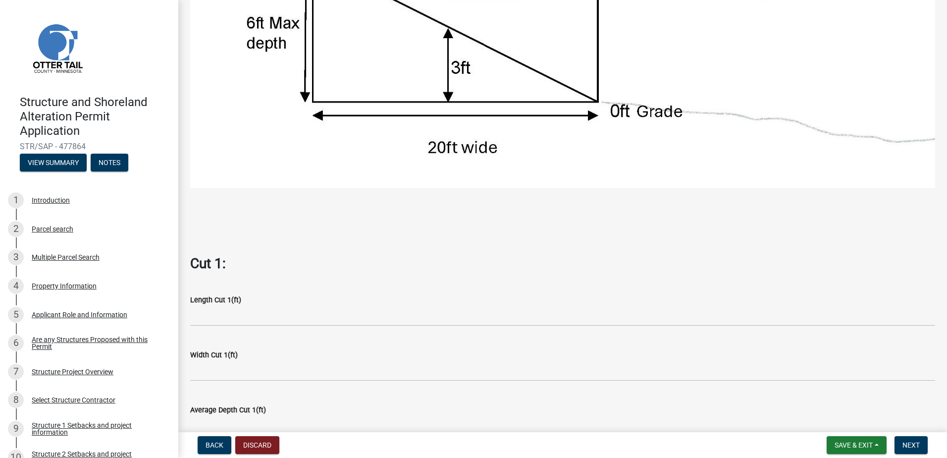
scroll to position [396, 0]
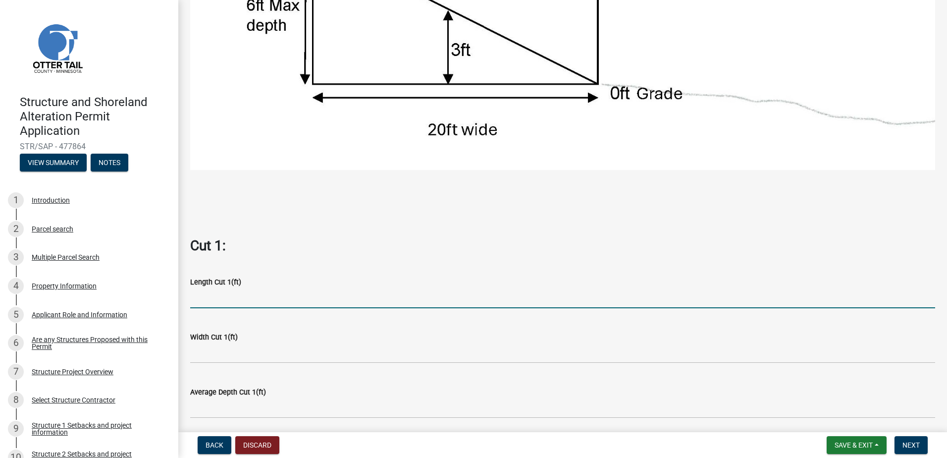
click at [260, 298] on input "text" at bounding box center [562, 298] width 745 height 20
type input "60"
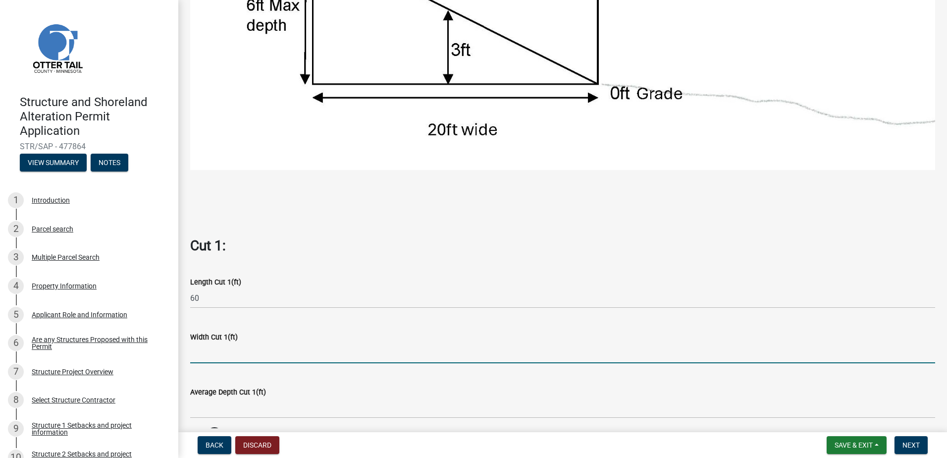
click at [254, 343] on input "text" at bounding box center [562, 353] width 745 height 20
type input "1"
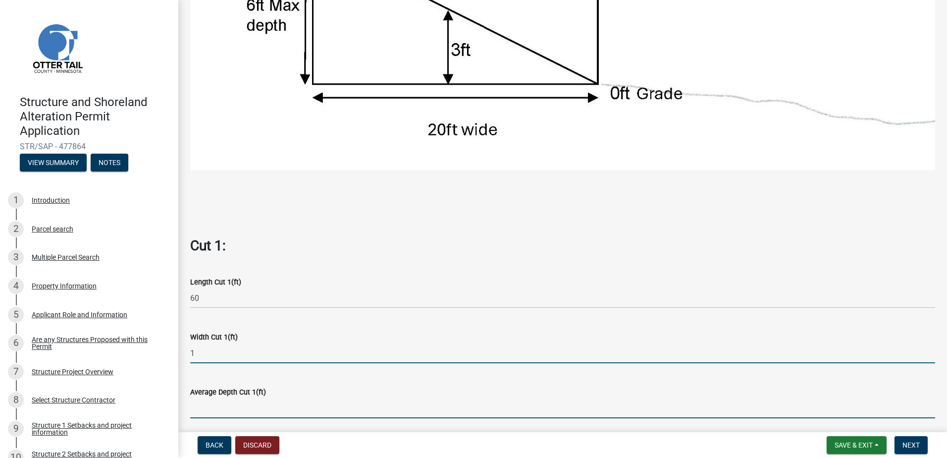
click at [260, 403] on input "text" at bounding box center [562, 408] width 745 height 20
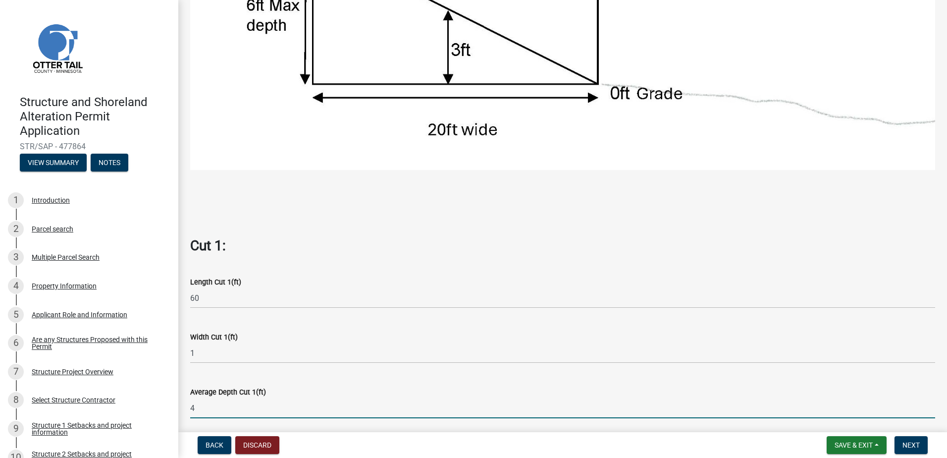
type input "4"
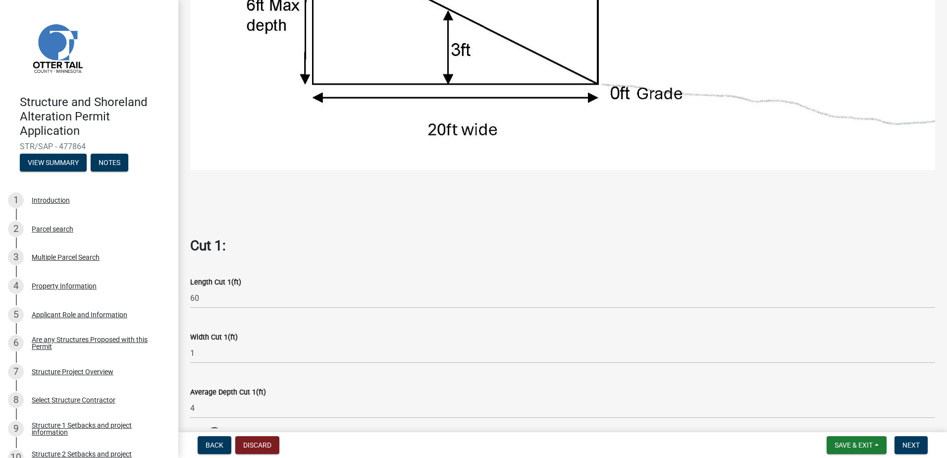
click at [295, 380] on div "Average Depth Cut 1(ft) 4" at bounding box center [562, 395] width 745 height 46
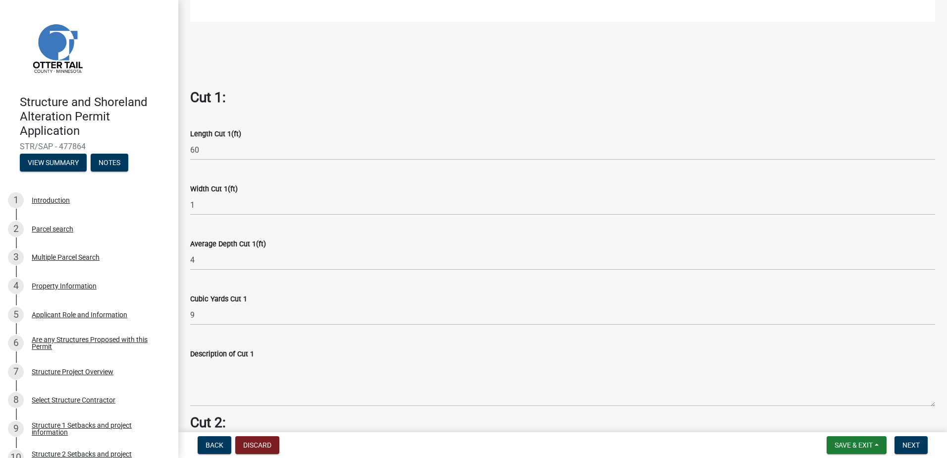
scroll to position [545, 0]
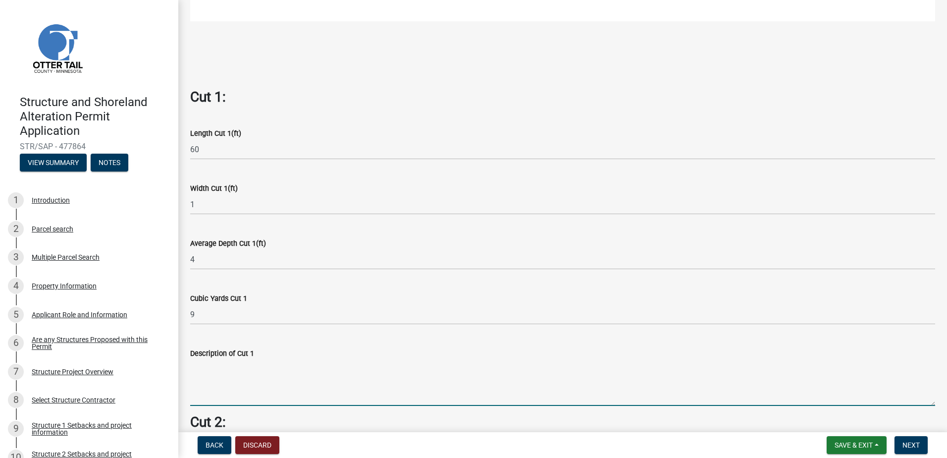
click at [283, 377] on textarea "Description of Cut 1" at bounding box center [562, 382] width 745 height 47
type textarea "dig 4' frost walls for new addition"
click at [353, 333] on div "Description of Cut 1 dig 4' frost walls for new addition" at bounding box center [562, 369] width 745 height 72
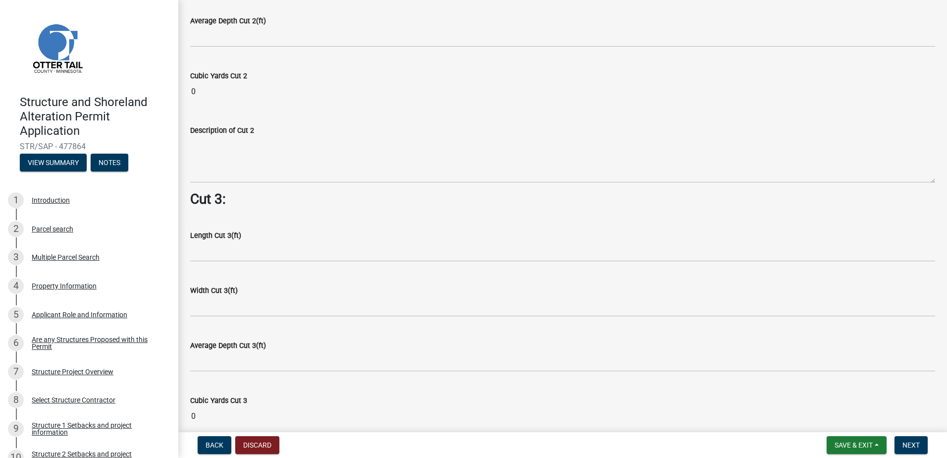
scroll to position [1189, 0]
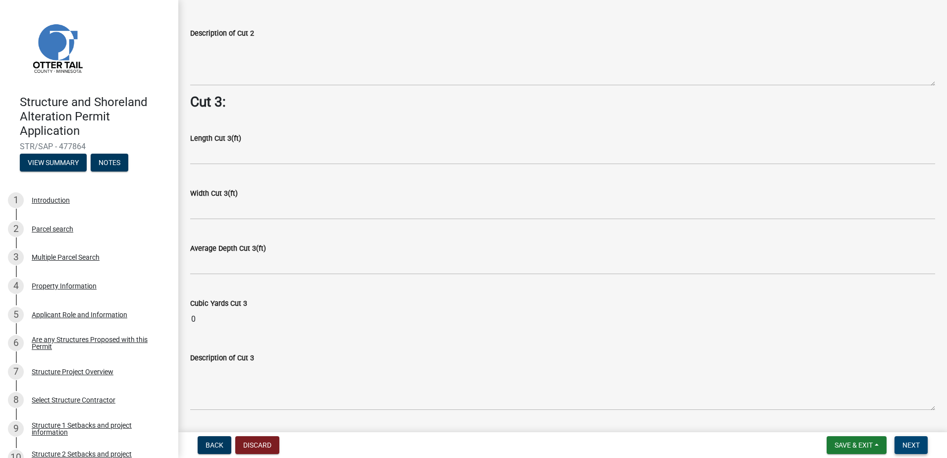
click at [907, 438] on button "Next" at bounding box center [911, 445] width 33 height 18
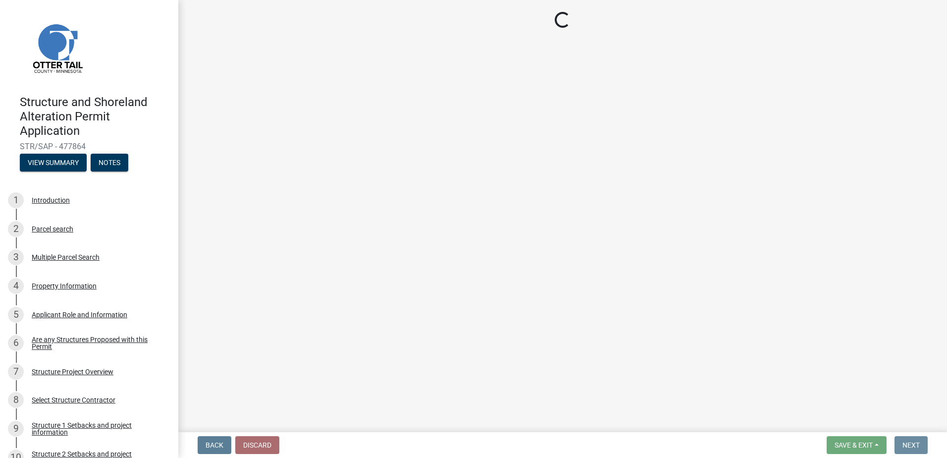
scroll to position [0, 0]
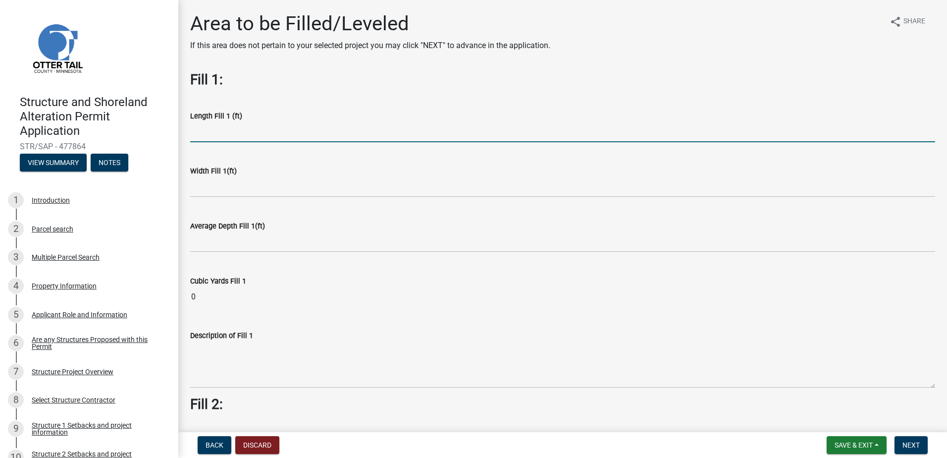
click at [230, 138] on input "text" at bounding box center [562, 132] width 745 height 20
type input "22"
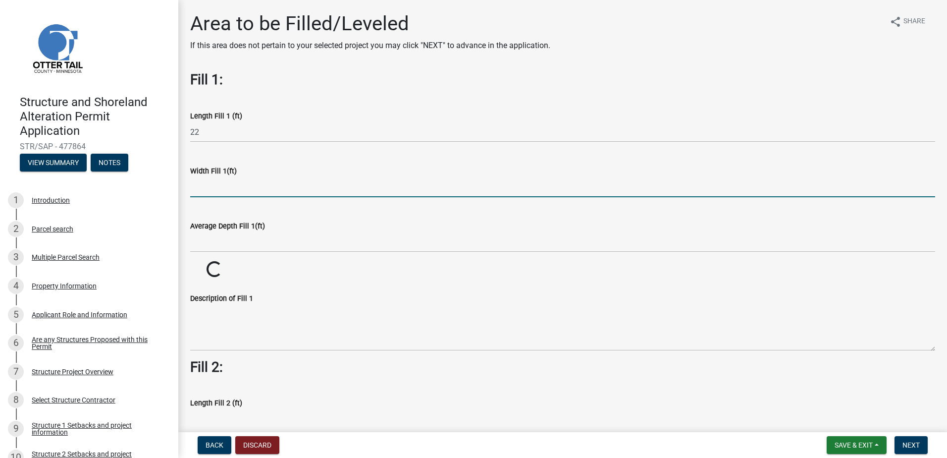
click at [229, 182] on input "text" at bounding box center [562, 187] width 745 height 20
type input "16"
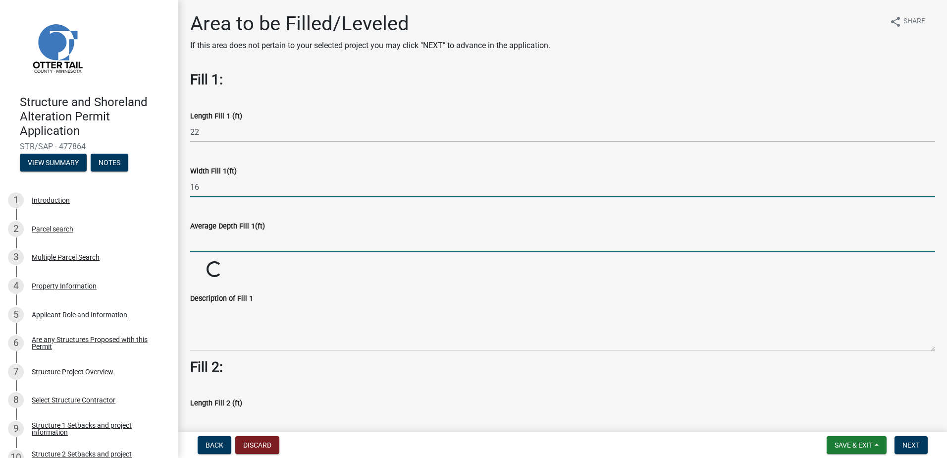
click at [244, 238] on input "text" at bounding box center [562, 242] width 745 height 20
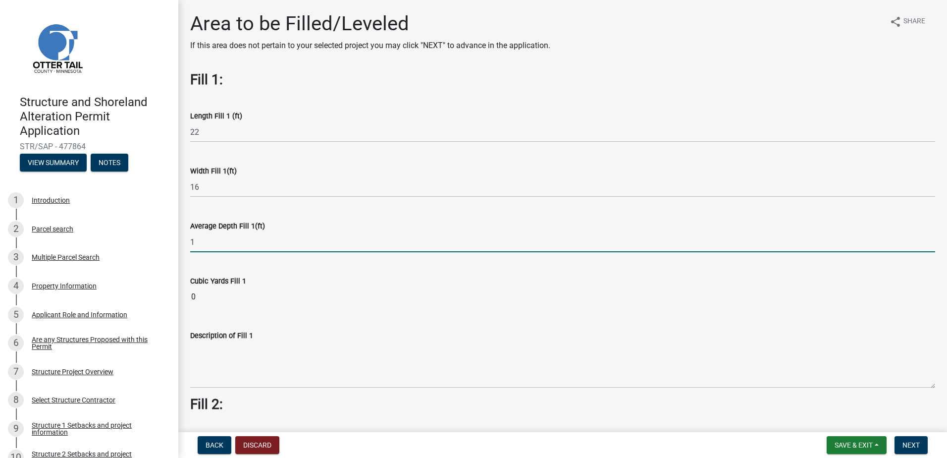
type input "1"
click at [284, 216] on div "Average Depth Fill 1(ft) 1" at bounding box center [562, 229] width 745 height 46
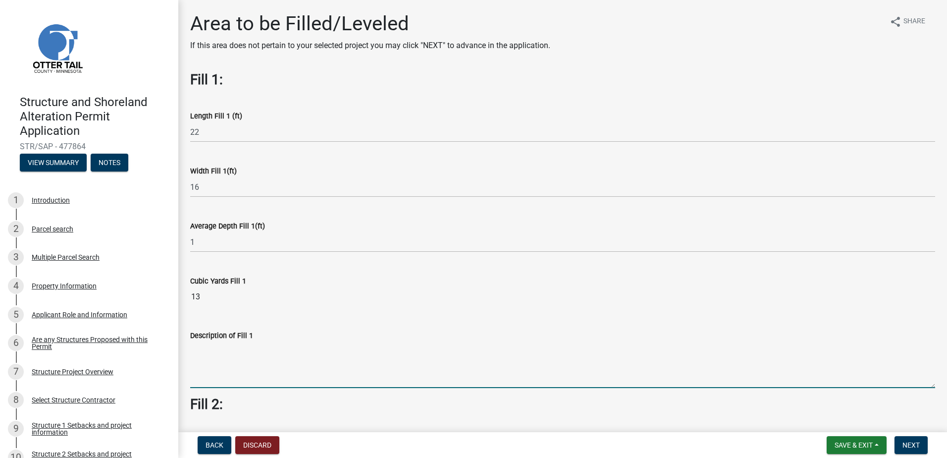
click at [242, 361] on textarea "Description of Fill 1" at bounding box center [562, 364] width 745 height 47
type textarea "Bring in 1' of fill for inside addition foundation"
click at [378, 320] on div "Description of Fill 1 Bring in 1' of fill for inside addition foundation" at bounding box center [562, 352] width 745 height 72
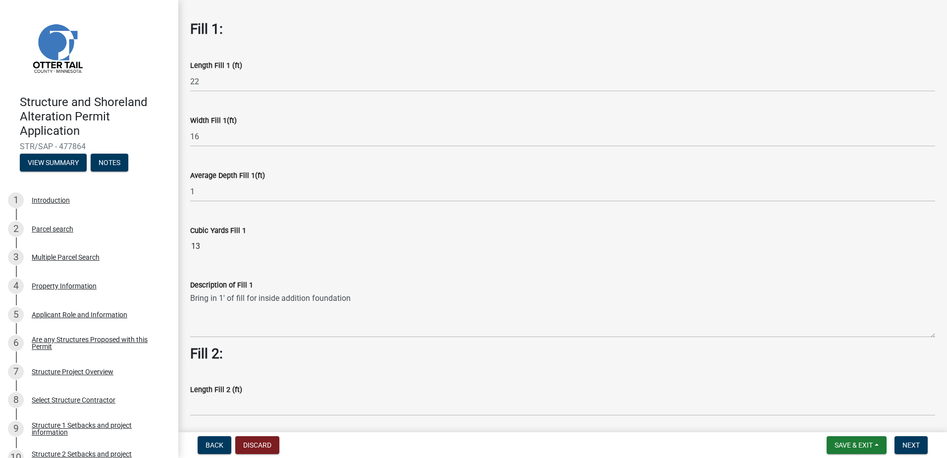
scroll to position [99, 0]
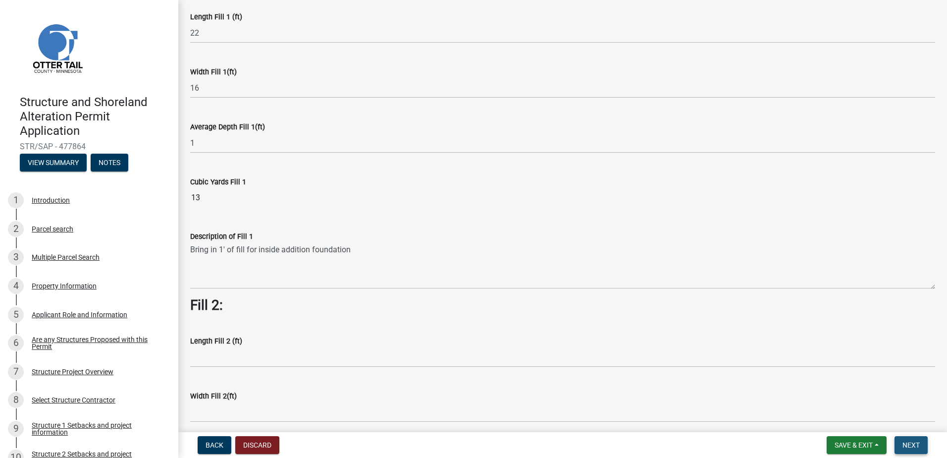
click at [911, 441] on span "Next" at bounding box center [911, 445] width 17 height 8
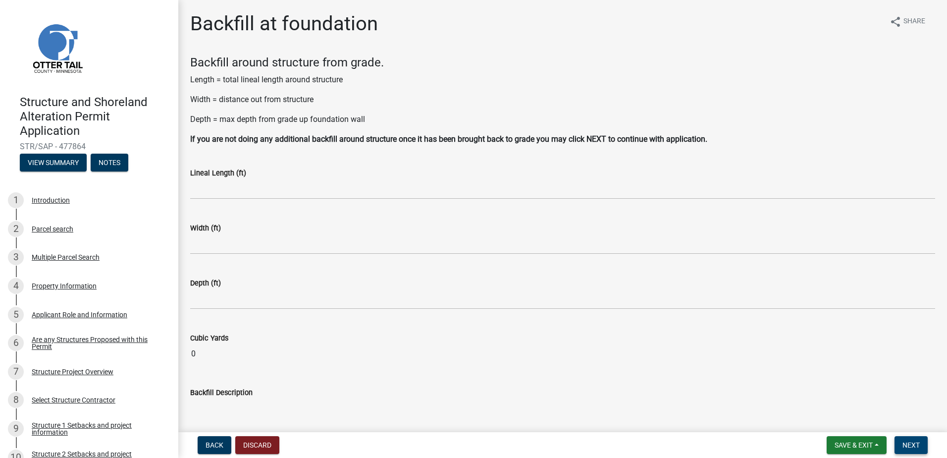
click at [906, 441] on span "Next" at bounding box center [911, 445] width 17 height 8
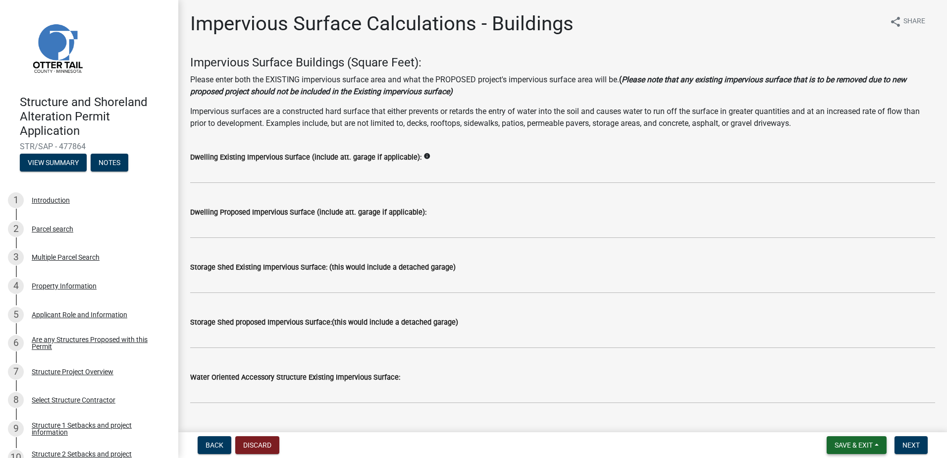
click at [855, 445] on span "Save & Exit" at bounding box center [854, 445] width 38 height 8
click at [839, 399] on button "Save" at bounding box center [847, 395] width 79 height 24
